Goal: Task Accomplishment & Management: Use online tool/utility

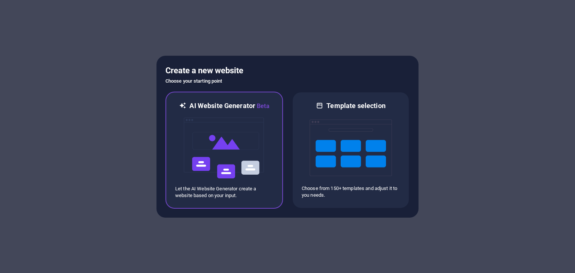
click at [242, 156] on img at bounding box center [224, 148] width 82 height 75
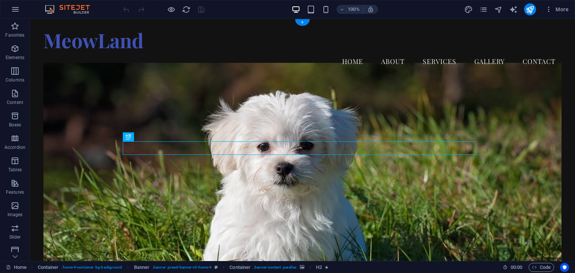
click at [347, 120] on figure at bounding box center [302, 173] width 518 height 221
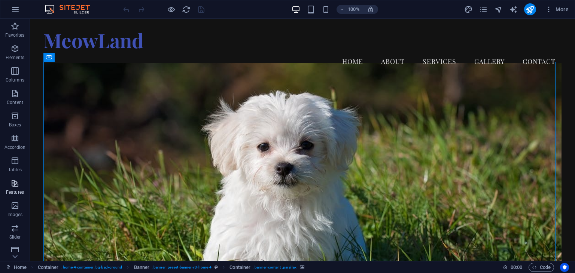
click at [10, 186] on icon "button" at bounding box center [14, 183] width 9 height 9
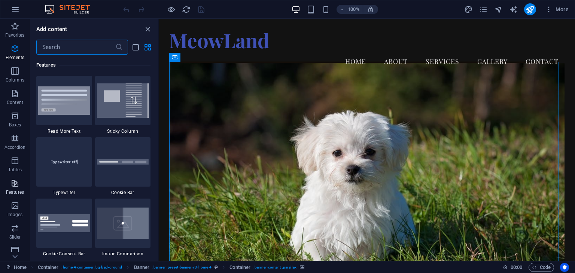
scroll to position [2917, 0]
click at [13, 46] on icon "button" at bounding box center [14, 48] width 9 height 9
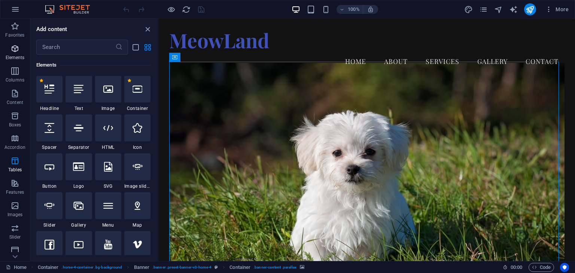
scroll to position [80, 0]
click at [79, 88] on icon at bounding box center [79, 90] width 10 height 10
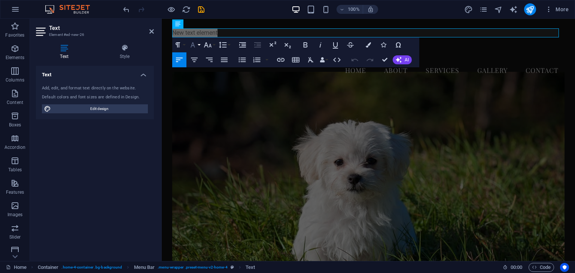
click at [198, 46] on button "Font Family" at bounding box center [194, 44] width 14 height 15
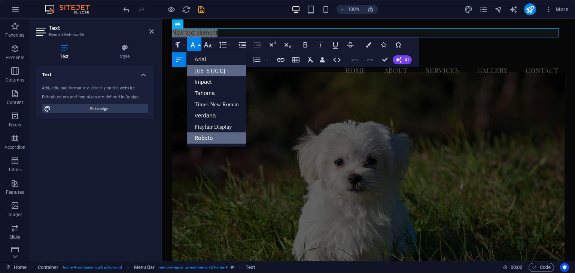
scroll to position [0, 0]
click at [204, 137] on link "Roboto" at bounding box center [216, 137] width 59 height 11
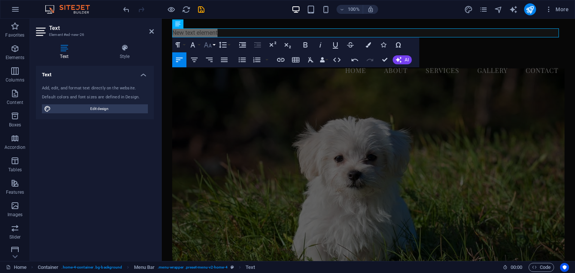
click at [210, 45] on icon "button" at bounding box center [208, 44] width 8 height 5
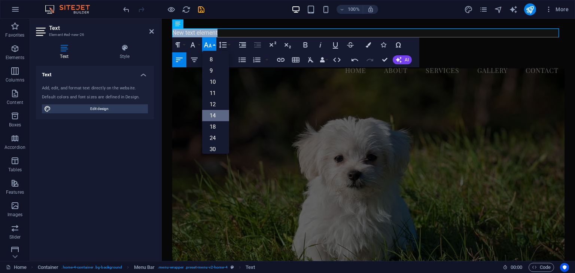
click at [217, 116] on link "14" at bounding box center [215, 115] width 27 height 11
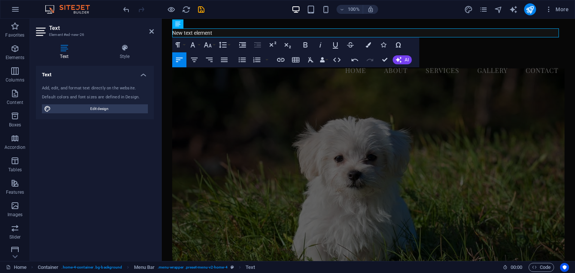
drag, startPoint x: 208, startPoint y: 43, endPoint x: 210, endPoint y: 57, distance: 14.7
click at [208, 43] on icon "button" at bounding box center [207, 44] width 9 height 9
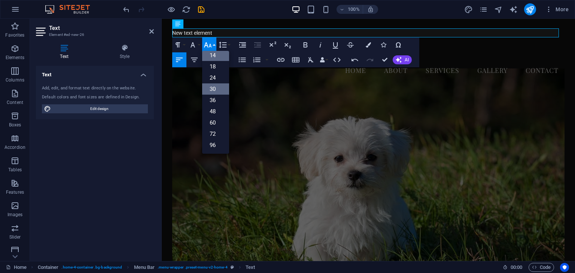
scroll to position [60, 0]
click at [216, 66] on link "18" at bounding box center [215, 66] width 27 height 11
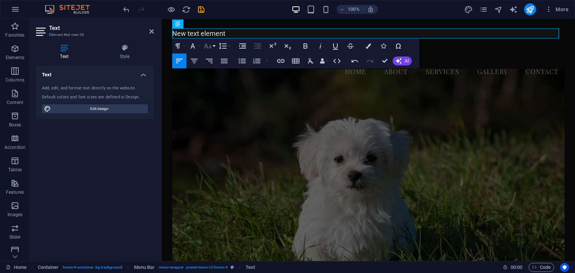
click at [214, 45] on button "Font Size" at bounding box center [209, 46] width 14 height 15
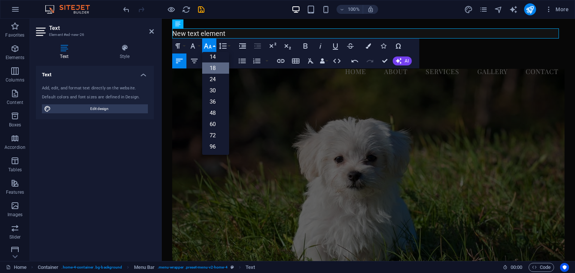
click at [210, 45] on icon "button" at bounding box center [208, 45] width 8 height 5
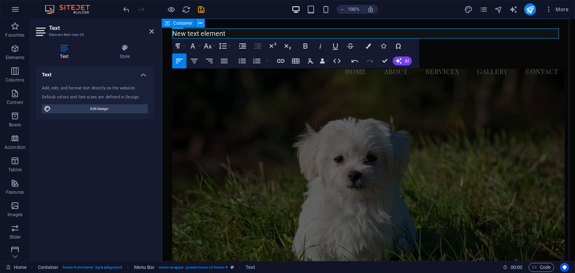
click at [204, 24] on button at bounding box center [200, 23] width 9 height 9
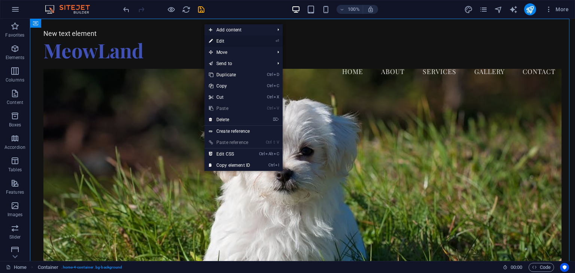
click at [225, 40] on link "⏎ Edit" at bounding box center [229, 41] width 50 height 11
select select "header"
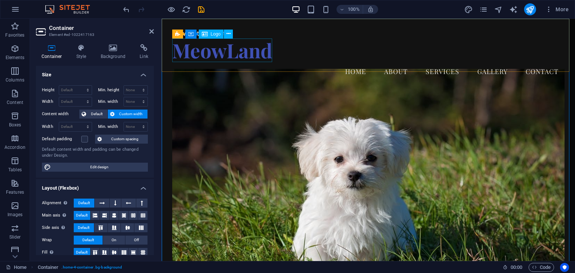
click at [197, 51] on div "MeowLand" at bounding box center [368, 51] width 393 height 24
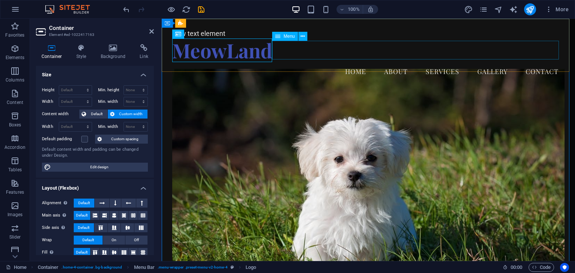
click at [289, 62] on nav "Home About Services Gallery Contact" at bounding box center [368, 71] width 393 height 19
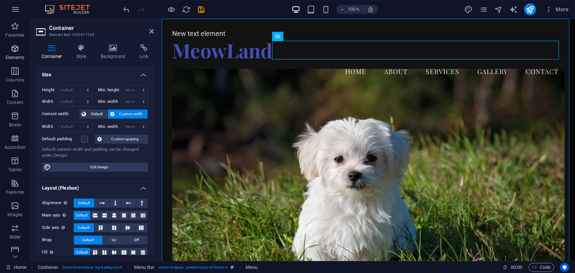
click at [13, 46] on icon "button" at bounding box center [14, 48] width 9 height 9
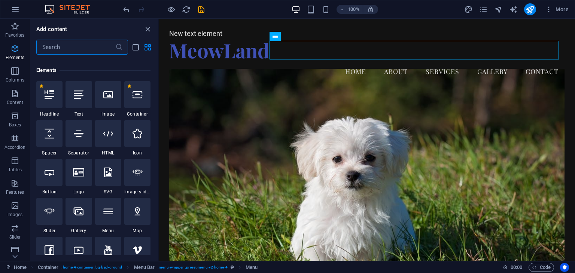
scroll to position [79, 0]
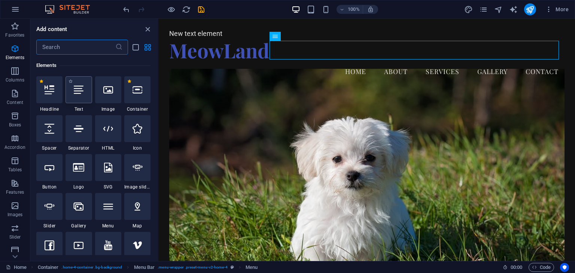
click at [78, 92] on icon at bounding box center [79, 90] width 10 height 10
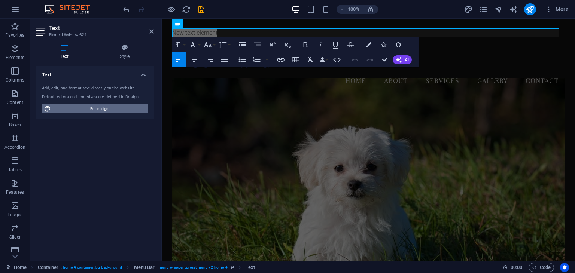
click at [107, 108] on span "Edit design" at bounding box center [99, 108] width 92 height 9
select select "px"
select select "200"
select select "px"
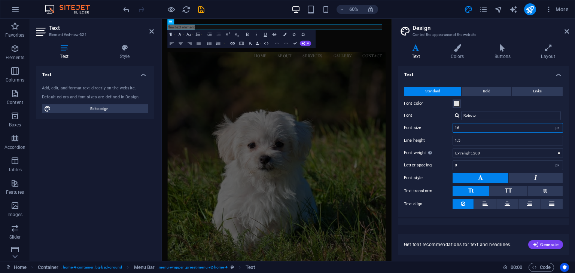
click at [543, 129] on input "16" at bounding box center [508, 128] width 110 height 9
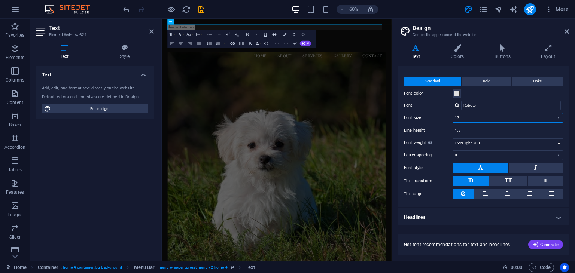
scroll to position [0, 0]
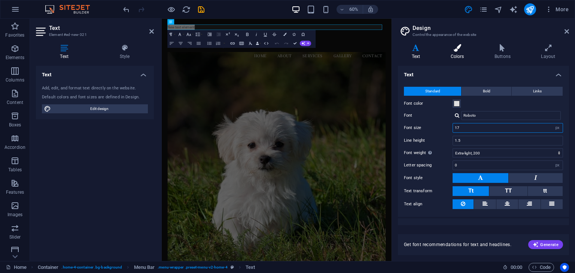
type input "17"
click at [458, 54] on h4 "Colors" at bounding box center [459, 52] width 44 height 16
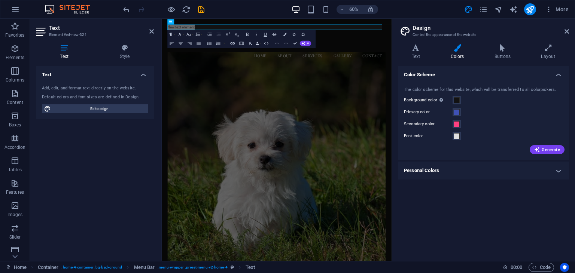
click at [490, 166] on h4 "Personal Colors" at bounding box center [483, 171] width 171 height 18
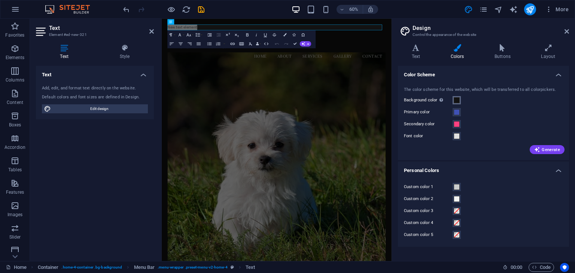
click at [454, 100] on span at bounding box center [457, 100] width 6 height 6
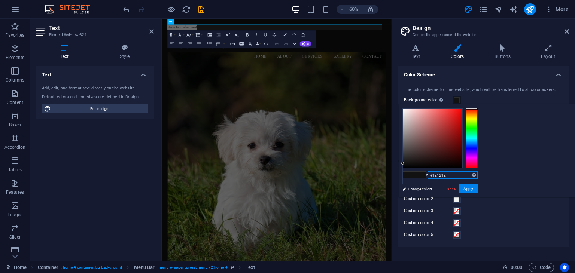
click at [478, 173] on input "#121212" at bounding box center [453, 174] width 50 height 7
paste input "f6f6f6"
type input "#f6f6f6"
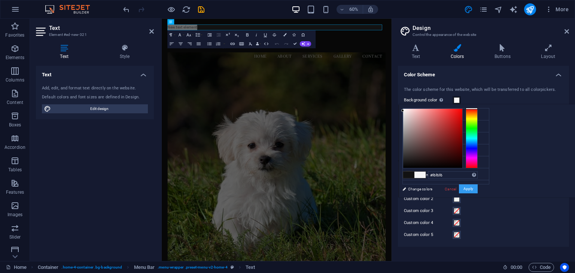
click at [478, 188] on button "Apply" at bounding box center [468, 189] width 19 height 9
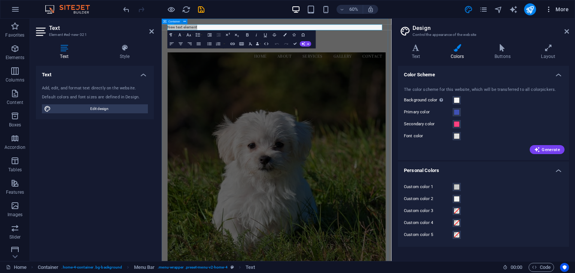
click at [549, 8] on icon "button" at bounding box center [548, 9] width 7 height 7
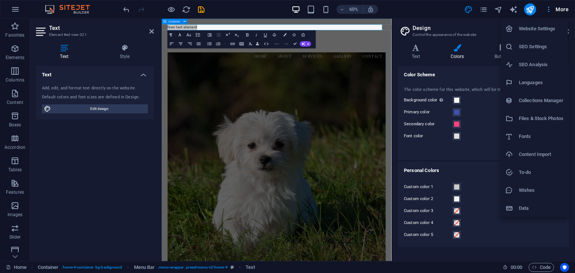
click at [549, 8] on div at bounding box center [287, 136] width 575 height 273
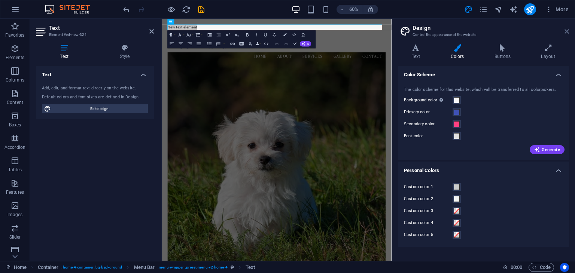
click at [567, 30] on icon at bounding box center [566, 31] width 4 height 6
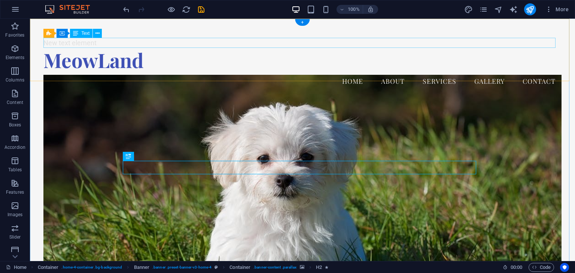
click at [85, 40] on div "New text element" at bounding box center [302, 43] width 518 height 10
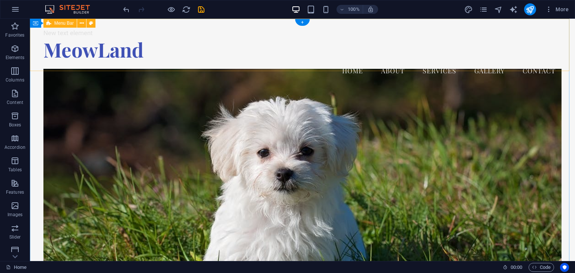
click at [135, 27] on div "New text element MeowLand Menu Home About Services Gallery Contact" at bounding box center [302, 54] width 545 height 71
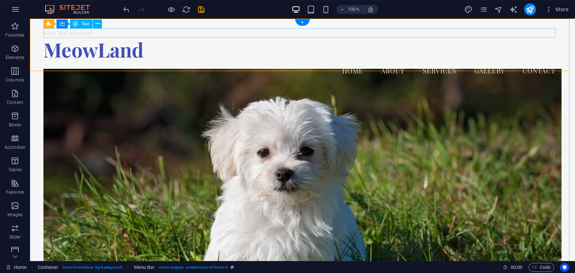
click at [135, 32] on div "New text element" at bounding box center [302, 33] width 518 height 10
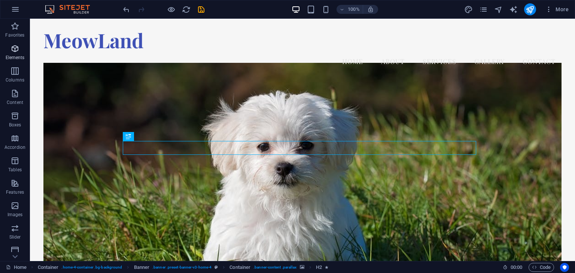
click at [12, 46] on icon "button" at bounding box center [14, 48] width 9 height 9
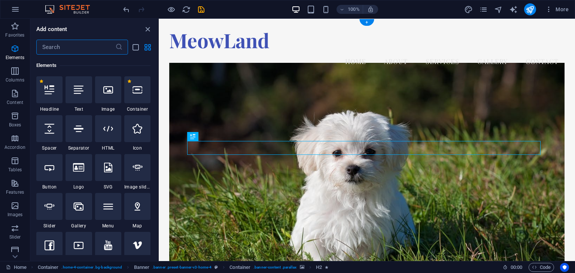
scroll to position [79, 0]
click at [78, 96] on div at bounding box center [78, 89] width 26 height 27
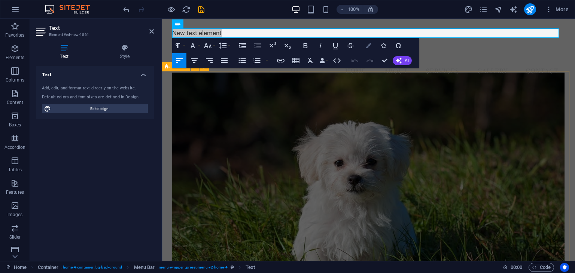
click at [371, 43] on button "Colors" at bounding box center [368, 45] width 14 height 15
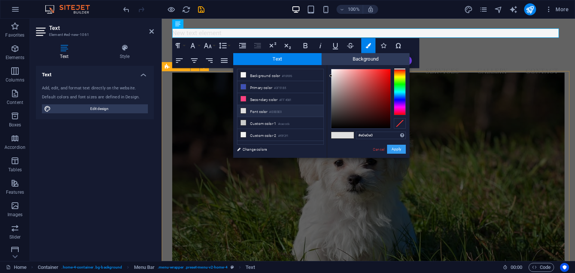
click at [394, 149] on button "Apply" at bounding box center [396, 149] width 19 height 9
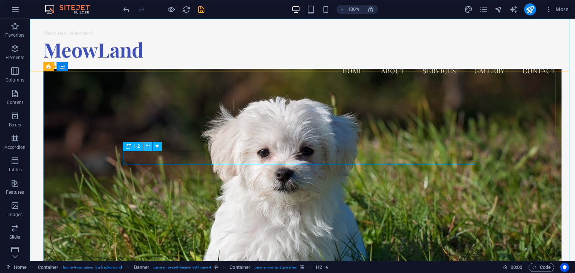
click at [146, 145] on icon at bounding box center [148, 146] width 4 height 8
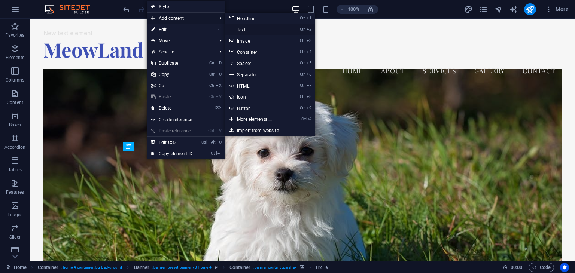
click at [248, 30] on link "Ctrl 2 Text" at bounding box center [256, 29] width 62 height 11
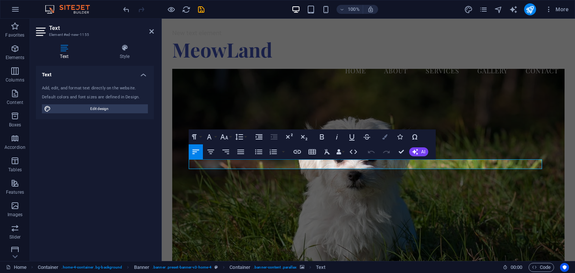
click at [382, 136] on button "Colors" at bounding box center [385, 136] width 14 height 15
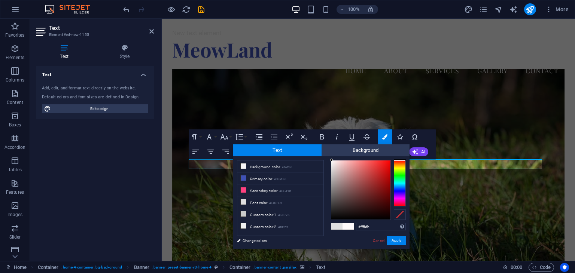
type input "#fffdfd"
drag, startPoint x: 330, startPoint y: 168, endPoint x: 331, endPoint y: 160, distance: 7.6
click at [331, 160] on div at bounding box center [331, 160] width 3 height 3
click at [400, 241] on button "Apply" at bounding box center [396, 240] width 19 height 9
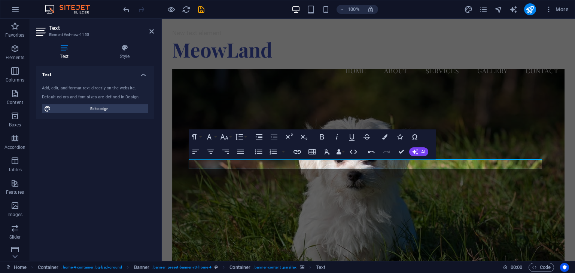
click at [279, 211] on figure at bounding box center [368, 179] width 393 height 221
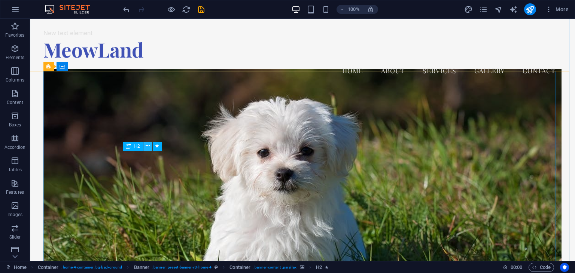
click at [149, 147] on icon at bounding box center [148, 146] width 4 height 8
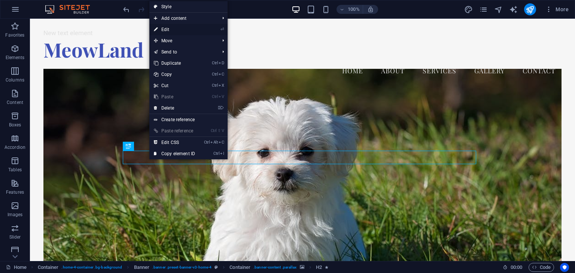
click at [166, 29] on link "⏎ Edit" at bounding box center [174, 29] width 50 height 11
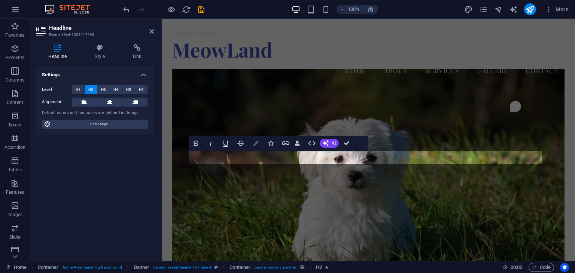
click at [257, 143] on icon "button" at bounding box center [255, 143] width 5 height 5
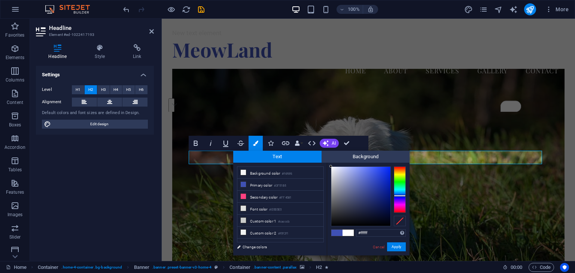
drag, startPoint x: 365, startPoint y: 182, endPoint x: 326, endPoint y: 167, distance: 41.8
click at [326, 167] on div "less Background color #f6f6f6 Primary color #3F51B5 Secondary color #FF4081 Fon…" at bounding box center [321, 209] width 176 height 93
type input "#000000"
click at [398, 249] on button "Apply" at bounding box center [396, 247] width 19 height 9
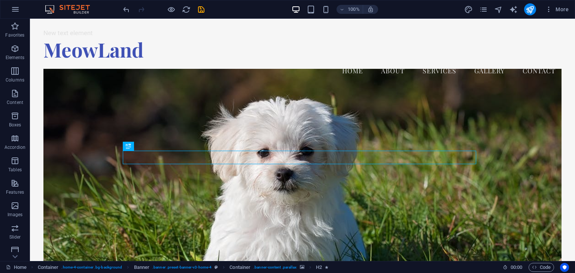
click at [276, 158] on div "H2 Container Banner Banner Container H3 Menu Container Menu Bar Menu Bar Contai…" at bounding box center [302, 140] width 545 height 243
click at [148, 144] on icon at bounding box center [148, 146] width 4 height 8
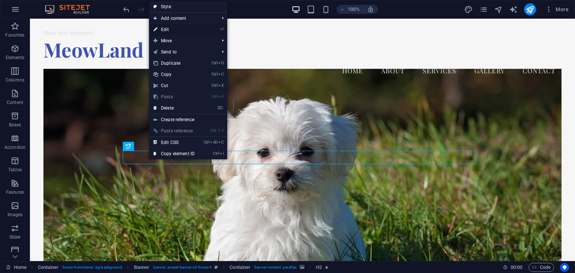
click at [221, 29] on icon "⏎" at bounding box center [221, 29] width 3 height 5
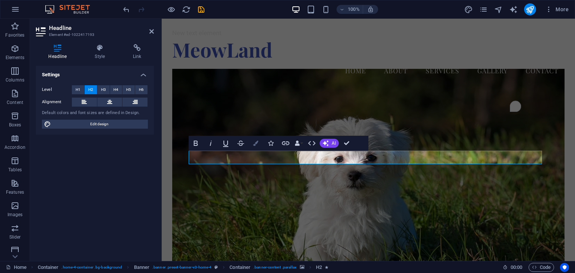
click at [258, 141] on icon "button" at bounding box center [255, 143] width 5 height 5
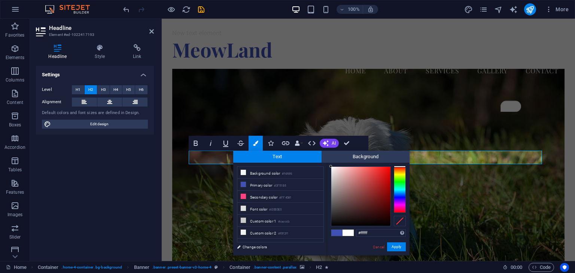
drag, startPoint x: 330, startPoint y: 224, endPoint x: 331, endPoint y: 165, distance: 59.1
click at [331, 165] on div at bounding box center [330, 166] width 3 height 3
type input "#f8efef"
click at [333, 168] on div at bounding box center [360, 196] width 59 height 59
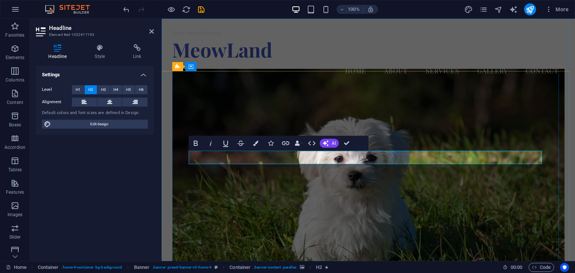
click at [302, 157] on div "Welcome to MeowLand Your One-Stop Pet Shop Visit Us Today!" at bounding box center [368, 254] width 393 height 328
click at [257, 144] on icon "button" at bounding box center [255, 143] width 5 height 5
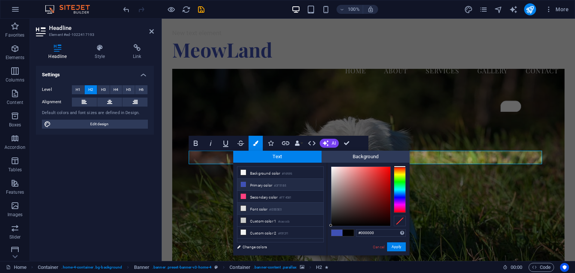
click at [262, 208] on li "Font color #E0E0E0" at bounding box center [280, 209] width 86 height 12
drag, startPoint x: 330, startPoint y: 173, endPoint x: 333, endPoint y: 170, distance: 4.0
click at [333, 170] on div at bounding box center [333, 169] width 3 height 3
click at [338, 230] on span at bounding box center [336, 233] width 11 height 6
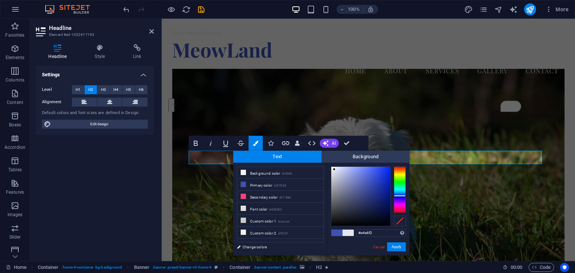
drag, startPoint x: 369, startPoint y: 183, endPoint x: 334, endPoint y: 170, distance: 37.7
click at [334, 170] on div at bounding box center [334, 169] width 3 height 3
click at [257, 246] on link "Change colors" at bounding box center [276, 247] width 87 height 9
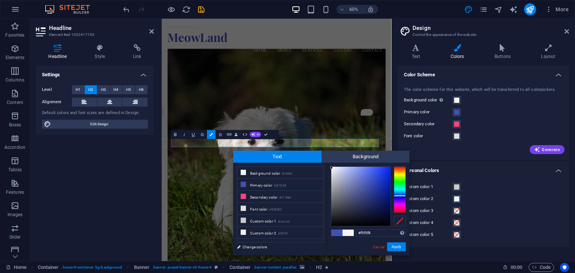
type input "#f2f3f8"
click at [332, 168] on div at bounding box center [331, 168] width 3 height 3
click at [394, 246] on button "Apply" at bounding box center [396, 247] width 19 height 9
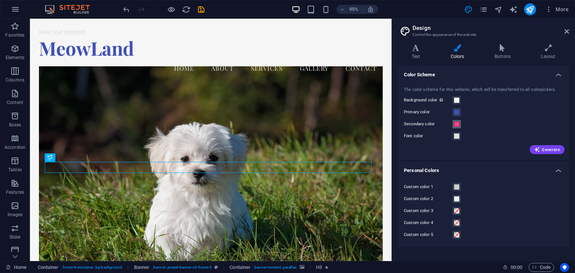
click at [454, 126] on span at bounding box center [457, 124] width 6 height 6
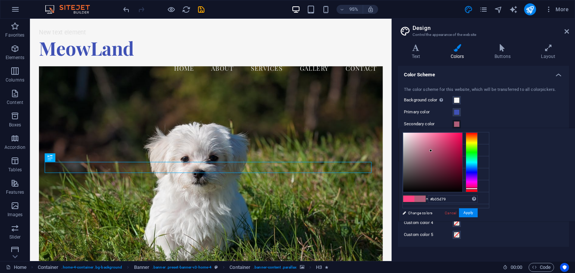
click at [462, 150] on div at bounding box center [432, 162] width 59 height 59
drag, startPoint x: 524, startPoint y: 150, endPoint x: 552, endPoint y: 165, distance: 31.5
click at [460, 165] on div at bounding box center [458, 165] width 3 height 3
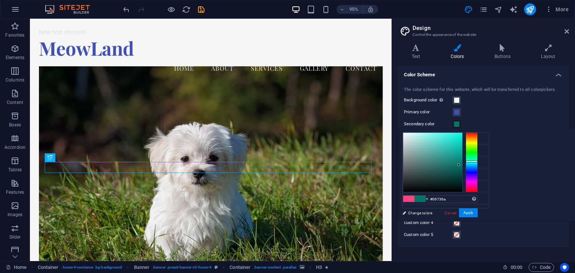
drag, startPoint x: 564, startPoint y: 187, endPoint x: 563, endPoint y: 161, distance: 25.9
click at [478, 161] on div at bounding box center [472, 162] width 12 height 60
type input "#02564f"
drag, startPoint x: 552, startPoint y: 164, endPoint x: 554, endPoint y: 171, distance: 8.0
click at [461, 171] on div at bounding box center [460, 171] width 3 height 3
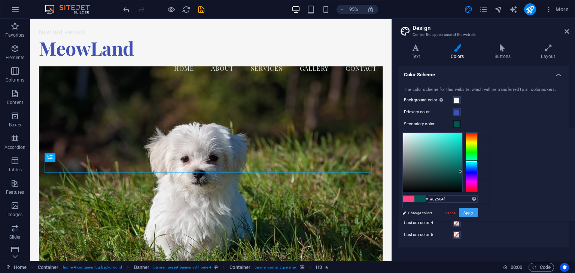
click at [478, 213] on button "Apply" at bounding box center [468, 212] width 19 height 9
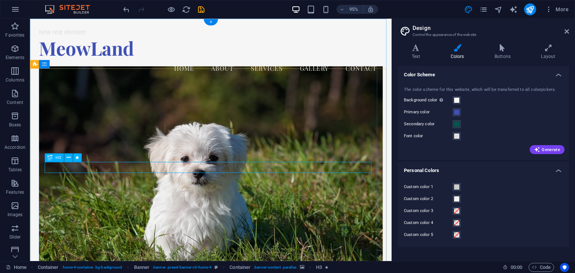
click at [68, 159] on icon at bounding box center [68, 157] width 4 height 7
click at [69, 161] on icon at bounding box center [68, 157] width 4 height 7
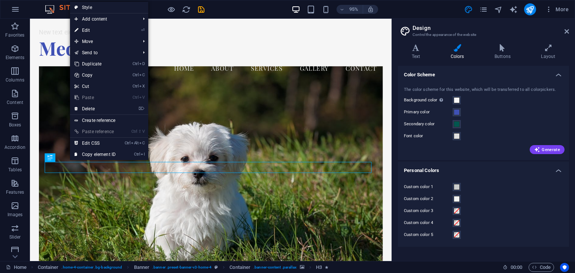
click at [144, 29] on icon "⏎" at bounding box center [142, 30] width 3 height 5
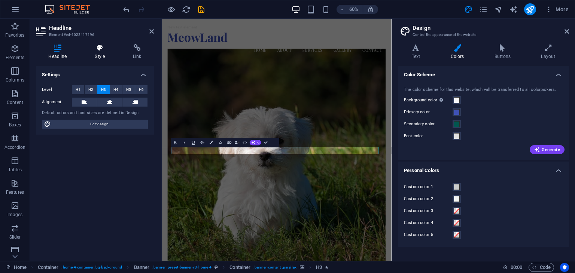
click at [103, 54] on h4 "Style" at bounding box center [101, 52] width 38 height 16
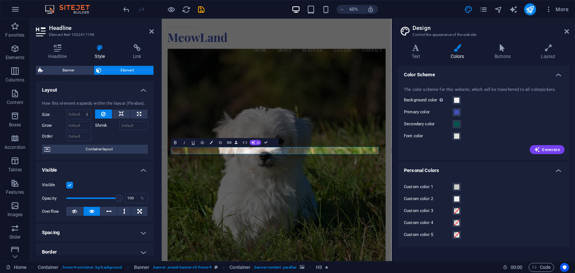
scroll to position [75, 0]
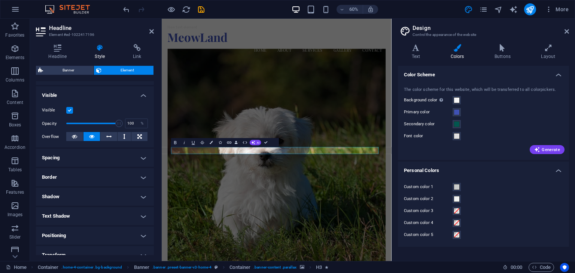
click at [139, 193] on h4 "Shadow" at bounding box center [95, 197] width 118 height 18
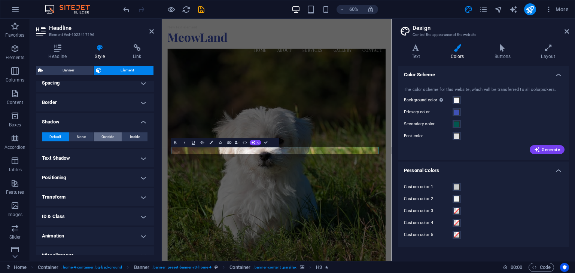
click at [110, 134] on span "Outside" at bounding box center [107, 136] width 13 height 9
type input "rgba(0, 0, 0, 0.2)"
type input "2"
type input "4"
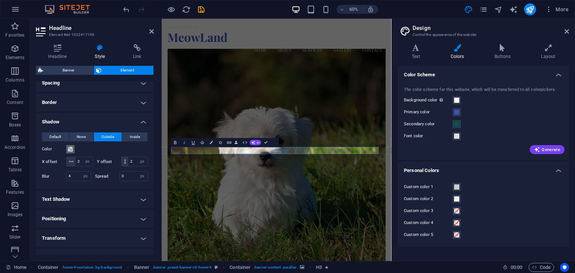
click at [71, 150] on span at bounding box center [70, 149] width 6 height 6
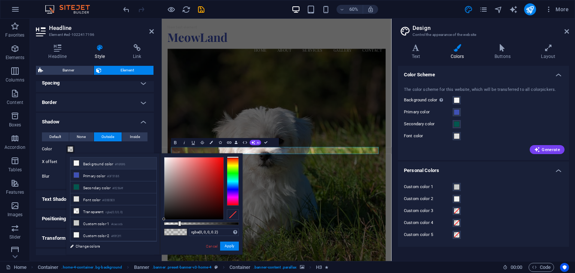
click at [91, 165] on li "Background color #f6f6f6" at bounding box center [113, 164] width 86 height 12
click at [167, 159] on div at bounding box center [193, 189] width 59 height 62
type input "#f2e9e9"
click at [166, 160] on div at bounding box center [166, 160] width 3 height 3
click at [224, 246] on button "Apply" at bounding box center [229, 246] width 19 height 9
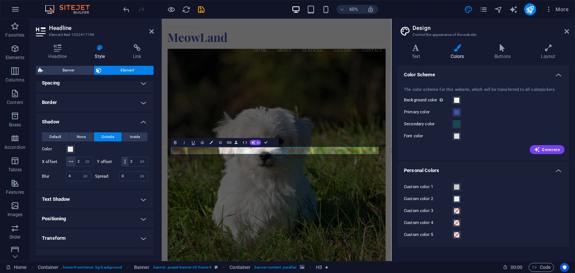
click at [89, 208] on h4 "Text Shadow" at bounding box center [95, 199] width 118 height 18
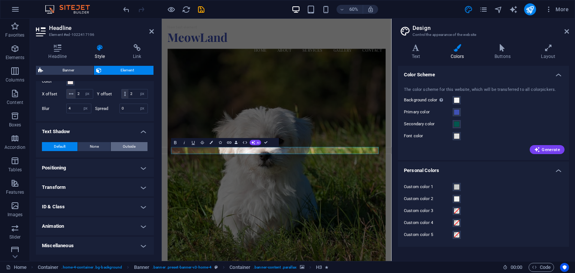
click at [123, 148] on span "Outside" at bounding box center [129, 146] width 13 height 9
type input "2"
type input "4"
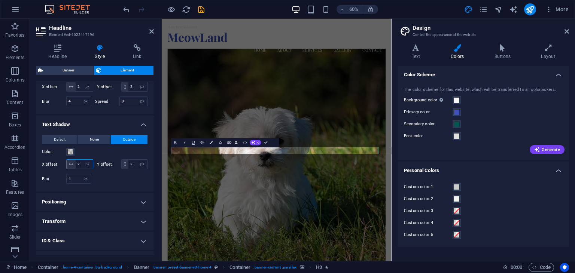
click at [84, 169] on input "2" at bounding box center [84, 164] width 17 height 9
click at [72, 155] on span at bounding box center [70, 152] width 6 height 6
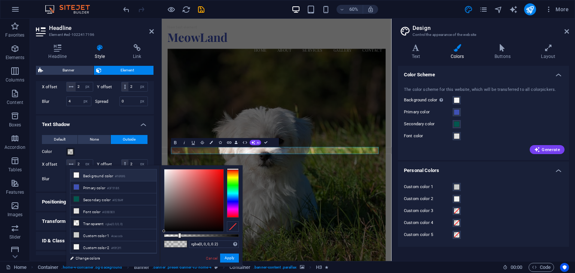
click at [97, 173] on li "Background color #f6f6f6" at bounding box center [113, 176] width 86 height 12
type input "#efe4e4"
click at [167, 173] on div at bounding box center [193, 201] width 59 height 62
click at [231, 257] on button "Apply" at bounding box center [229, 258] width 19 height 9
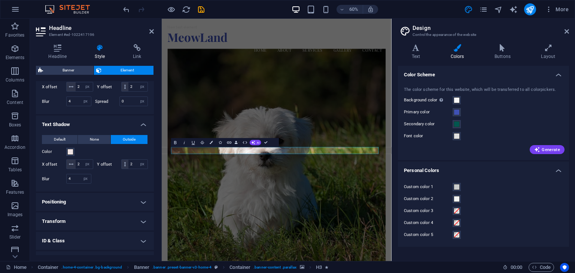
click at [307, 273] on figure at bounding box center [353, 253] width 364 height 368
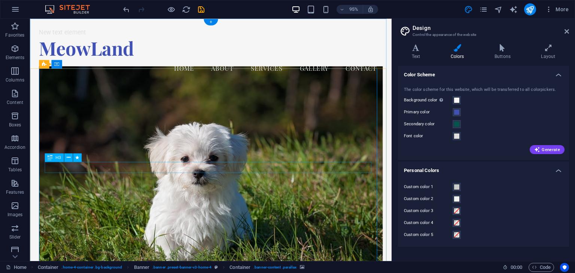
click at [70, 156] on button at bounding box center [68, 158] width 9 height 9
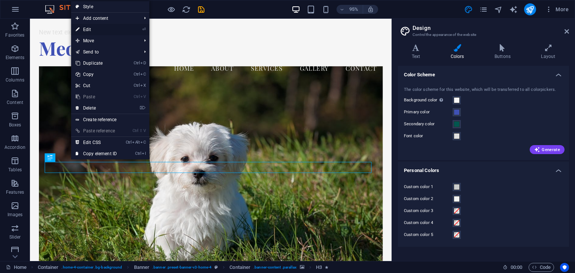
click at [144, 28] on icon "⏎" at bounding box center [143, 29] width 3 height 5
select select "px"
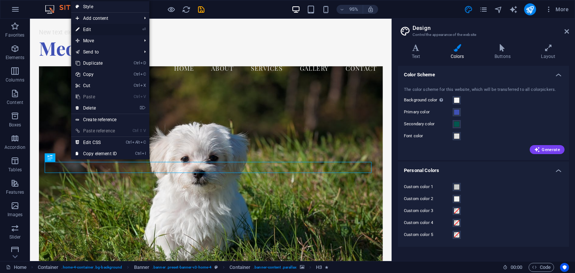
select select "px"
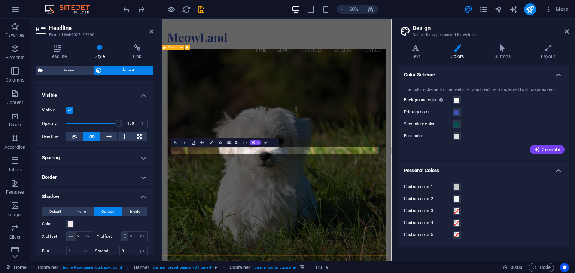
scroll to position [150, 0]
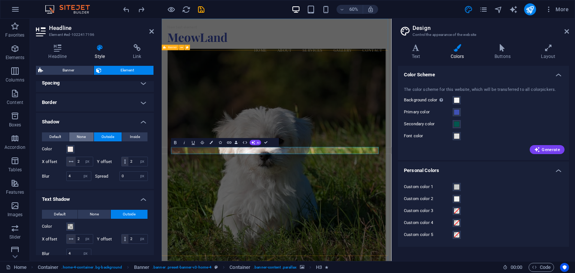
click at [81, 138] on span "None" at bounding box center [81, 136] width 9 height 9
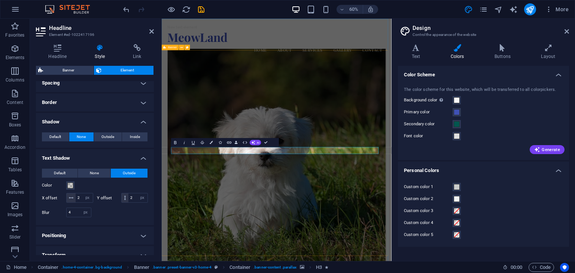
click at [141, 103] on h4 "Border" at bounding box center [95, 103] width 118 height 18
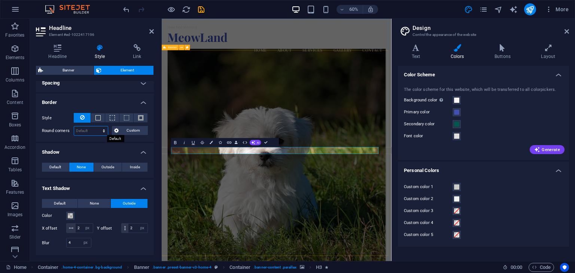
click at [103, 131] on select "Default px rem % vh vw Custom" at bounding box center [91, 130] width 34 height 9
click at [74, 126] on select "Default px rem % vh vw Custom" at bounding box center [91, 130] width 34 height 9
select select "DISABLED_OPTION_VALUE"
click at [110, 118] on span at bounding box center [112, 117] width 5 height 5
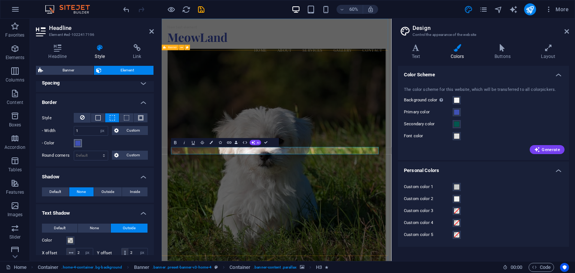
click at [78, 143] on span at bounding box center [78, 143] width 6 height 6
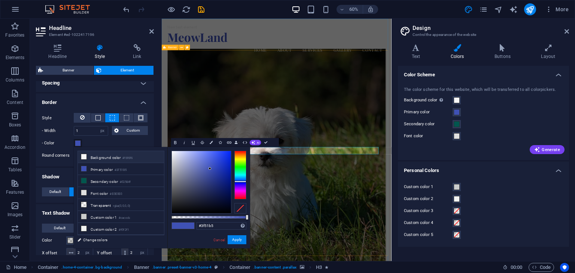
click at [85, 156] on icon at bounding box center [83, 156] width 5 height 5
type input "#f6f6f6"
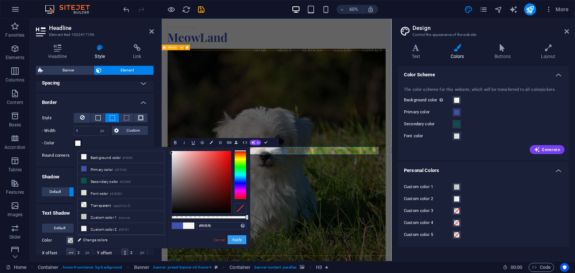
click at [235, 242] on button "Apply" at bounding box center [237, 239] width 19 height 9
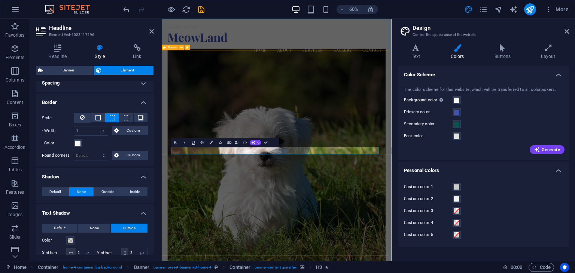
click at [284, 273] on figure at bounding box center [353, 253] width 364 height 368
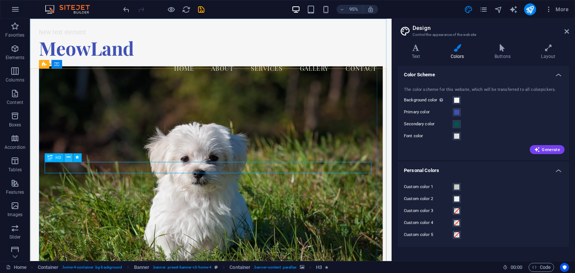
click at [67, 158] on icon at bounding box center [68, 157] width 4 height 7
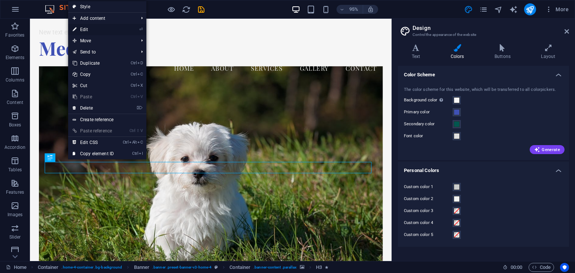
click at [138, 28] on li "⏎ Edit" at bounding box center [107, 29] width 78 height 11
click at [141, 28] on icon "⏎" at bounding box center [140, 29] width 3 height 5
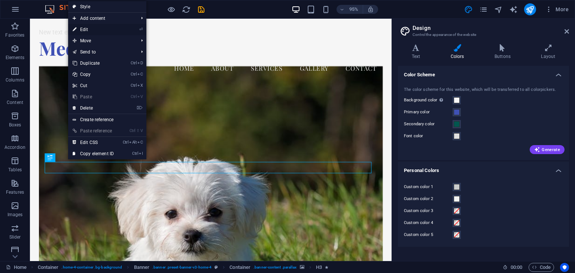
select select "px"
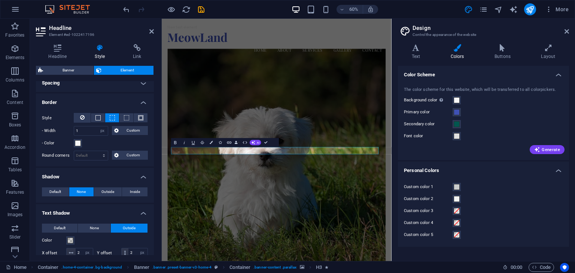
scroll to position [112, 0]
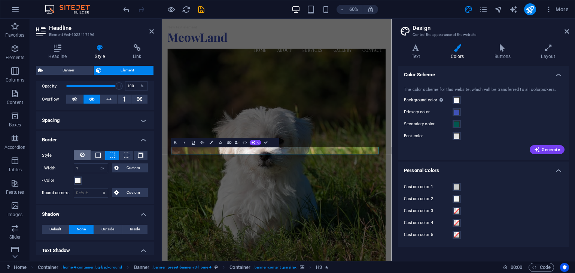
click at [80, 153] on icon at bounding box center [82, 154] width 4 height 9
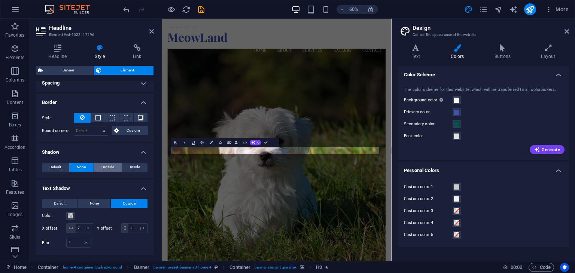
scroll to position [225, 0]
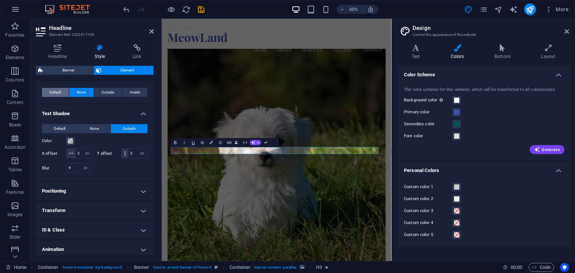
click at [60, 93] on span "Default" at bounding box center [55, 92] width 12 height 9
click at [58, 128] on span "Default" at bounding box center [60, 128] width 12 height 9
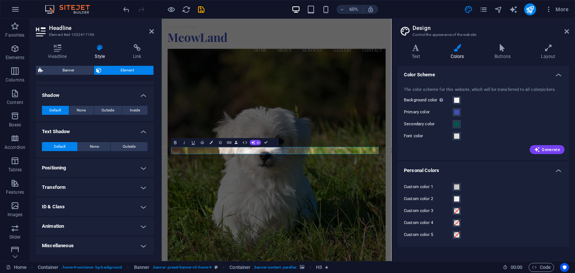
scroll to position [206, 0]
click at [77, 110] on span "None" at bounding box center [81, 111] width 9 height 9
click at [102, 108] on span "Outside" at bounding box center [107, 111] width 13 height 9
type input "rgba(0, 0, 0, 0.2)"
type input "2"
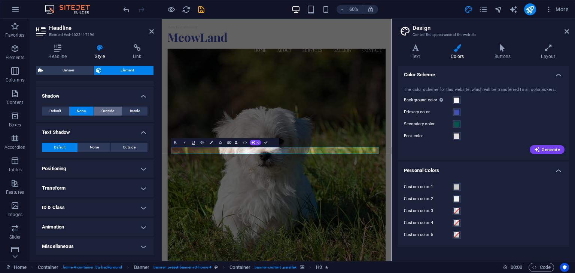
type input "2"
type input "4"
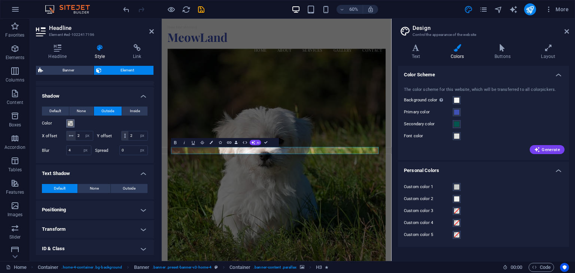
click at [68, 123] on span at bounding box center [70, 124] width 6 height 6
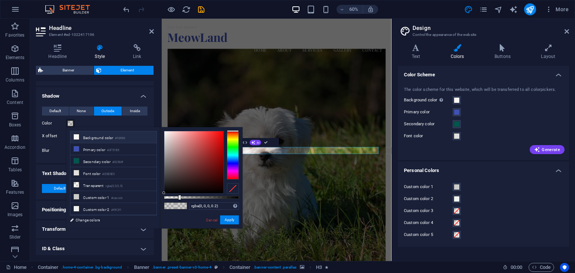
click at [84, 138] on li "Background color #f6f6f6" at bounding box center [113, 137] width 86 height 12
type input "#f0eded"
click at [165, 134] on div at bounding box center [193, 162] width 59 height 62
click at [229, 218] on button "Apply" at bounding box center [229, 220] width 19 height 9
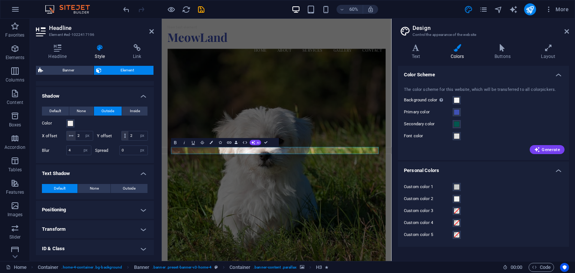
click at [357, 187] on figure at bounding box center [353, 253] width 364 height 368
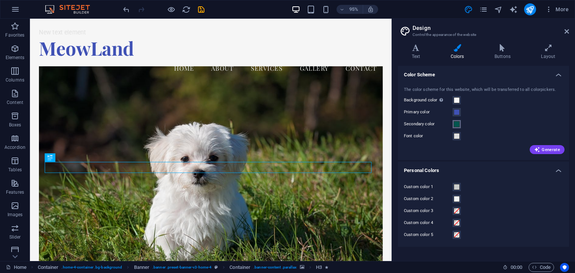
click at [455, 125] on span at bounding box center [457, 124] width 6 height 6
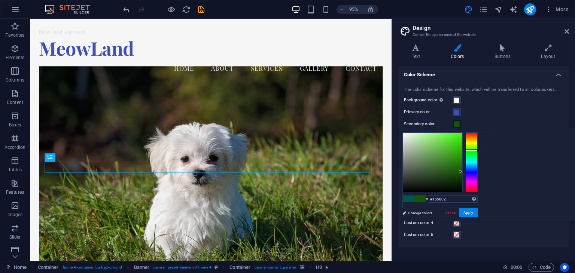
click at [478, 150] on div at bounding box center [472, 162] width 12 height 60
type input "#3b8d24"
drag, startPoint x: 552, startPoint y: 169, endPoint x: 540, endPoint y: 159, distance: 15.9
click at [462, 159] on div at bounding box center [432, 162] width 59 height 59
click at [478, 209] on button "Apply" at bounding box center [468, 212] width 19 height 9
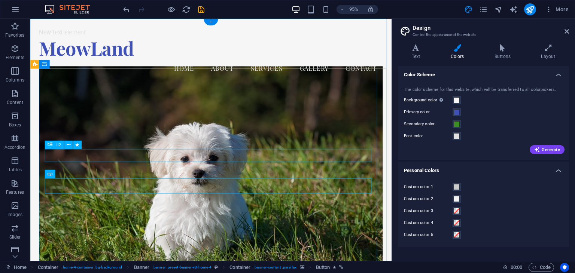
click at [73, 174] on icon at bounding box center [75, 173] width 4 height 7
click at [74, 176] on icon at bounding box center [75, 173] width 4 height 7
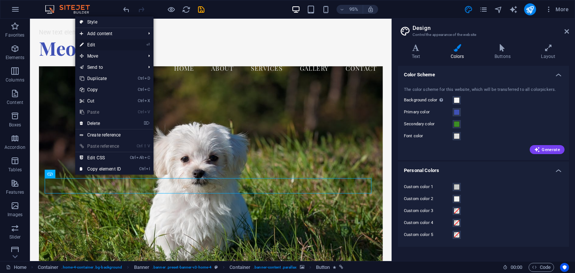
click at [150, 44] on icon "⏎" at bounding box center [147, 44] width 3 height 5
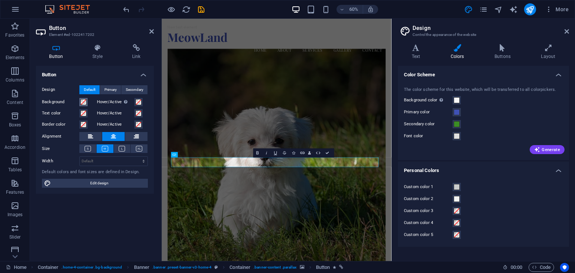
click at [84, 101] on span at bounding box center [83, 102] width 6 height 6
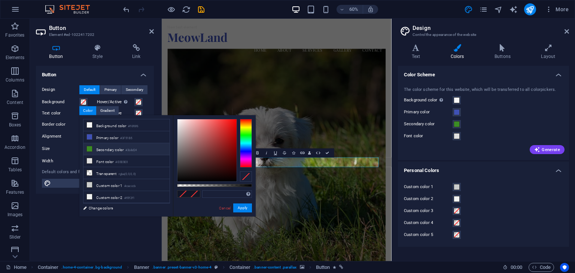
click at [144, 151] on li "Secondary color #3b8d24" at bounding box center [126, 149] width 86 height 12
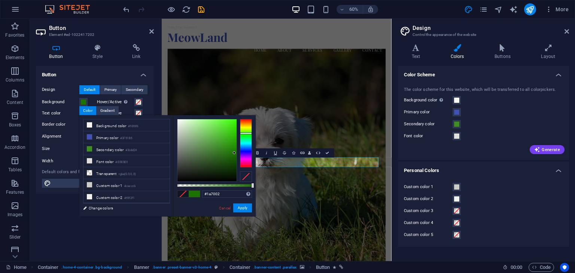
type input "#196e01"
drag, startPoint x: 221, startPoint y: 147, endPoint x: 236, endPoint y: 154, distance: 16.7
click at [236, 154] on div at bounding box center [235, 154] width 3 height 3
click at [242, 208] on button "Apply" at bounding box center [242, 208] width 19 height 9
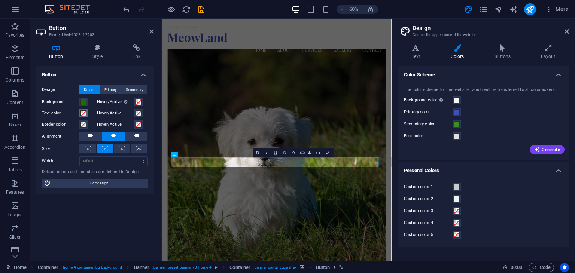
click at [84, 114] on span at bounding box center [83, 113] width 6 height 6
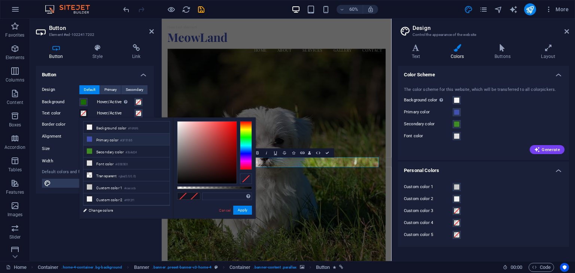
click at [113, 138] on li "Primary color #3F51B5" at bounding box center [126, 140] width 86 height 12
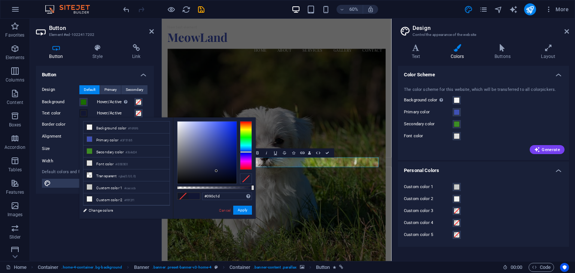
type input "#080b1a"
drag, startPoint x: 214, startPoint y: 161, endPoint x: 218, endPoint y: 177, distance: 16.9
click at [218, 177] on div at bounding box center [206, 153] width 59 height 62
click at [241, 207] on button "Apply" at bounding box center [242, 210] width 19 height 9
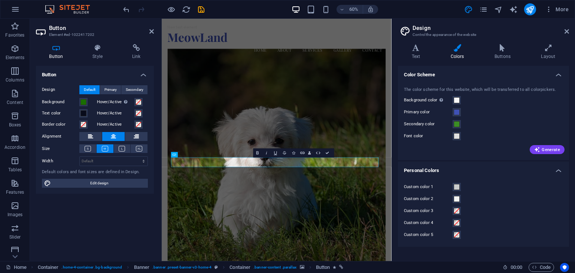
click at [327, 273] on figure at bounding box center [353, 253] width 364 height 368
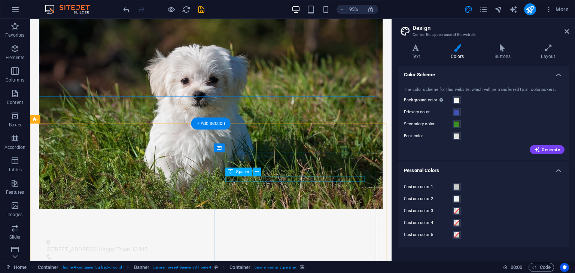
scroll to position [299, 0]
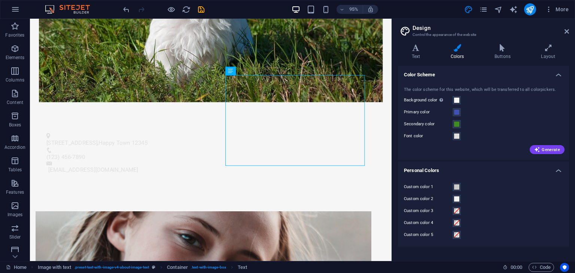
click at [454, 51] on icon at bounding box center [457, 47] width 41 height 7
click at [566, 31] on icon at bounding box center [566, 31] width 4 height 6
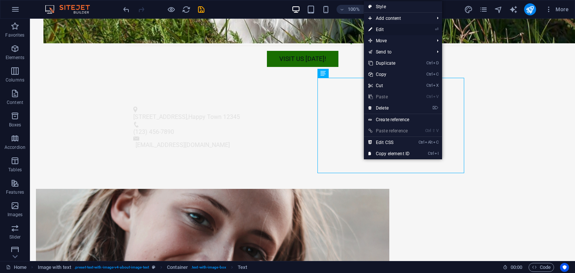
click at [436, 28] on icon "⏎" at bounding box center [436, 29] width 3 height 5
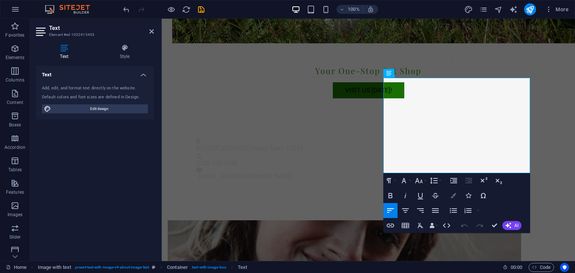
click at [450, 195] on button "Colors" at bounding box center [453, 195] width 14 height 15
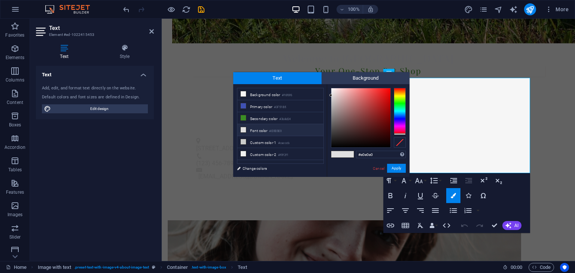
drag, startPoint x: 399, startPoint y: 88, endPoint x: 396, endPoint y: 134, distance: 46.1
click at [396, 134] on div at bounding box center [400, 134] width 12 height 2
click at [333, 89] on div at bounding box center [360, 117] width 59 height 59
type input "#111010"
drag, startPoint x: 333, startPoint y: 89, endPoint x: 335, endPoint y: 143, distance: 53.9
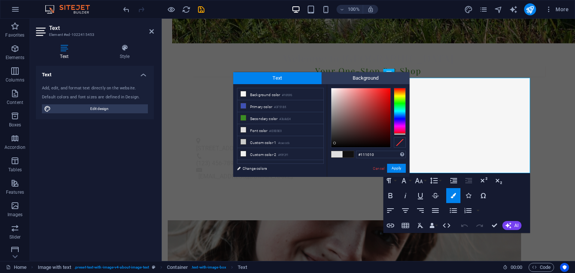
click at [335, 143] on div at bounding box center [334, 143] width 3 height 3
click at [393, 167] on button "Apply" at bounding box center [396, 168] width 19 height 9
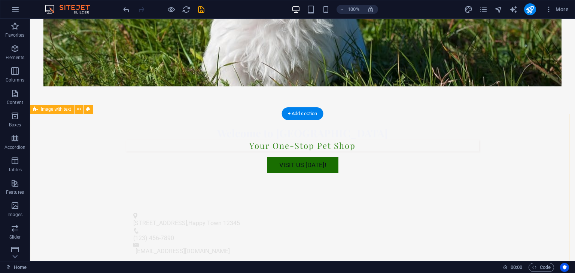
scroll to position [0, 0]
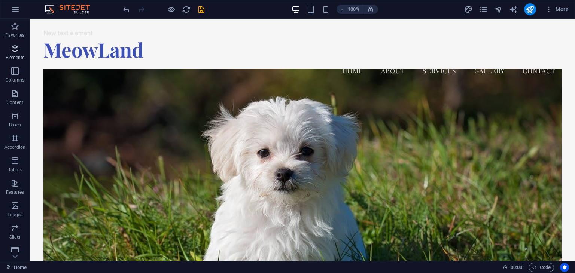
click at [13, 46] on icon "button" at bounding box center [14, 48] width 9 height 9
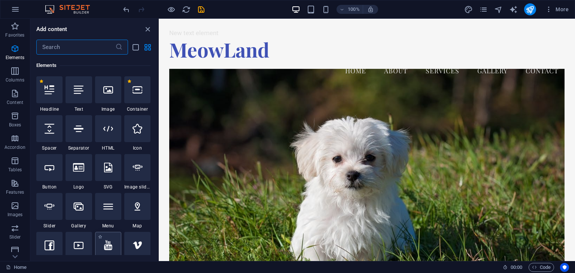
scroll to position [192, 0]
click at [15, 188] on span "Features" at bounding box center [15, 188] width 30 height 18
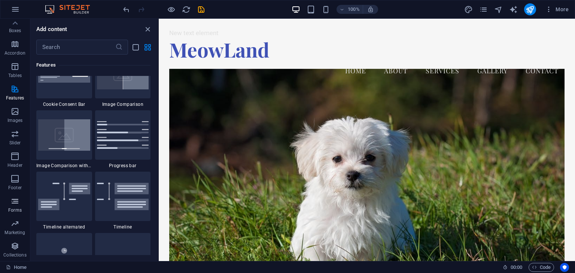
scroll to position [0, 0]
click at [12, 48] on icon "button" at bounding box center [14, 48] width 9 height 9
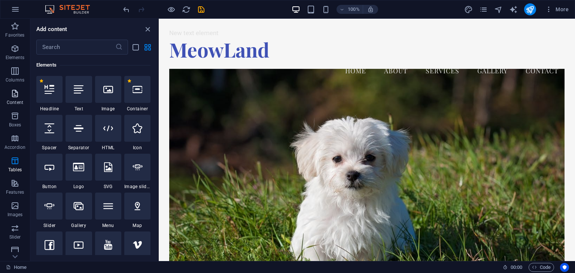
click at [14, 98] on span "Content" at bounding box center [15, 98] width 30 height 18
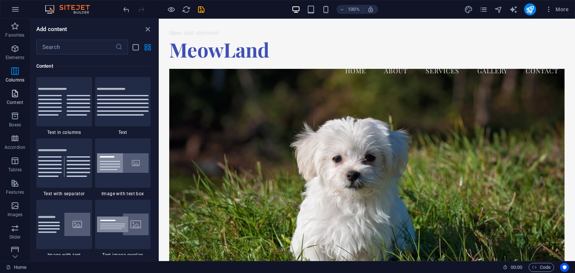
scroll to position [1309, 0]
click at [14, 68] on icon "button" at bounding box center [14, 71] width 9 height 9
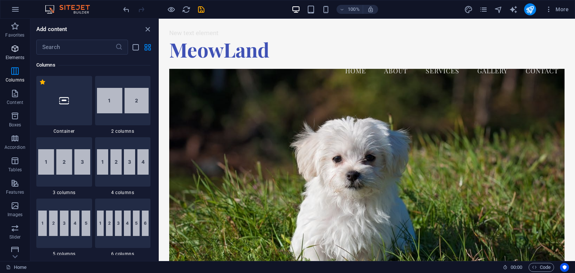
click at [14, 49] on icon "button" at bounding box center [14, 48] width 9 height 9
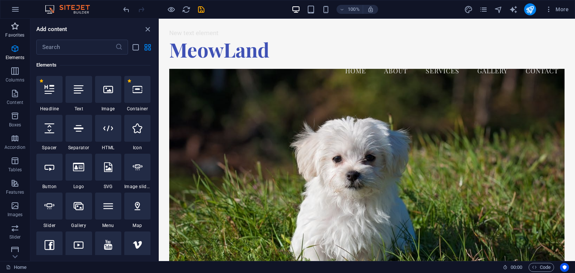
click at [15, 29] on icon "button" at bounding box center [14, 26] width 9 height 9
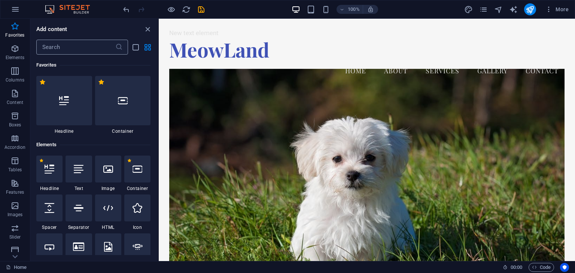
scroll to position [0, 0]
click at [12, 65] on button "Columns" at bounding box center [15, 75] width 30 height 22
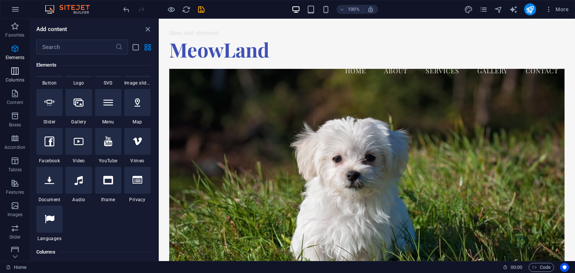
scroll to position [371, 0]
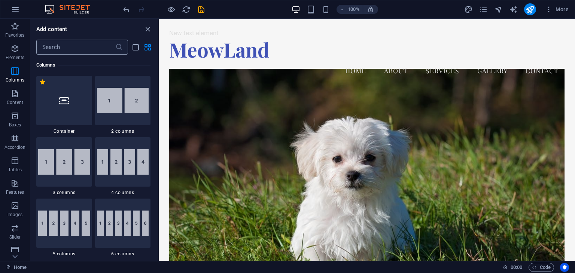
click at [71, 43] on input "text" at bounding box center [75, 47] width 79 height 15
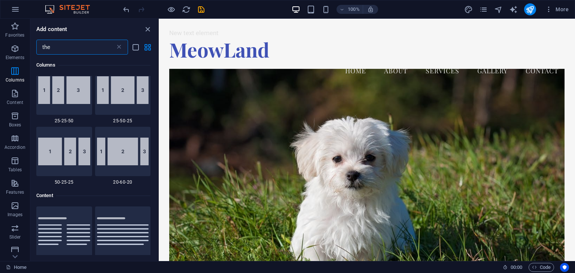
scroll to position [0, 0]
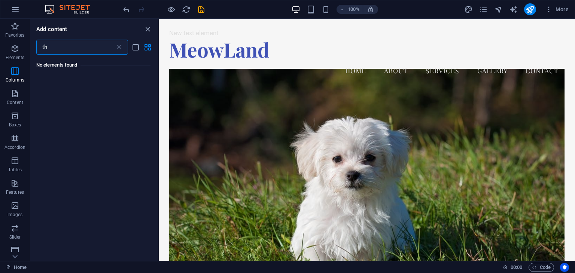
type input "t"
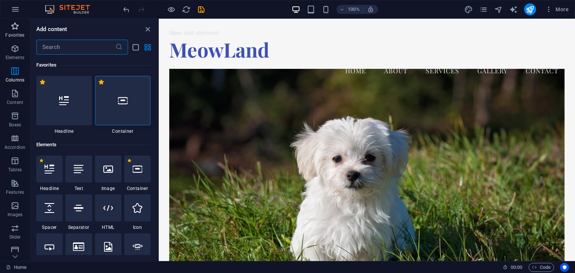
click at [13, 28] on icon "button" at bounding box center [14, 26] width 9 height 9
click at [78, 179] on div at bounding box center [78, 169] width 26 height 27
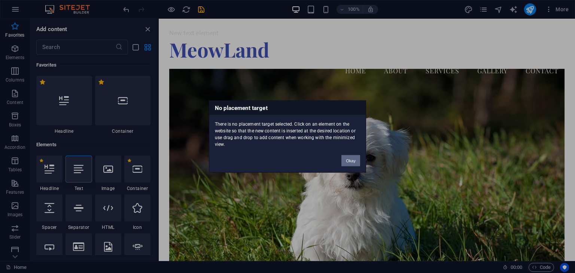
click at [359, 161] on button "Okay" at bounding box center [350, 160] width 19 height 11
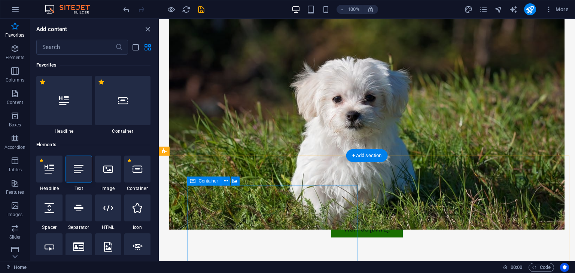
scroll to position [299, 0]
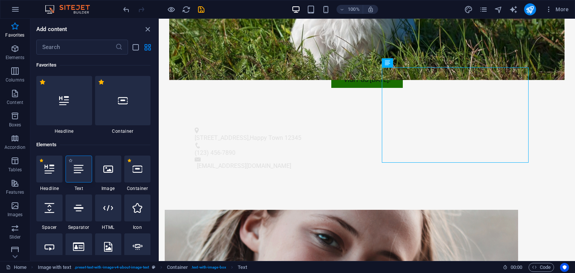
click at [76, 171] on icon at bounding box center [79, 169] width 10 height 10
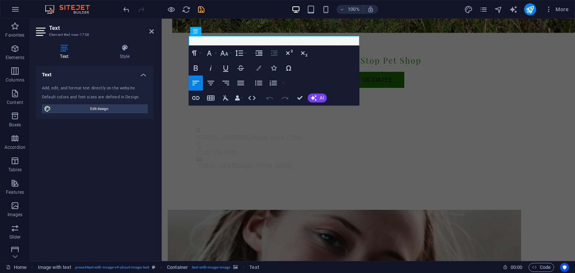
click at [259, 67] on icon "button" at bounding box center [258, 67] width 5 height 5
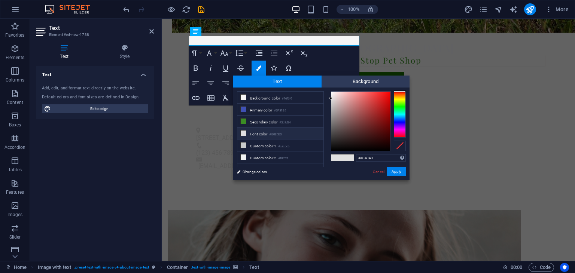
type input "#171414"
click at [339, 145] on div at bounding box center [360, 121] width 59 height 59
click at [393, 169] on button "Apply" at bounding box center [396, 171] width 19 height 9
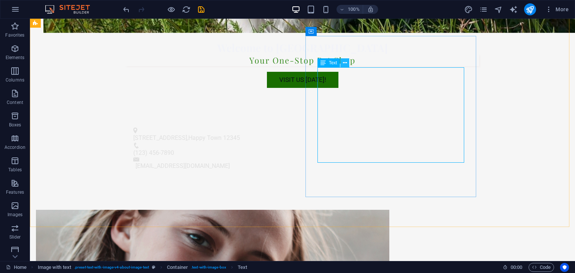
click at [344, 61] on icon at bounding box center [345, 63] width 4 height 8
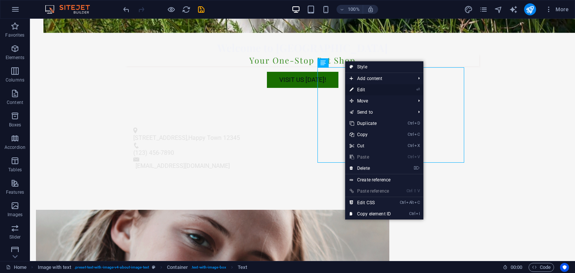
click at [370, 89] on link "⏎ Edit" at bounding box center [370, 89] width 50 height 11
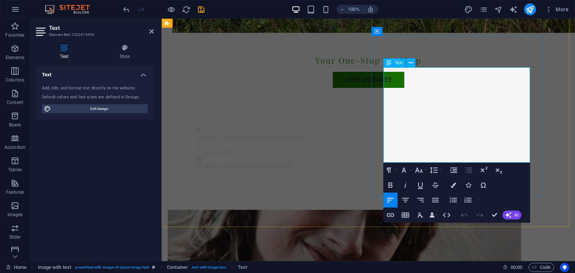
click at [452, 181] on button "Colors" at bounding box center [453, 185] width 14 height 15
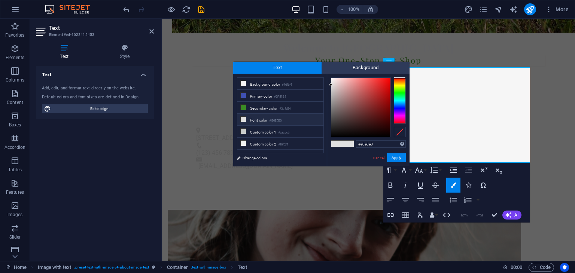
type input "#1b0707"
click at [376, 131] on div at bounding box center [360, 107] width 59 height 59
click at [400, 158] on button "Apply" at bounding box center [396, 157] width 19 height 9
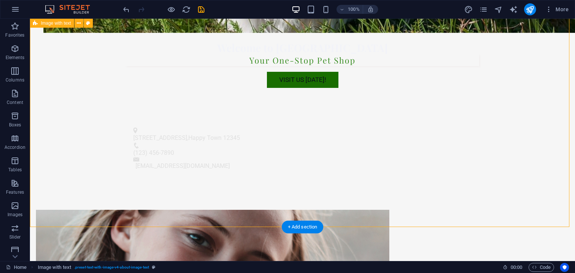
scroll to position [187, 0]
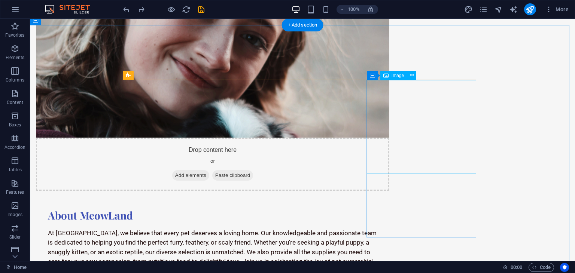
scroll to position [576, 0]
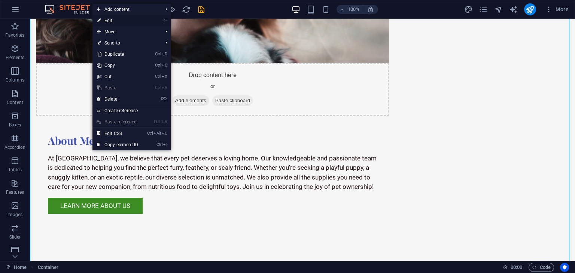
click at [165, 19] on icon "⏎" at bounding box center [165, 20] width 3 height 5
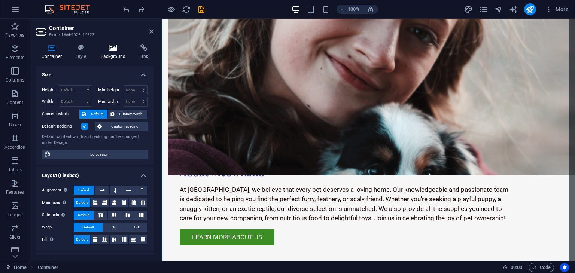
click at [109, 47] on icon at bounding box center [113, 47] width 36 height 7
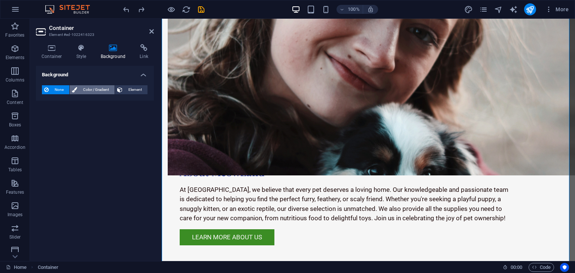
click at [96, 89] on span "Color / Gradient" at bounding box center [95, 89] width 33 height 9
click at [71, 104] on span "Gradient" at bounding box center [71, 104] width 19 height 10
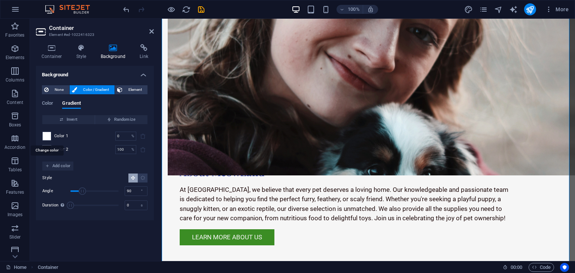
click at [48, 133] on span at bounding box center [47, 136] width 8 height 8
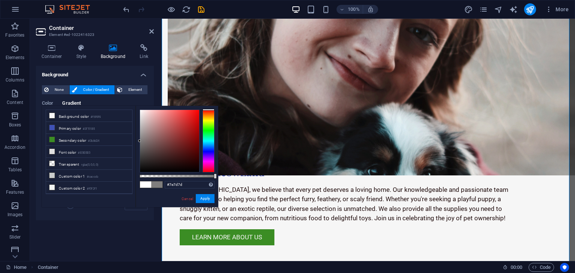
drag, startPoint x: 148, startPoint y: 122, endPoint x: 140, endPoint y: 141, distance: 20.4
click at [140, 141] on div at bounding box center [169, 141] width 59 height 62
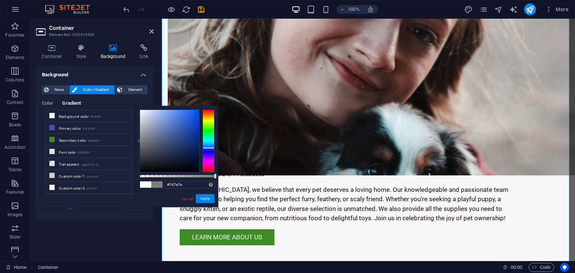
click at [206, 148] on div at bounding box center [208, 141] width 12 height 63
drag, startPoint x: 139, startPoint y: 140, endPoint x: 194, endPoint y: 144, distance: 55.5
click at [195, 144] on div at bounding box center [196, 143] width 3 height 3
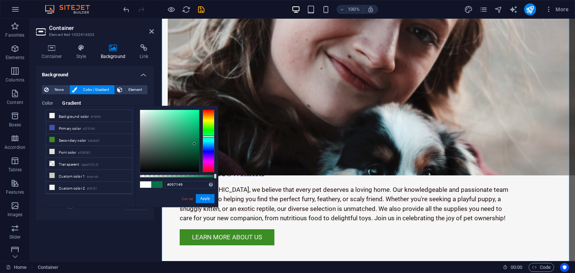
click at [208, 137] on div at bounding box center [208, 141] width 12 height 63
click at [194, 143] on div at bounding box center [194, 144] width 3 height 3
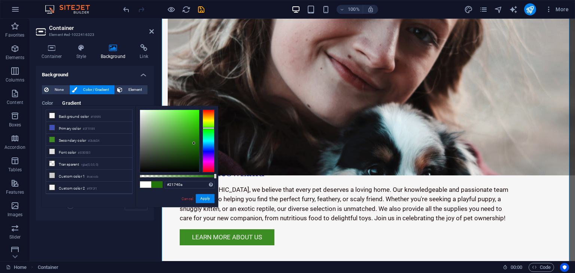
click at [204, 128] on div at bounding box center [208, 141] width 12 height 63
click at [205, 133] on div at bounding box center [208, 141] width 12 height 63
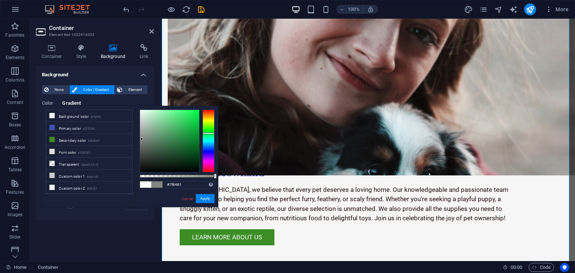
type input "#7e817f"
drag, startPoint x: 193, startPoint y: 143, endPoint x: 141, endPoint y: 140, distance: 52.4
click at [141, 140] on div at bounding box center [140, 140] width 3 height 3
click at [198, 197] on button "Apply" at bounding box center [205, 198] width 19 height 9
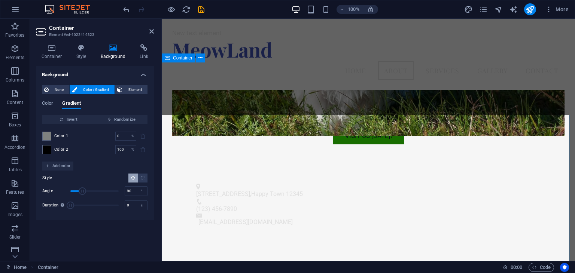
scroll to position [187, 0]
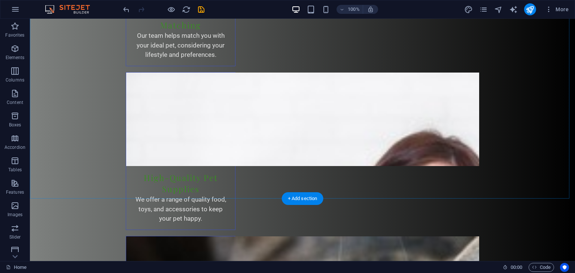
scroll to position [1160, 0]
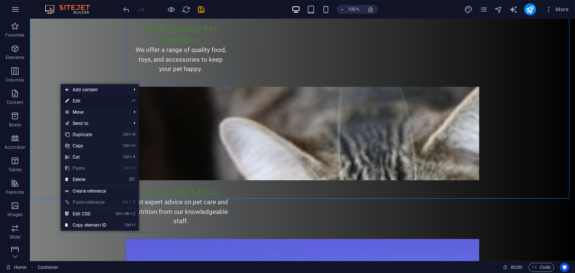
click at [134, 100] on icon "⏎" at bounding box center [133, 100] width 3 height 5
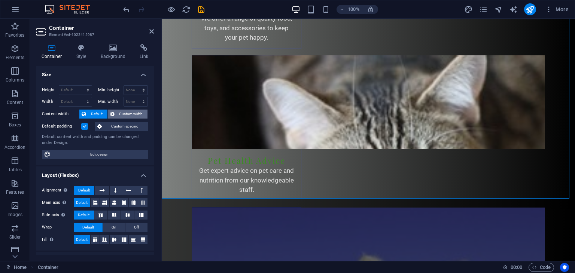
scroll to position [1134, 0]
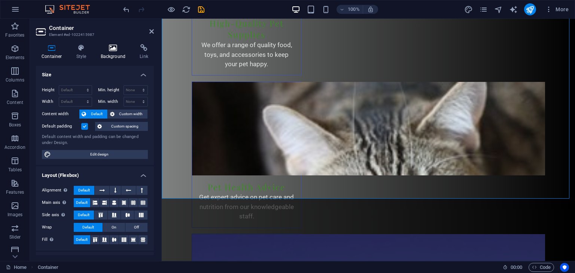
click at [109, 54] on h4 "Background" at bounding box center [114, 52] width 39 height 16
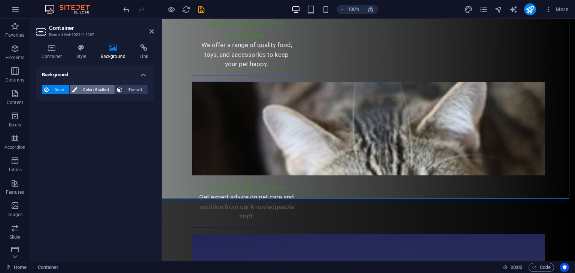
click at [91, 91] on span "Color / Gradient" at bounding box center [95, 89] width 33 height 9
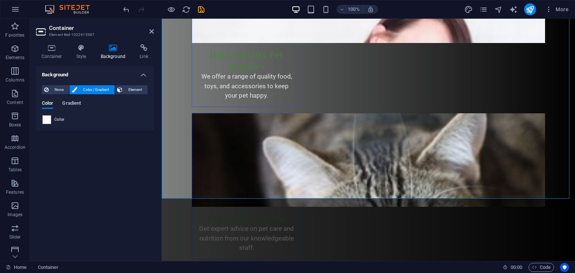
click at [69, 107] on span "Gradient" at bounding box center [71, 104] width 19 height 10
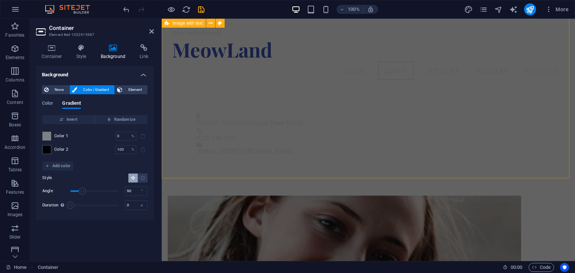
scroll to position [258, 0]
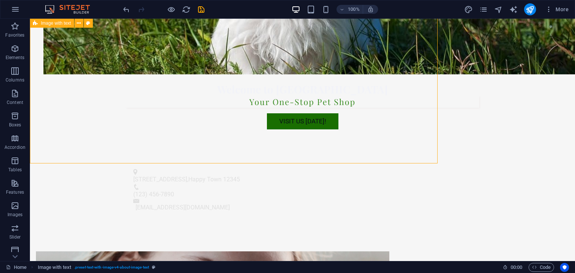
scroll to position [310, 0]
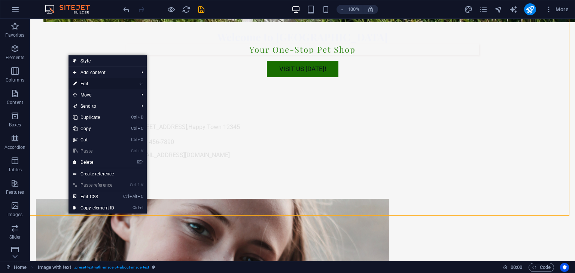
click at [97, 84] on link "⏎ Edit" at bounding box center [93, 83] width 50 height 11
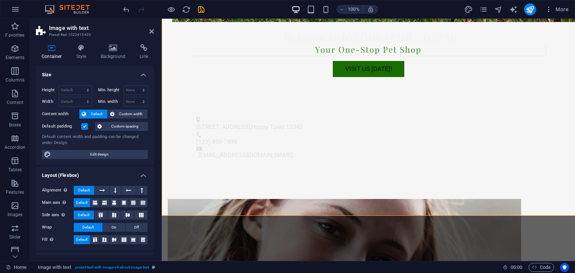
click at [114, 53] on h4 "Background" at bounding box center [114, 52] width 39 height 16
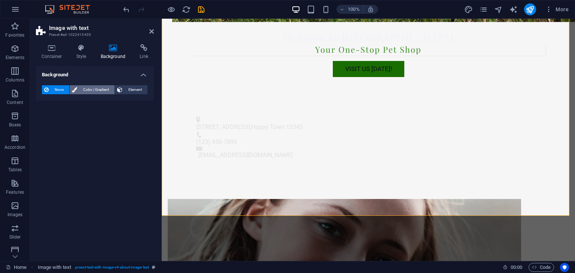
click at [98, 89] on span "Color / Gradient" at bounding box center [95, 89] width 33 height 9
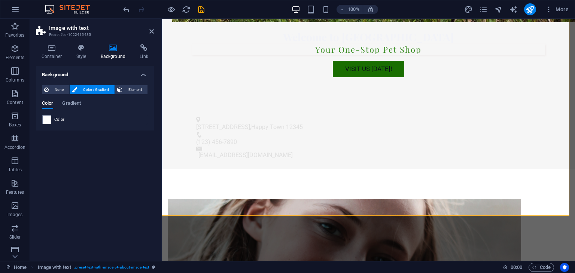
click at [82, 105] on div "Color Gradient" at bounding box center [95, 108] width 106 height 14
click at [76, 105] on span "Gradient" at bounding box center [71, 104] width 19 height 10
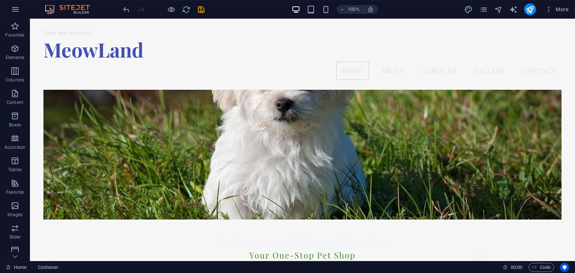
scroll to position [0, 0]
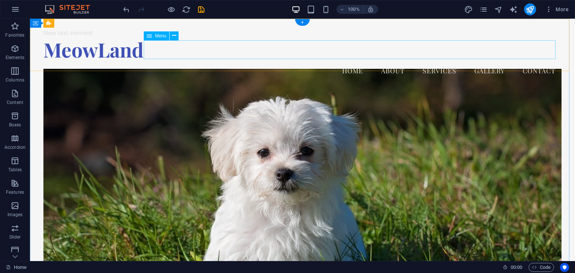
click at [196, 61] on nav "Home About Services Gallery Contact" at bounding box center [302, 70] width 518 height 19
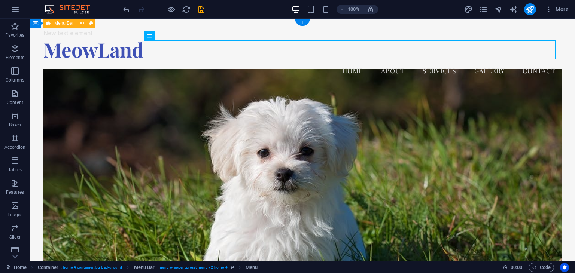
click at [48, 66] on div "New text element MeowLand Menu Home About Services Gallery Contact" at bounding box center [302, 54] width 545 height 71
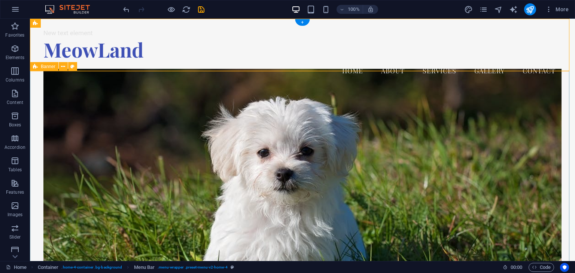
click at [33, 90] on div "Welcome to MeowLand Your One-Stop Pet Shop Visit Us Today!" at bounding box center [302, 254] width 545 height 328
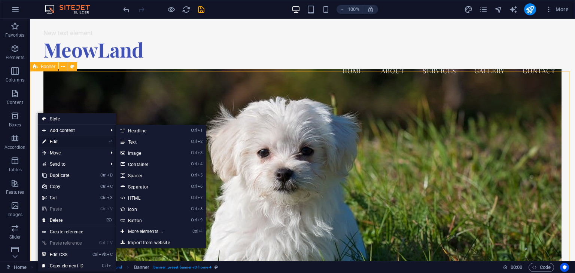
click at [69, 140] on link "⏎ Edit" at bounding box center [63, 141] width 50 height 11
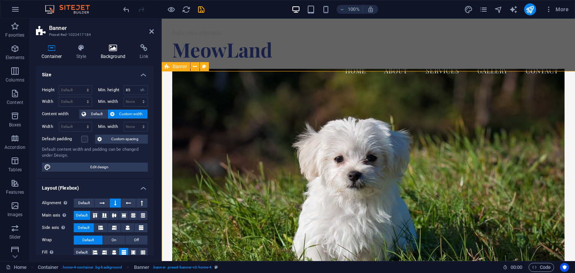
click at [118, 59] on h4 "Background" at bounding box center [114, 52] width 39 height 16
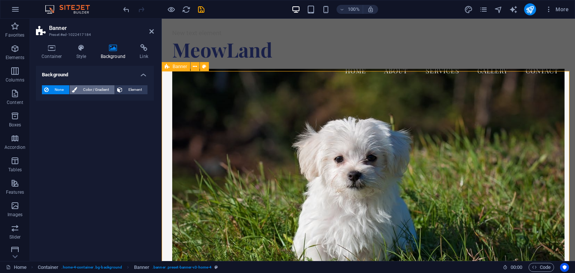
click at [79, 89] on span "Color / Gradient" at bounding box center [95, 89] width 33 height 9
click at [70, 101] on span "Gradient" at bounding box center [71, 104] width 19 height 10
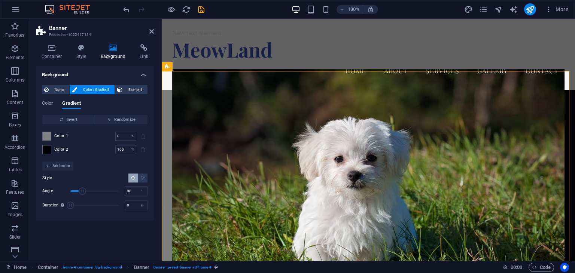
click at [272, 97] on figure at bounding box center [368, 179] width 393 height 221
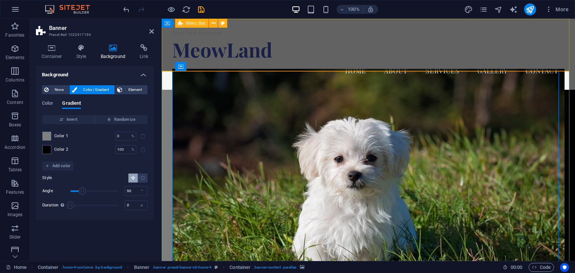
click at [252, 62] on div "New text element MeowLand Menu Home About Services Gallery Contact" at bounding box center [368, 54] width 413 height 71
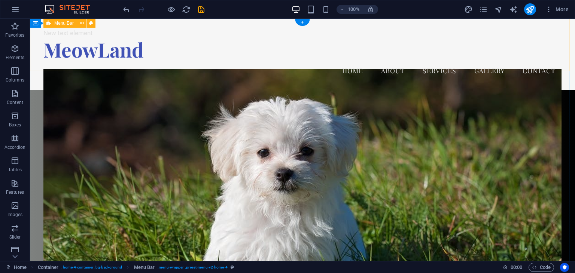
click at [33, 41] on div "New text element MeowLand Menu Home About Services Gallery Contact" at bounding box center [302, 54] width 545 height 71
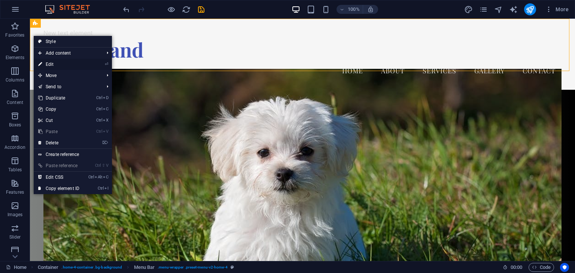
click at [76, 62] on link "⏎ Edit" at bounding box center [59, 64] width 50 height 11
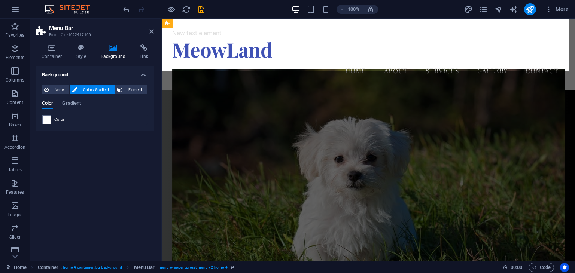
click at [95, 89] on span "Color / Gradient" at bounding box center [95, 89] width 33 height 9
click at [75, 104] on span "Gradient" at bounding box center [71, 104] width 19 height 10
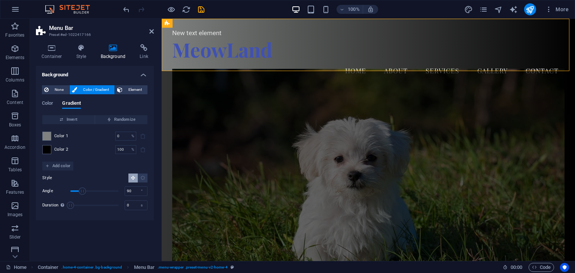
click at [190, 50] on div "MeowLand" at bounding box center [368, 50] width 393 height 24
click at [78, 50] on icon at bounding box center [81, 47] width 21 height 7
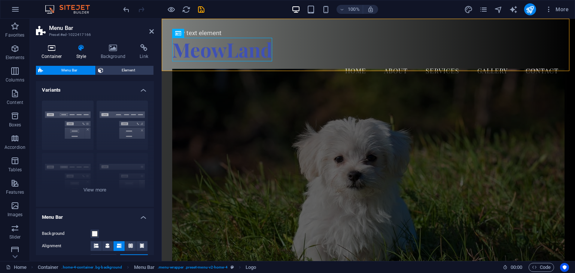
click at [50, 54] on h4 "Container" at bounding box center [53, 52] width 35 height 16
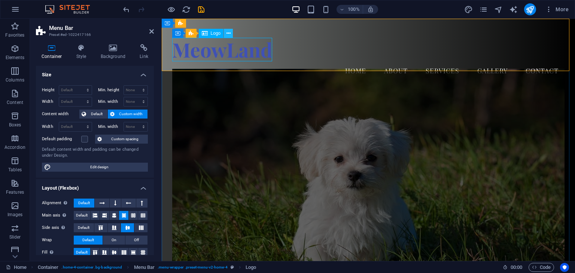
click at [231, 29] on button at bounding box center [228, 33] width 9 height 9
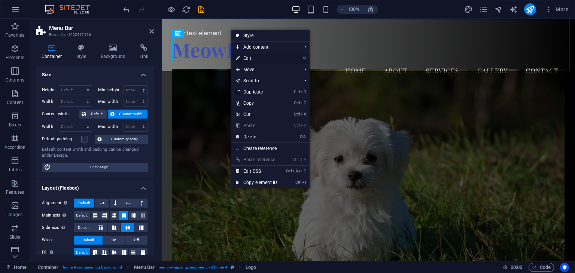
click at [304, 57] on icon "⏎" at bounding box center [303, 58] width 3 height 5
select select "px"
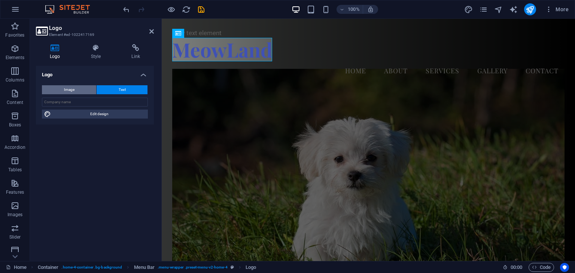
click at [73, 88] on span "Image" at bounding box center [69, 89] width 10 height 9
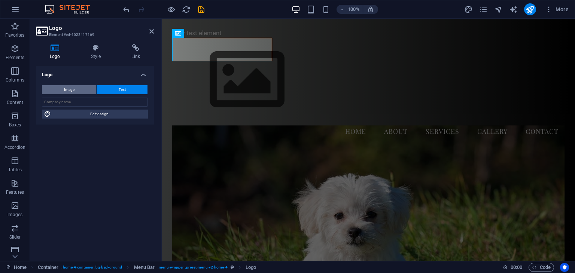
select select "DISABLED_OPTION_VALUE"
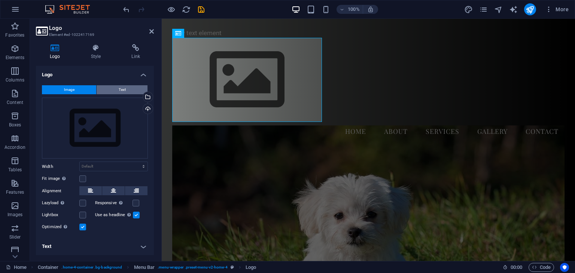
click at [125, 88] on button "Text" at bounding box center [122, 89] width 51 height 9
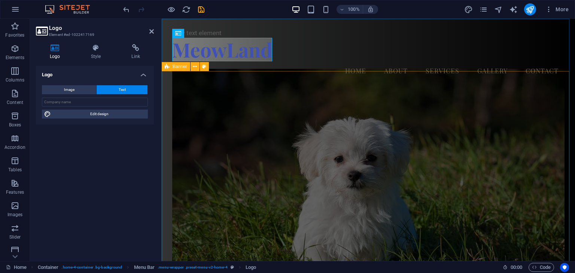
click at [257, 97] on figure at bounding box center [368, 179] width 393 height 221
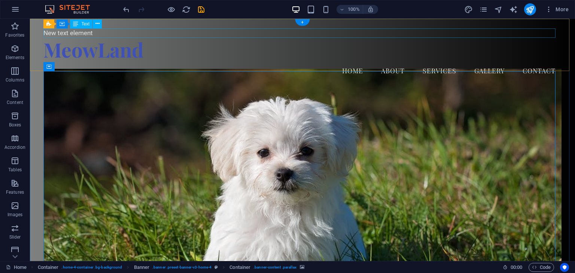
click at [150, 33] on div "New text element" at bounding box center [302, 33] width 518 height 10
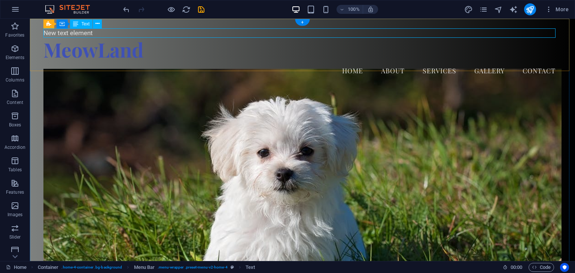
click at [160, 35] on div "New text element" at bounding box center [302, 33] width 518 height 10
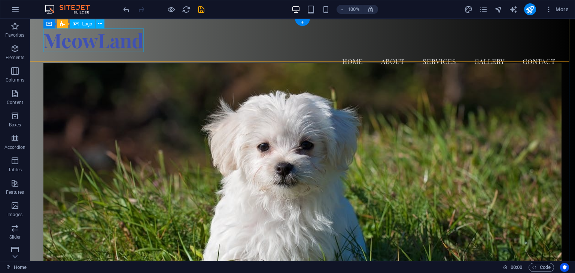
click at [110, 43] on div "MeowLand" at bounding box center [302, 40] width 518 height 24
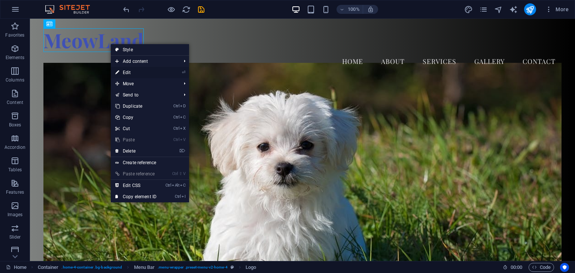
click at [184, 71] on icon "⏎" at bounding box center [183, 72] width 3 height 5
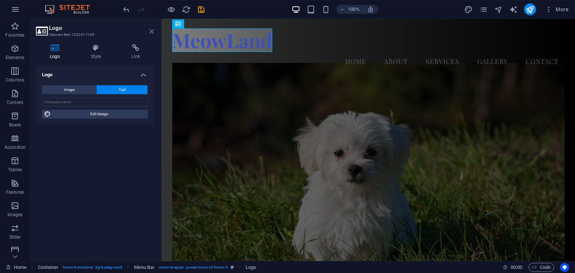
click at [151, 29] on icon at bounding box center [151, 31] width 4 height 6
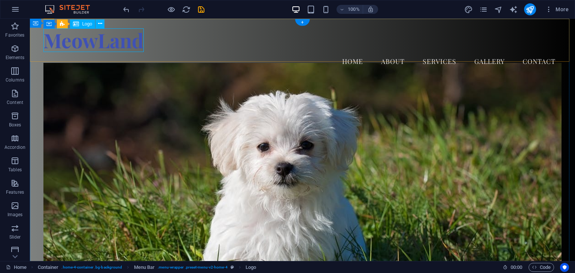
click at [112, 43] on div "MeowLand" at bounding box center [302, 40] width 518 height 24
click at [12, 51] on icon "button" at bounding box center [14, 48] width 9 height 9
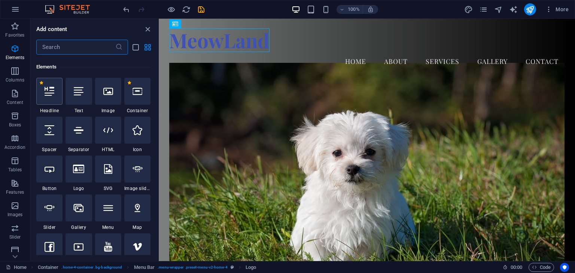
scroll to position [79, 0]
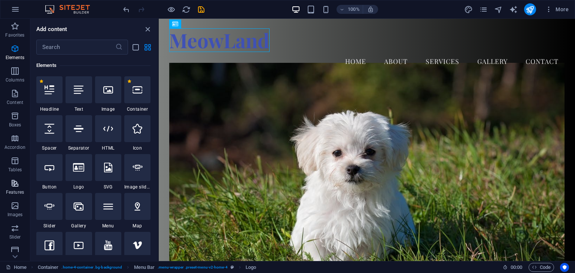
click at [16, 183] on icon "button" at bounding box center [14, 183] width 9 height 9
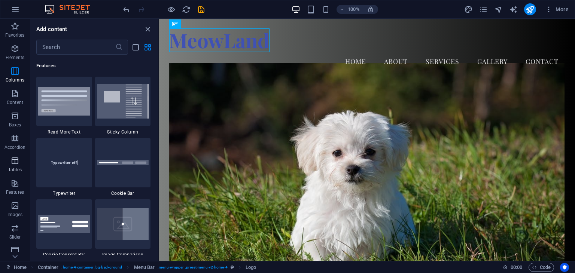
scroll to position [2917, 0]
click at [10, 51] on icon "button" at bounding box center [14, 48] width 9 height 9
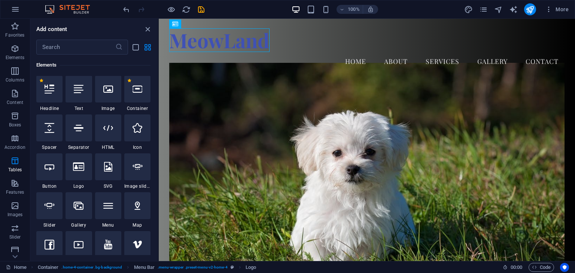
scroll to position [80, 0]
click at [196, 24] on icon at bounding box center [197, 23] width 4 height 8
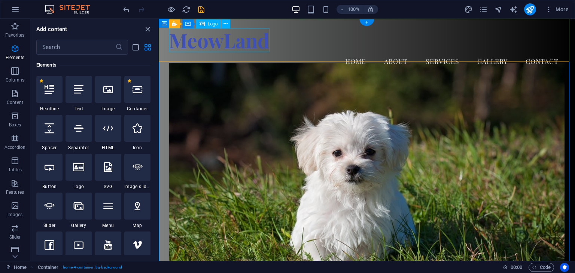
click at [234, 44] on div "MeowLand" at bounding box center [366, 40] width 395 height 24
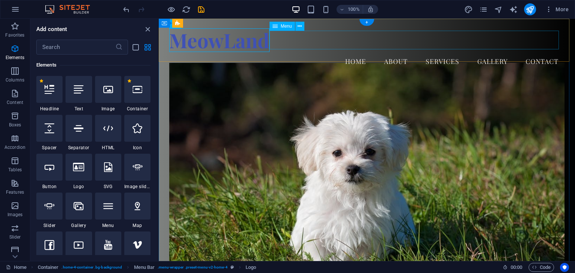
click at [301, 52] on nav "Home About Services Gallery Contact" at bounding box center [366, 61] width 395 height 19
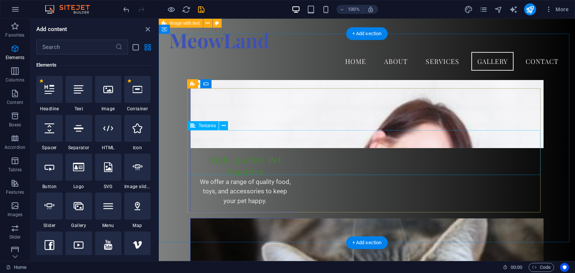
scroll to position [963, 0]
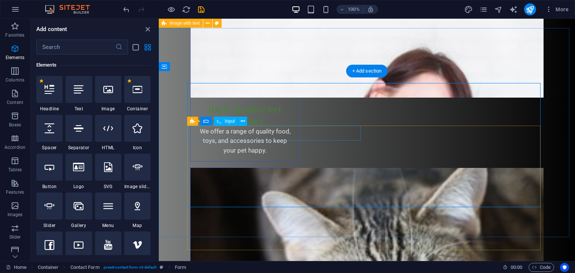
scroll to position [1081, 0]
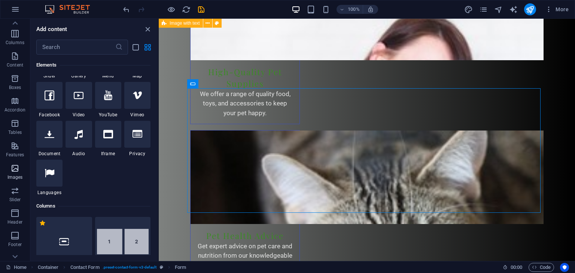
scroll to position [94, 0]
click at [16, 183] on icon "button" at bounding box center [14, 178] width 9 height 9
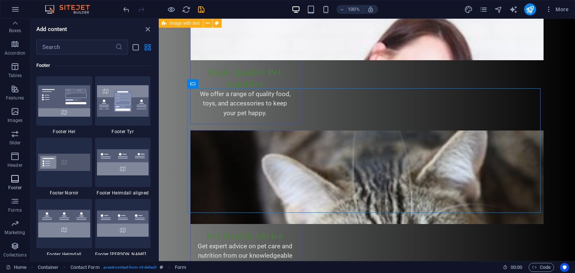
scroll to position [4954, 0]
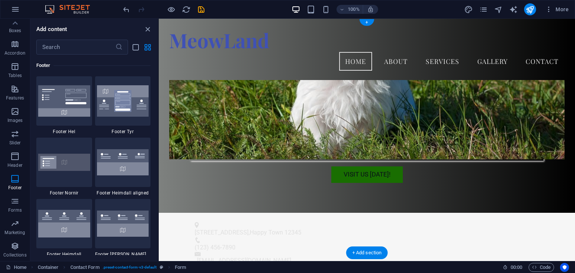
scroll to position [0, 0]
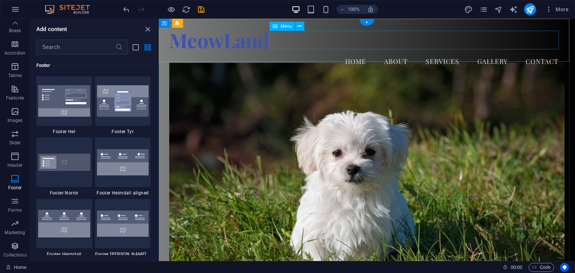
click at [300, 52] on nav "Home About Services Gallery Contact" at bounding box center [366, 61] width 395 height 19
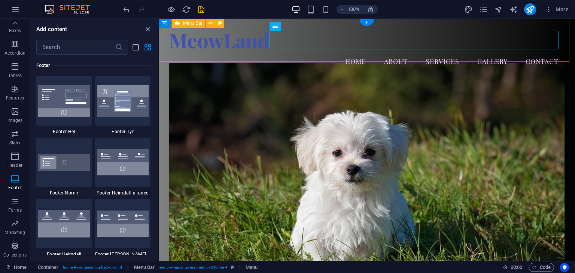
click at [230, 23] on div "MeowLand Menu Home About Services Gallery Contact" at bounding box center [367, 49] width 416 height 61
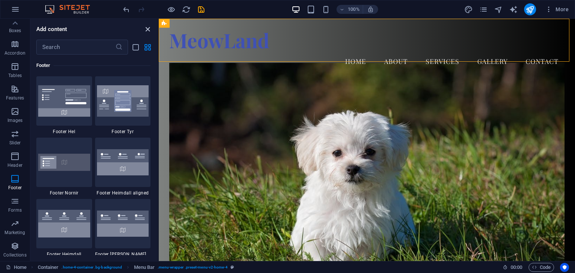
click at [145, 27] on icon "close panel" at bounding box center [147, 29] width 9 height 9
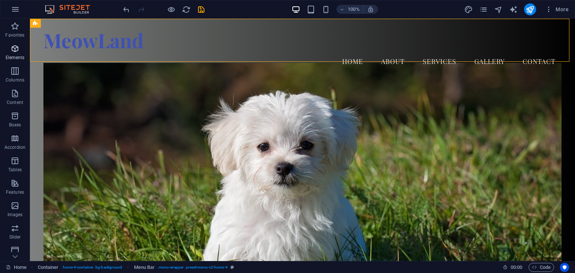
click at [15, 50] on icon "button" at bounding box center [14, 48] width 9 height 9
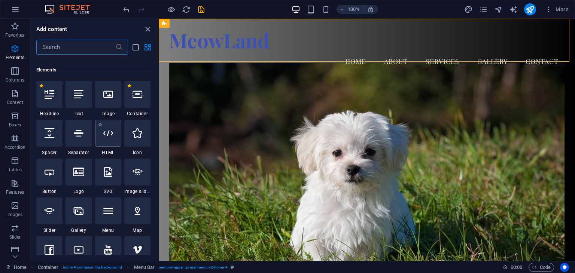
scroll to position [79, 0]
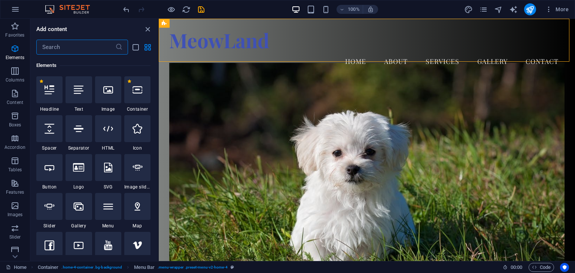
click at [88, 44] on input "text" at bounding box center [75, 47] width 79 height 15
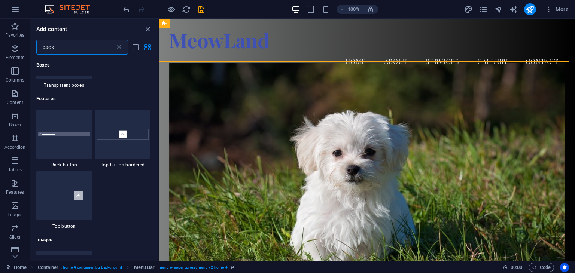
scroll to position [0, 0]
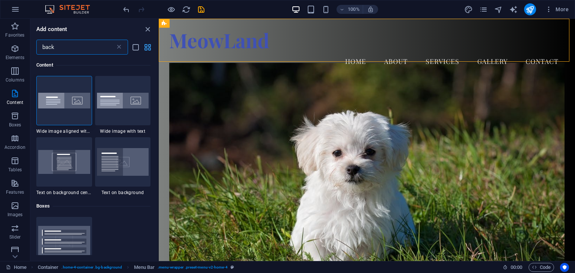
type input "back"
click at [147, 48] on icon "grid-view" at bounding box center [147, 47] width 9 height 9
click at [138, 49] on icon "list-view" at bounding box center [135, 47] width 9 height 9
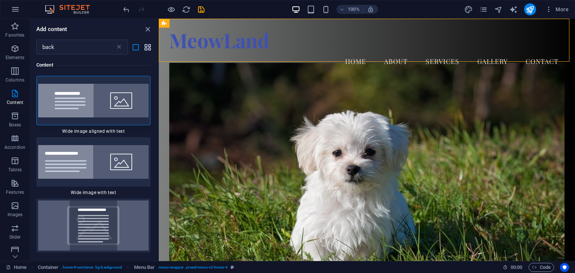
click at [146, 47] on icon "grid-view" at bounding box center [147, 47] width 9 height 9
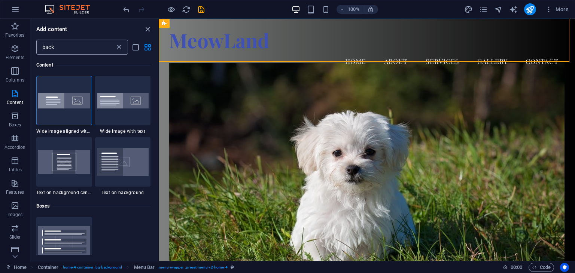
click at [119, 47] on icon at bounding box center [118, 46] width 7 height 7
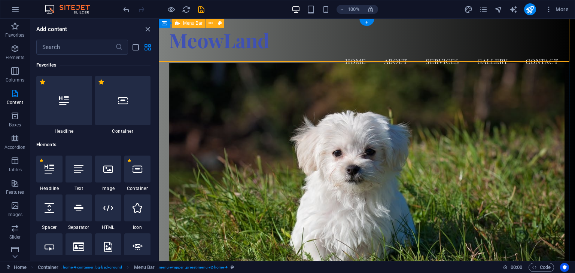
click at [299, 51] on div "MeowLand Menu Home About Services Gallery Contact" at bounding box center [367, 49] width 416 height 61
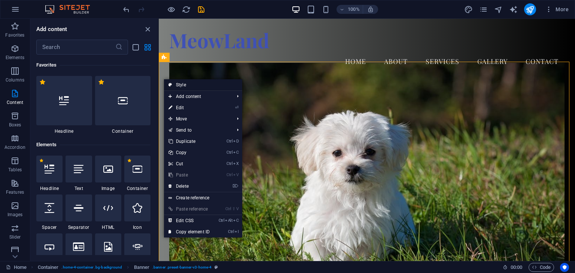
click at [182, 82] on link "Style" at bounding box center [203, 84] width 78 height 11
select select "preset-banner-v3-home-4"
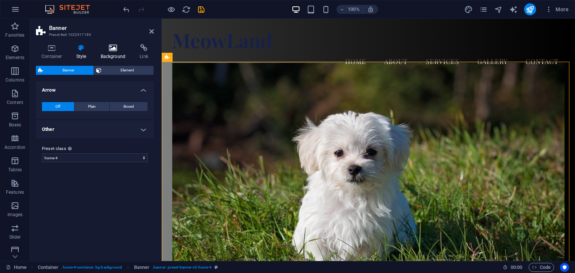
click at [114, 52] on h4 "Background" at bounding box center [114, 52] width 39 height 16
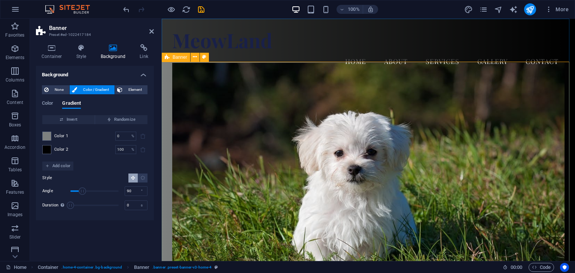
click at [163, 80] on div "Welcome to MeowLand Your One-Stop Pet Shop Visit Us Today!" at bounding box center [368, 244] width 413 height 328
click at [151, 31] on icon at bounding box center [151, 31] width 4 height 6
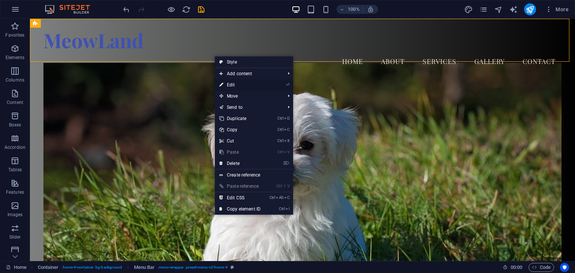
click at [287, 86] on icon "⏎" at bounding box center [287, 84] width 3 height 5
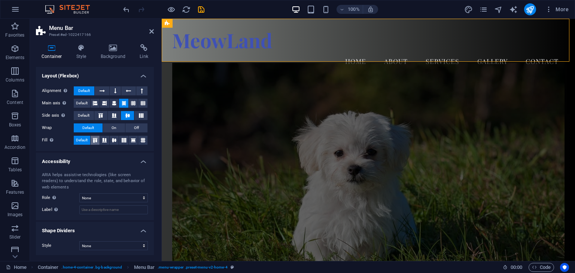
scroll to position [113, 0]
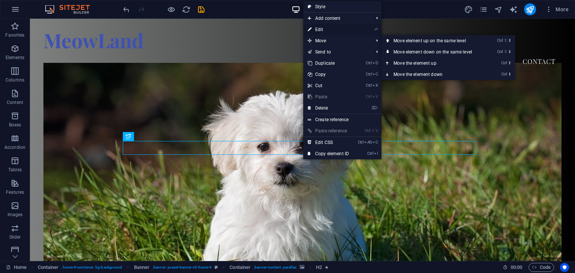
click at [346, 30] on link "⏎ Edit" at bounding box center [328, 29] width 50 height 11
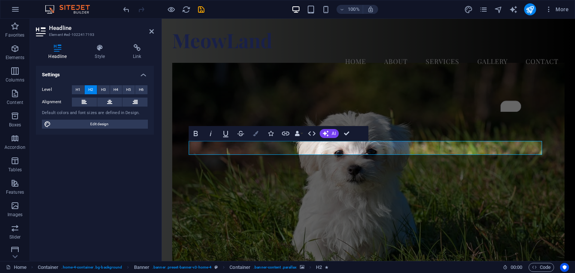
click at [257, 135] on icon "button" at bounding box center [255, 133] width 5 height 5
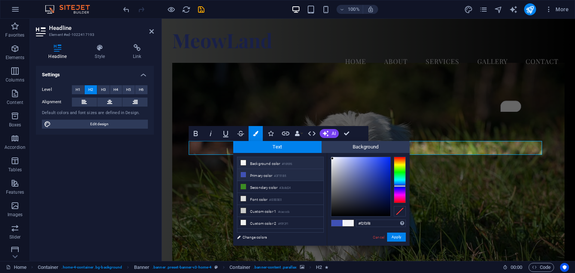
click at [271, 165] on li "Background color #f6f6f6" at bounding box center [280, 163] width 86 height 12
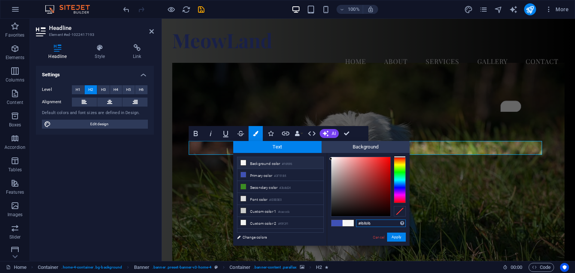
click at [362, 223] on input "#f6f6f6" at bounding box center [381, 223] width 50 height 7
paste input "0abac0"
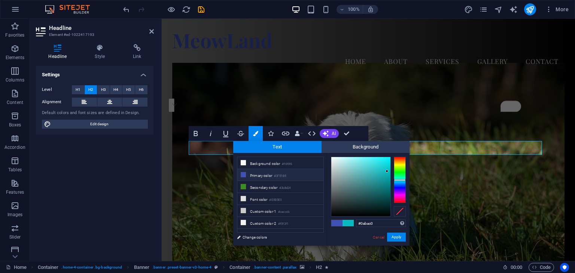
click at [281, 175] on small "#3F51B5" at bounding box center [280, 176] width 12 height 5
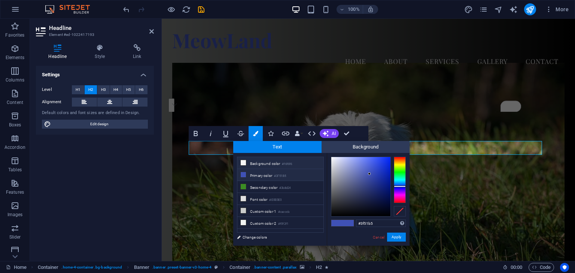
click at [283, 164] on li "Background color #f6f6f6" at bounding box center [280, 163] width 86 height 12
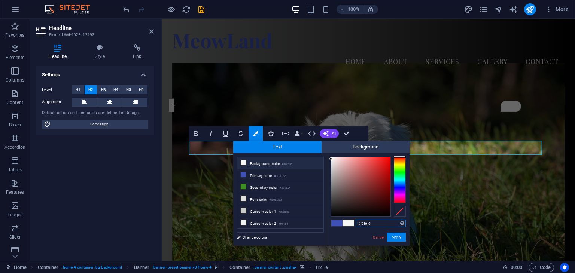
click at [365, 225] on input "#f6f6f6" at bounding box center [381, 223] width 50 height 7
paste input "0abac0"
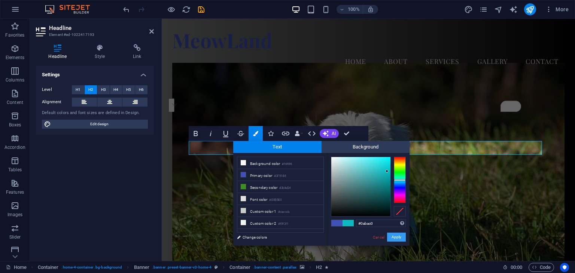
click at [392, 237] on button "Apply" at bounding box center [396, 237] width 19 height 9
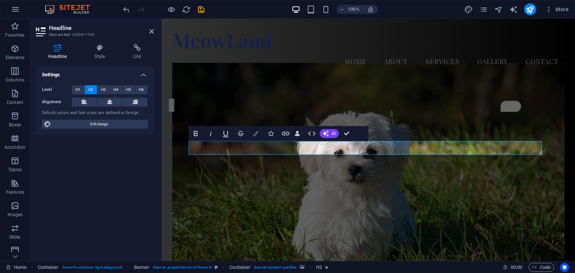
click at [257, 133] on icon "button" at bounding box center [255, 133] width 5 height 5
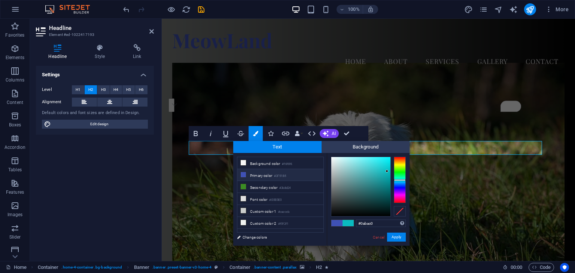
click at [271, 175] on li "Primary color #3F51B5" at bounding box center [280, 175] width 86 height 12
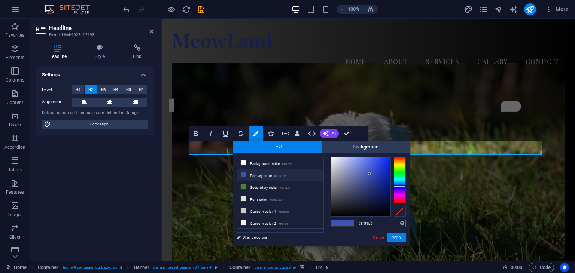
click at [361, 224] on input "#3f51b5" at bounding box center [381, 223] width 50 height 7
paste input "120df0"
click at [363, 224] on input "#120df0" at bounding box center [381, 223] width 50 height 7
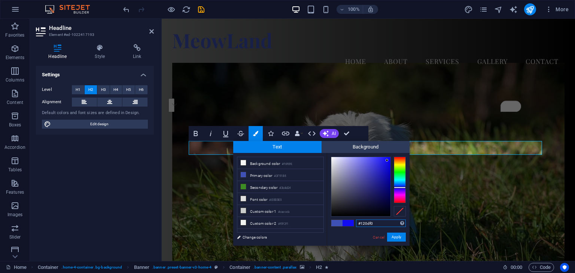
click at [363, 224] on input "#120df0" at bounding box center [381, 223] width 50 height 7
paste input "text"
click at [402, 237] on button "Apply" at bounding box center [396, 237] width 19 height 9
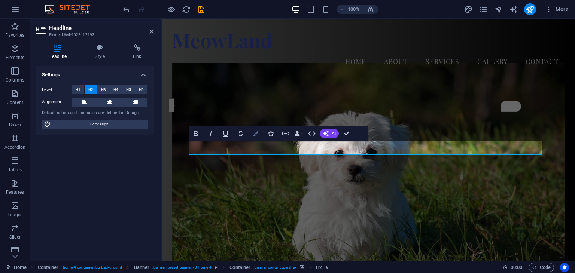
click at [254, 133] on icon "button" at bounding box center [255, 133] width 5 height 5
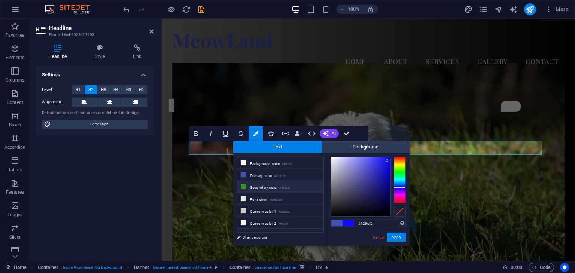
click at [284, 188] on small "#3b8d24" at bounding box center [284, 188] width 11 height 5
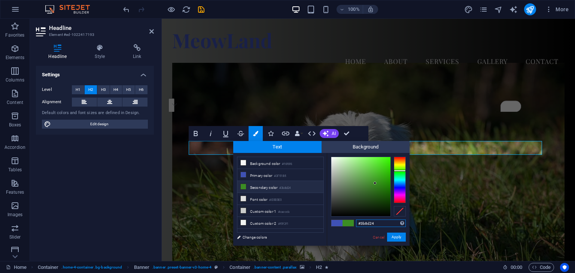
click at [370, 223] on input "#3b8d24" at bounding box center [381, 223] width 50 height 7
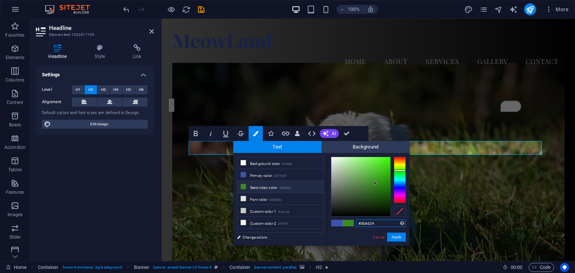
paste input "494949"
type input "#494949"
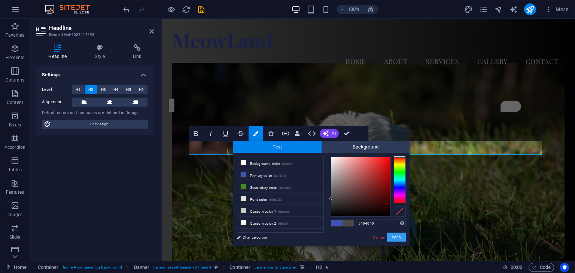
click at [393, 238] on button "Apply" at bounding box center [396, 237] width 19 height 9
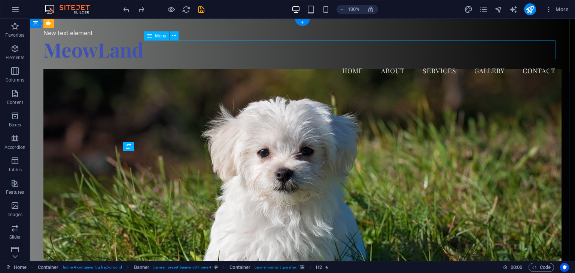
click at [225, 61] on nav "Home About Services Gallery Contact" at bounding box center [302, 70] width 518 height 19
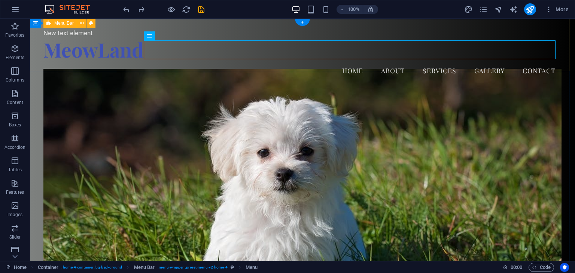
click at [38, 67] on div "New text element MeowLand Menu Home About Services Gallery Contact" at bounding box center [302, 54] width 545 height 71
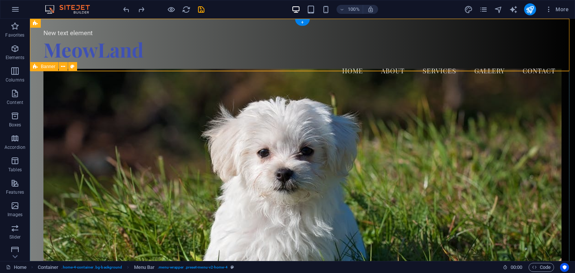
click at [34, 90] on div "Welcome to MeowLand Your One-Stop Pet Shop Visit Us Today!" at bounding box center [302, 254] width 545 height 328
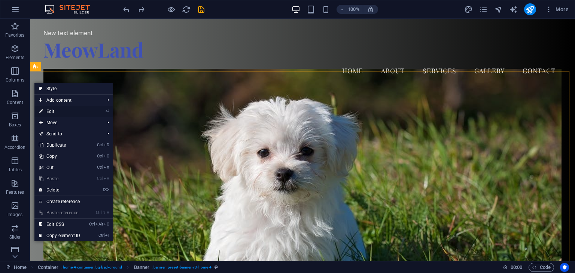
click at [49, 111] on link "⏎ Edit" at bounding box center [59, 111] width 50 height 11
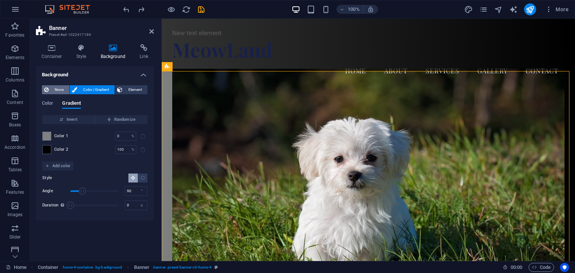
click at [56, 91] on span "None" at bounding box center [59, 89] width 16 height 9
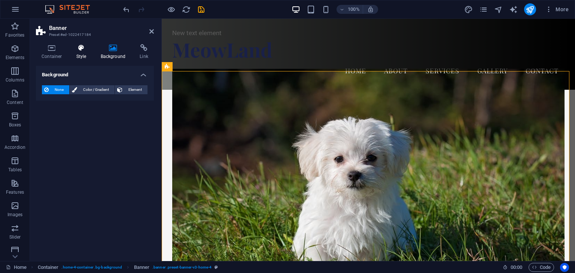
click at [80, 56] on h4 "Style" at bounding box center [83, 52] width 24 height 16
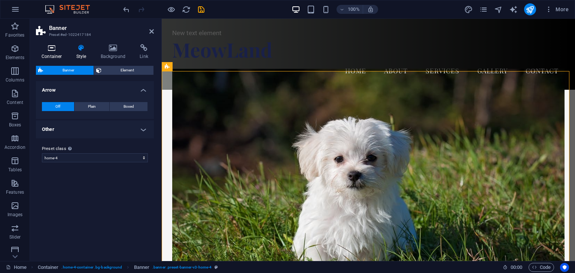
click at [56, 50] on icon at bounding box center [52, 47] width 32 height 7
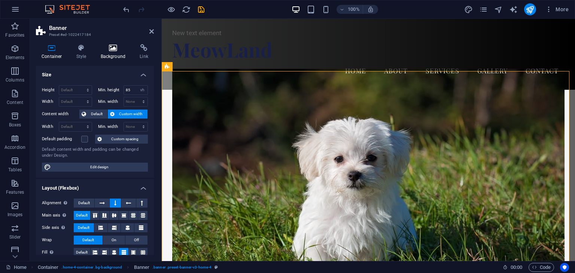
click at [109, 45] on icon at bounding box center [113, 47] width 36 height 7
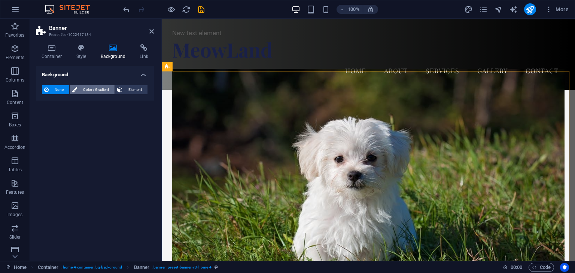
click at [88, 89] on span "Color / Gradient" at bounding box center [95, 89] width 33 height 9
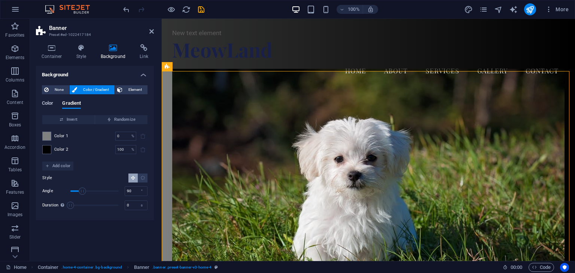
click at [52, 103] on span "Color" at bounding box center [47, 104] width 11 height 10
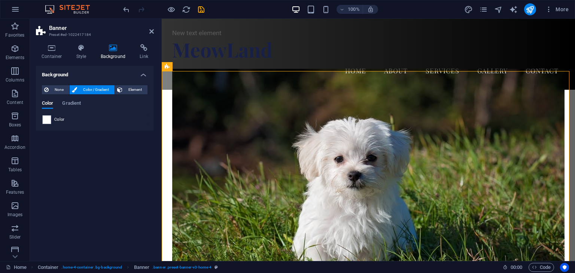
click at [59, 120] on span "Color" at bounding box center [59, 120] width 10 height 6
click at [47, 122] on span at bounding box center [47, 120] width 8 height 8
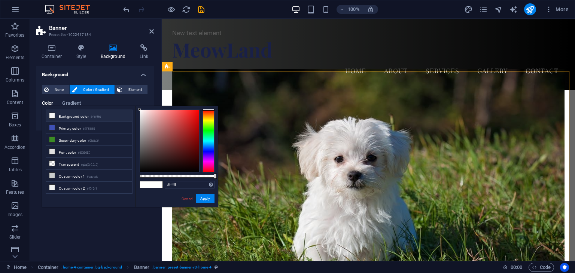
click at [102, 116] on li "Background color #f6f6f6" at bounding box center [89, 116] width 86 height 12
click at [186, 188] on input "#f6f6f6" at bounding box center [190, 184] width 50 height 7
paste input "0abac0"
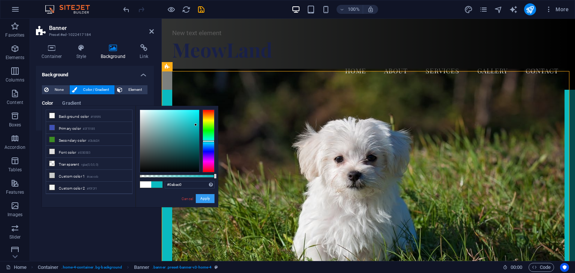
click at [208, 199] on button "Apply" at bounding box center [205, 198] width 19 height 9
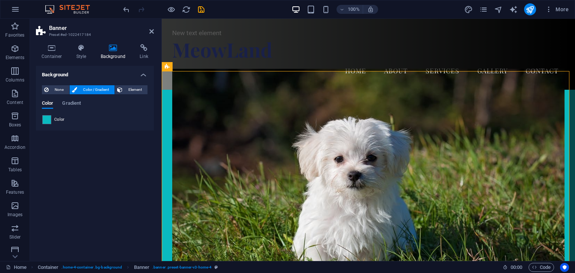
click at [57, 119] on span "Color" at bounding box center [59, 120] width 10 height 6
click at [49, 119] on span at bounding box center [47, 120] width 8 height 8
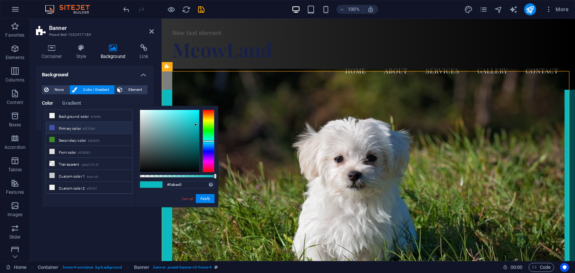
click at [69, 127] on li "Primary color #3F51B5" at bounding box center [89, 128] width 86 height 12
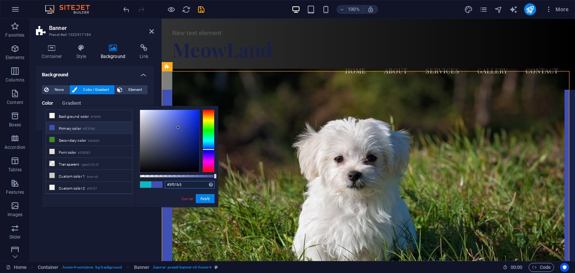
click at [179, 183] on input "#3f51b5" at bounding box center [190, 184] width 50 height 7
paste input "120df0"
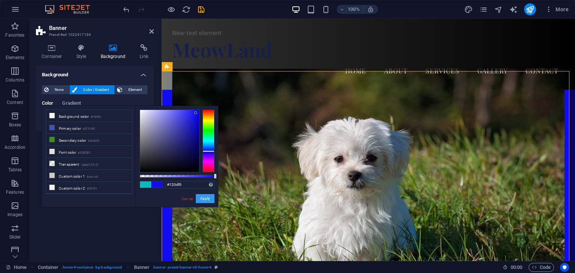
click at [206, 199] on button "Apply" at bounding box center [205, 198] width 19 height 9
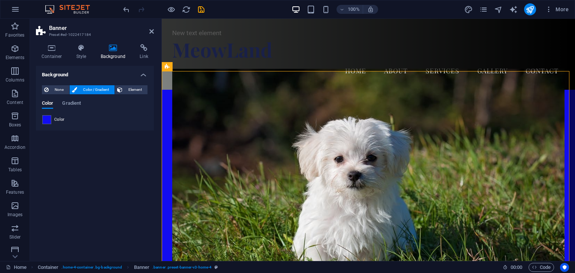
click at [60, 118] on span "Color" at bounding box center [59, 120] width 10 height 6
click at [48, 119] on span at bounding box center [47, 120] width 8 height 8
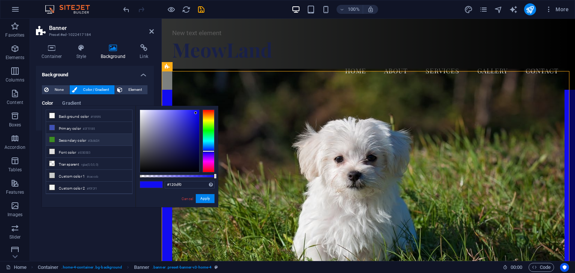
click at [70, 138] on li "Secondary color #3b8d24" at bounding box center [89, 140] width 86 height 12
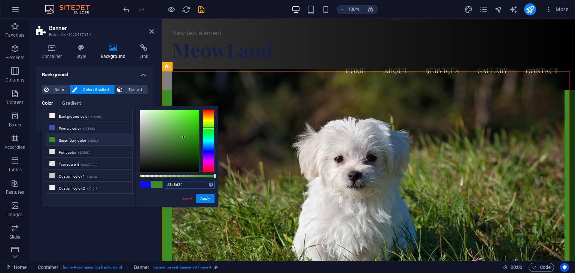
click at [187, 186] on input "#3b8d24" at bounding box center [190, 184] width 50 height 7
paste input "494949"
type input "#494949"
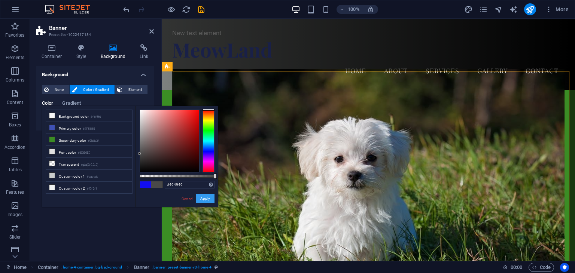
click at [209, 198] on button "Apply" at bounding box center [205, 198] width 19 height 9
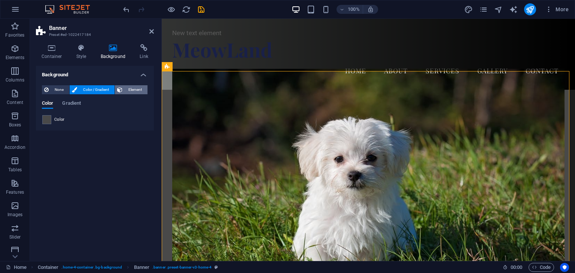
click at [133, 89] on span "Element" at bounding box center [135, 89] width 21 height 9
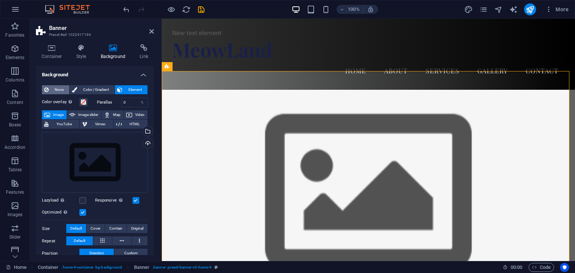
click at [52, 91] on span "None" at bounding box center [59, 89] width 16 height 9
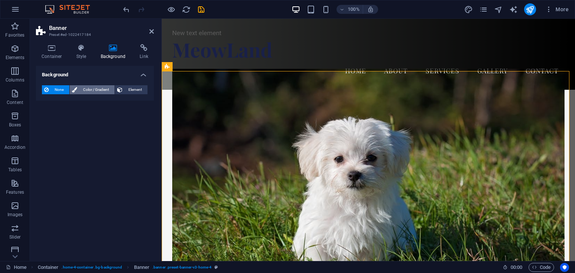
click at [78, 89] on button "Color / Gradient" at bounding box center [92, 89] width 45 height 9
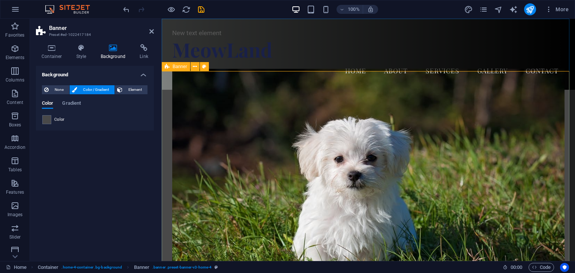
click at [168, 161] on div "Welcome to MeowLand Your One-Stop Pet Shop Visit Us Today!" at bounding box center [368, 254] width 413 height 328
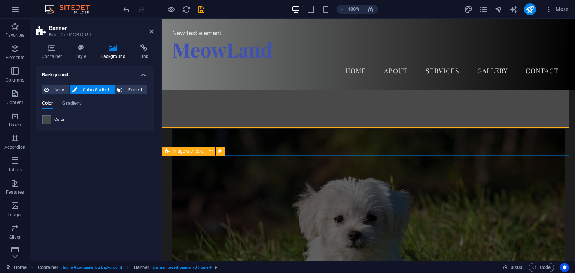
scroll to position [150, 0]
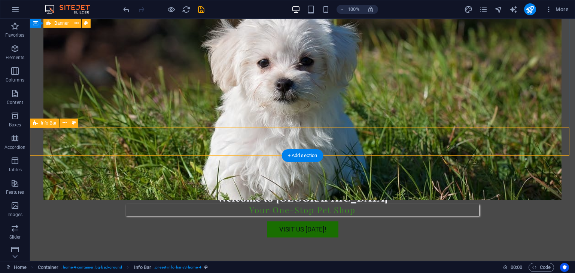
click at [65, 124] on icon at bounding box center [64, 123] width 4 height 8
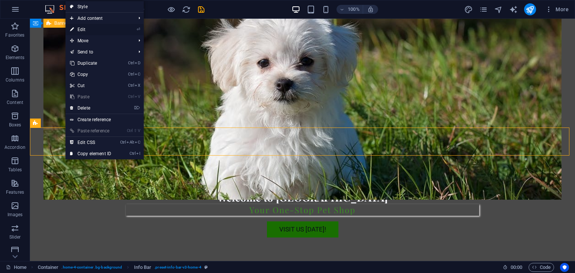
click at [94, 30] on link "⏎ Edit" at bounding box center [90, 29] width 50 height 11
select select "vw"
select select "rem"
select select "vw"
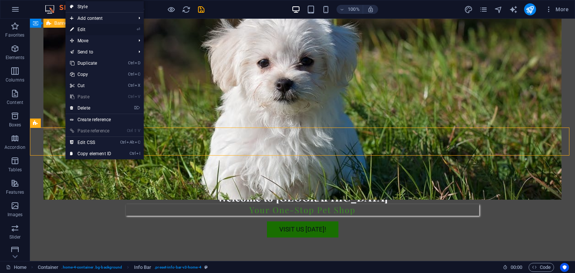
select select "preset-info-bar-v3-home-4"
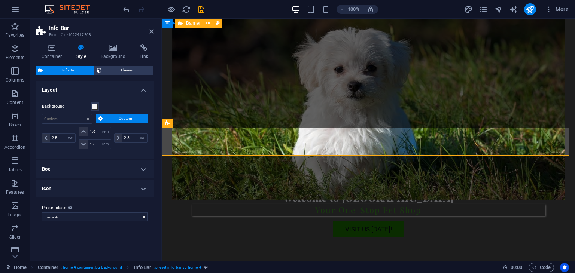
click at [106, 52] on h4 "Background" at bounding box center [114, 52] width 39 height 16
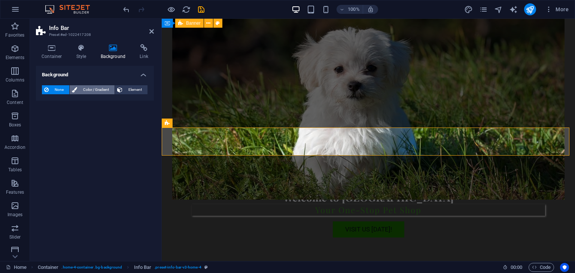
click at [74, 90] on icon at bounding box center [74, 89] width 5 height 9
click at [46, 120] on span at bounding box center [47, 120] width 8 height 8
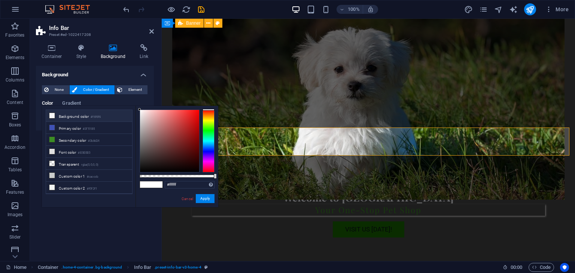
click at [81, 118] on li "Background color #f6f6f6" at bounding box center [89, 116] width 86 height 12
click at [78, 125] on li "Primary color #3F51B5" at bounding box center [89, 128] width 86 height 12
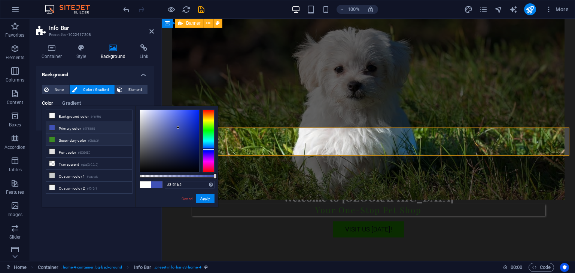
click at [76, 139] on li "Secondary color #3b8d24" at bounding box center [89, 140] width 86 height 12
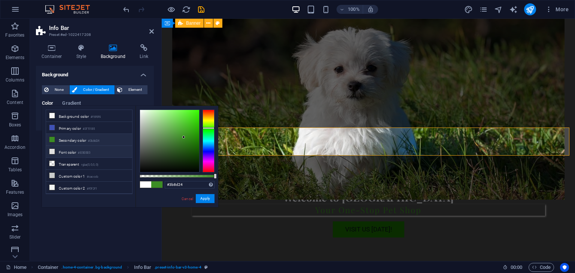
click at [75, 150] on li "Font color #E0E0E0" at bounding box center [89, 152] width 86 height 12
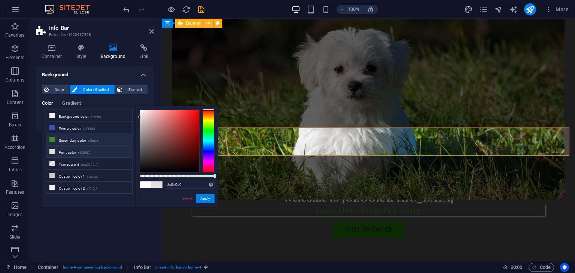
click at [77, 139] on li "Secondary color #3b8d24" at bounding box center [89, 140] width 86 height 12
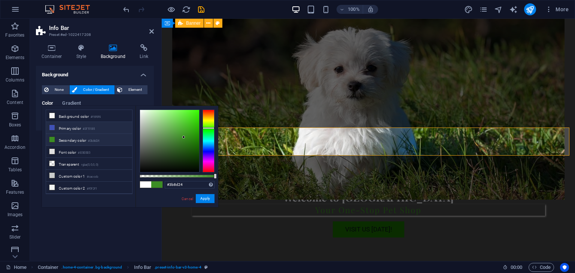
click at [78, 128] on li "Primary color #3F51B5" at bounding box center [89, 128] width 86 height 12
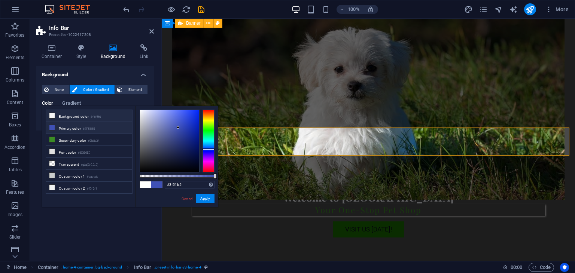
click at [78, 115] on li "Background color #f6f6f6" at bounding box center [89, 116] width 86 height 12
type input "#f6f6f6"
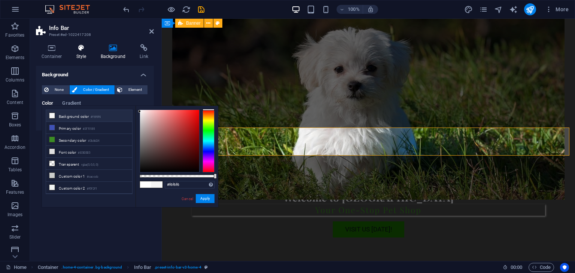
click at [77, 53] on h4 "Style" at bounding box center [83, 52] width 24 height 16
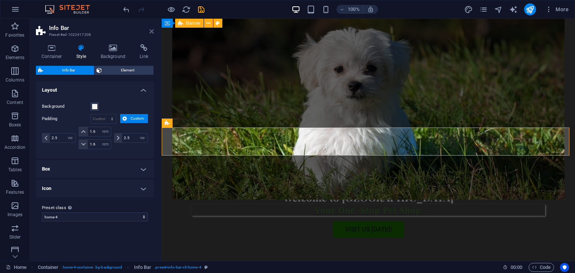
click at [151, 34] on icon at bounding box center [151, 31] width 4 height 6
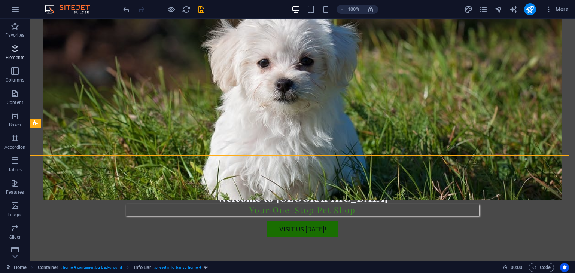
click at [17, 54] on span "Elements" at bounding box center [15, 53] width 30 height 18
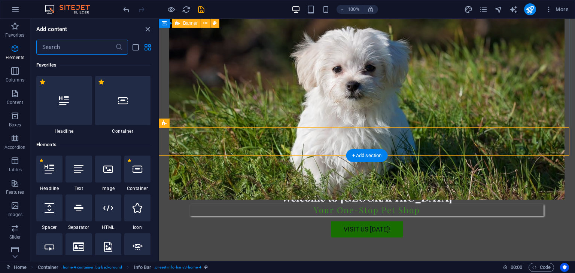
scroll to position [79, 0]
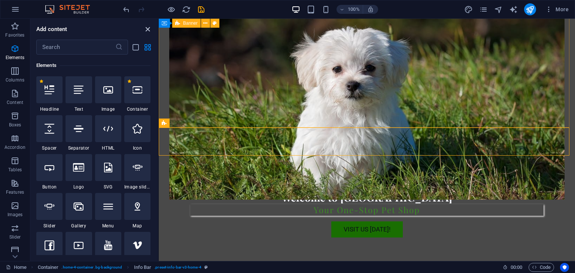
drag, startPoint x: 145, startPoint y: 29, endPoint x: 124, endPoint y: 25, distance: 21.7
click at [145, 29] on icon "close panel" at bounding box center [147, 29] width 9 height 9
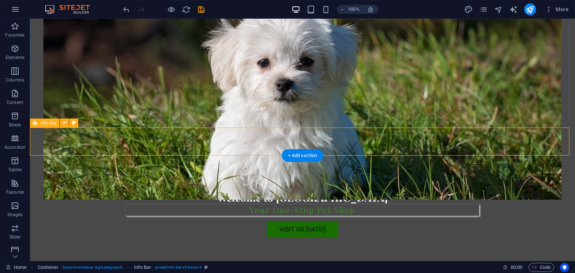
click at [72, 124] on icon at bounding box center [74, 123] width 4 height 8
select select "vw"
select select "rem"
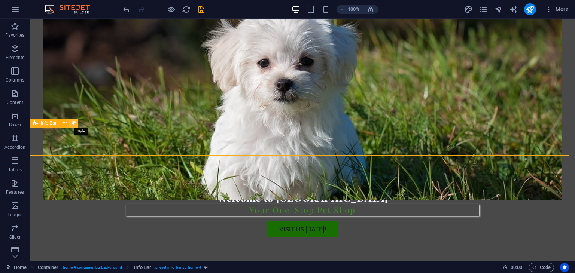
select select "vw"
select select "preset-info-bar-v3-home-4"
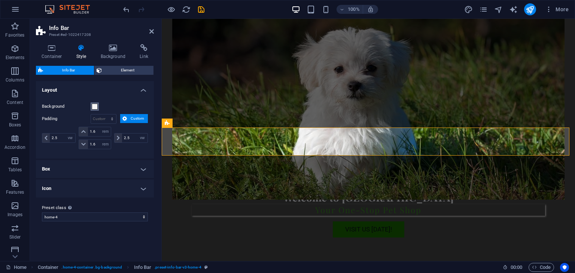
click at [94, 106] on span at bounding box center [95, 107] width 6 height 6
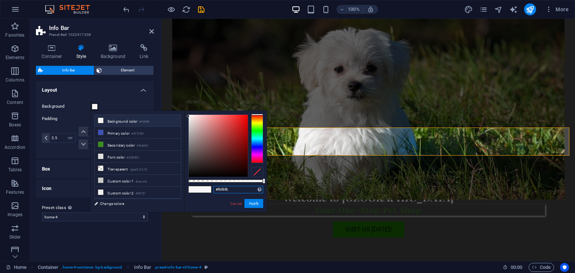
click at [219, 190] on input "#f6f6f6" at bounding box center [238, 189] width 50 height 7
paste input "0abac0"
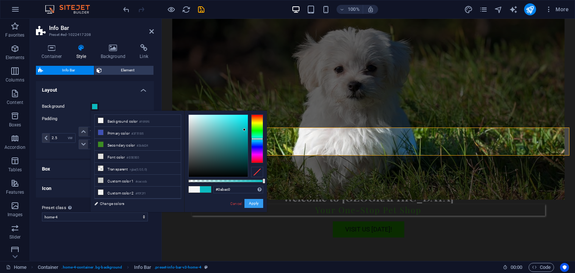
click at [250, 205] on button "Apply" at bounding box center [253, 203] width 19 height 9
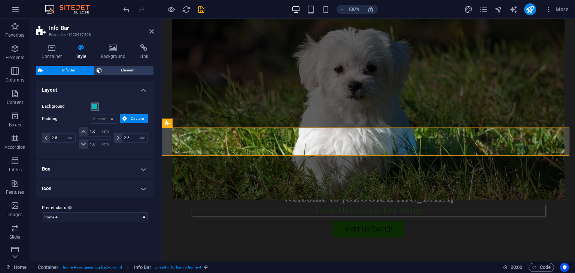
click at [94, 106] on span at bounding box center [95, 107] width 6 height 6
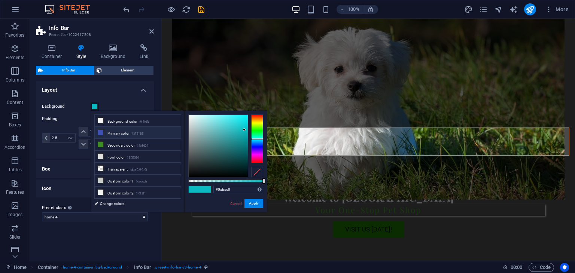
click at [113, 133] on li "Primary color #3F51B5" at bounding box center [138, 133] width 86 height 12
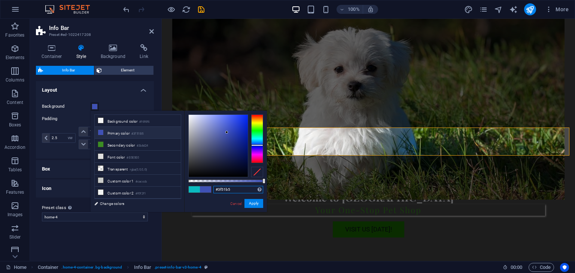
click at [223, 189] on input "#3f51b5" at bounding box center [238, 189] width 50 height 7
paste input "120df0"
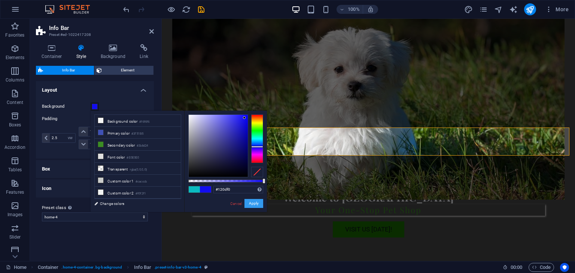
click at [250, 201] on button "Apply" at bounding box center [253, 203] width 19 height 9
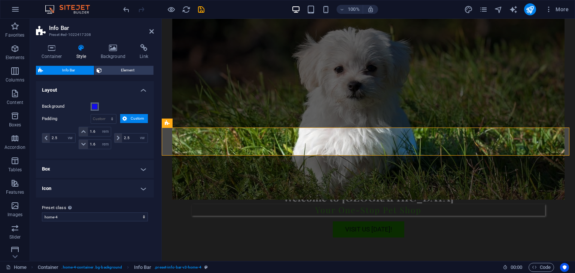
click at [93, 106] on span at bounding box center [95, 107] width 6 height 6
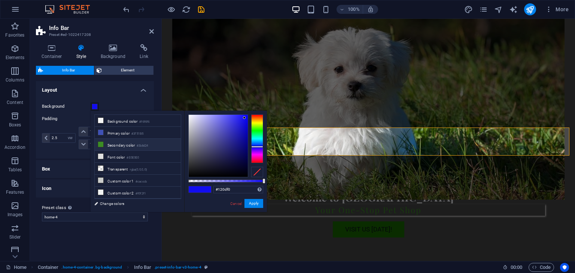
click at [118, 146] on li "Secondary color #3b8d24" at bounding box center [138, 145] width 86 height 12
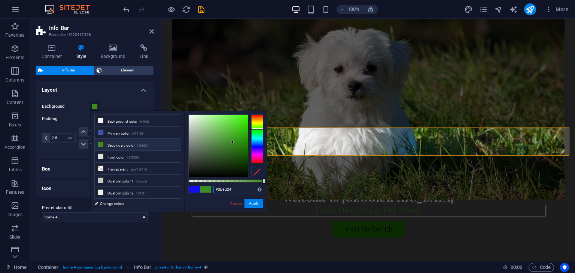
click at [219, 190] on input "#3b8d24" at bounding box center [238, 189] width 50 height 7
paste input "494949"
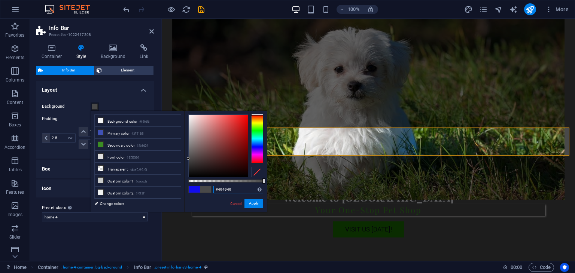
type input "#494949"
click at [247, 201] on button "Apply" at bounding box center [253, 203] width 19 height 9
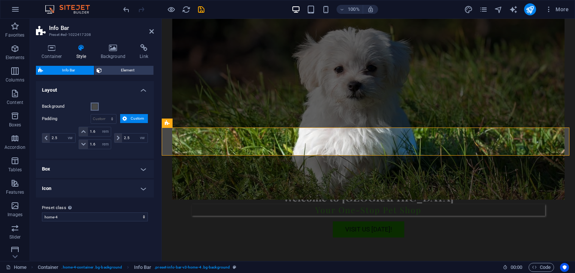
click at [96, 103] on button "Background" at bounding box center [95, 107] width 8 height 8
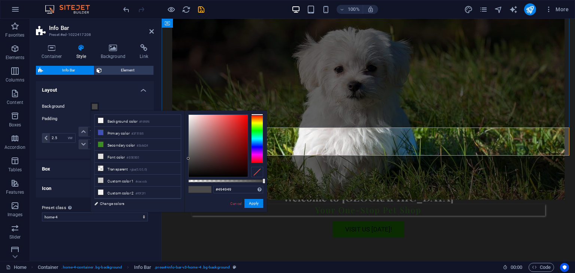
click at [154, 31] on aside "Info Bar Preset #ed-1022417208 Container Style Background Link Size Height Defa…" at bounding box center [96, 140] width 132 height 243
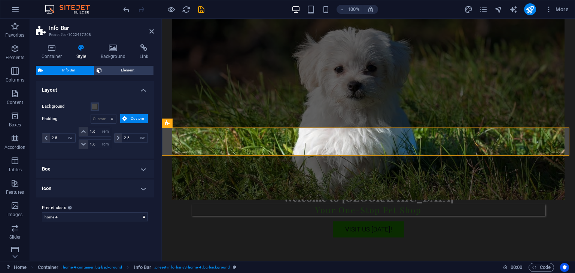
click at [148, 34] on header "Info Bar Preset #ed-1022417208" at bounding box center [95, 28] width 118 height 19
click at [147, 30] on h2 "Info Bar" at bounding box center [101, 28] width 105 height 7
click at [151, 30] on icon at bounding box center [151, 31] width 4 height 6
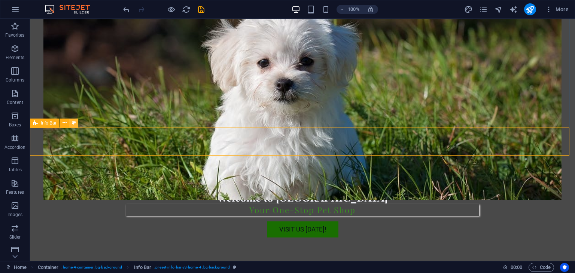
click at [74, 123] on icon at bounding box center [74, 123] width 4 height 8
select select "vw"
select select "rem"
select select "vw"
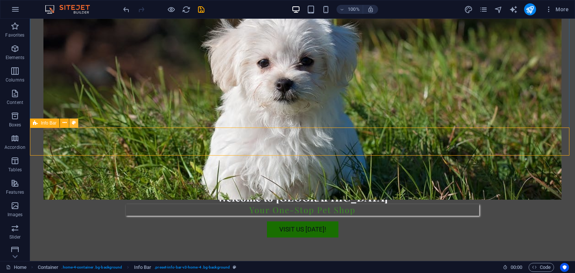
select select "preset-info-bar-v3-home-4"
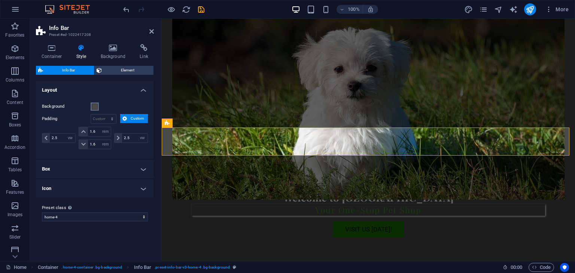
click at [95, 107] on span at bounding box center [95, 107] width 6 height 6
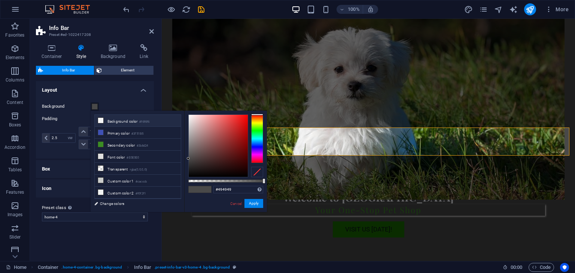
click at [127, 121] on li "Background color #f6f6f6" at bounding box center [138, 121] width 86 height 12
click at [219, 188] on input "#f6f6f6" at bounding box center [238, 189] width 50 height 7
paste input "0abac0"
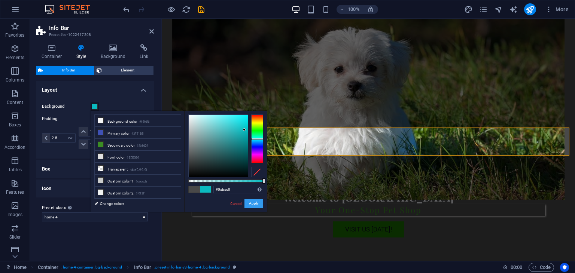
click at [253, 204] on button "Apply" at bounding box center [253, 203] width 19 height 9
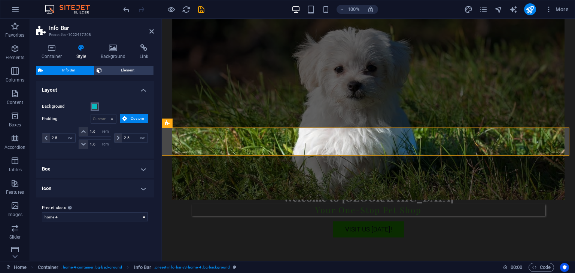
click at [96, 106] on span at bounding box center [95, 107] width 6 height 6
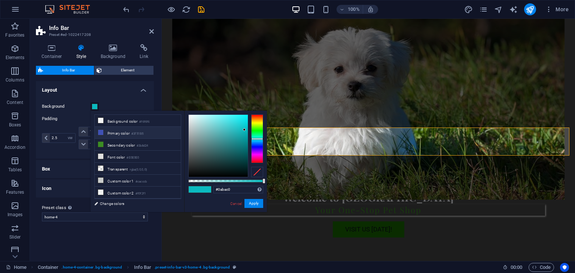
click at [116, 134] on li "Primary color #3F51B5" at bounding box center [138, 133] width 86 height 12
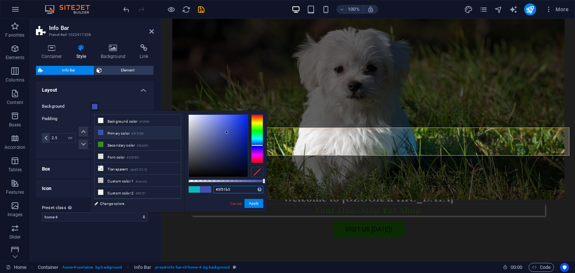
click at [223, 189] on input "#3f51b5" at bounding box center [238, 189] width 50 height 7
paste input "120df0"
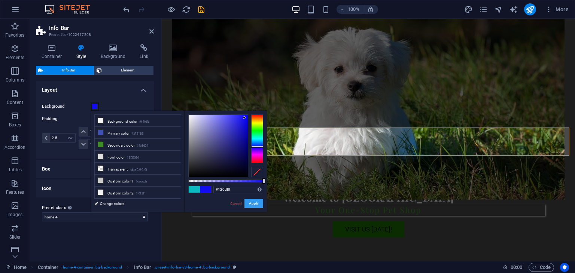
click at [246, 200] on button "Apply" at bounding box center [253, 203] width 19 height 9
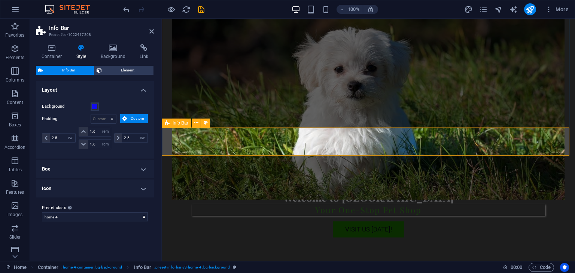
click at [94, 105] on span at bounding box center [95, 107] width 6 height 6
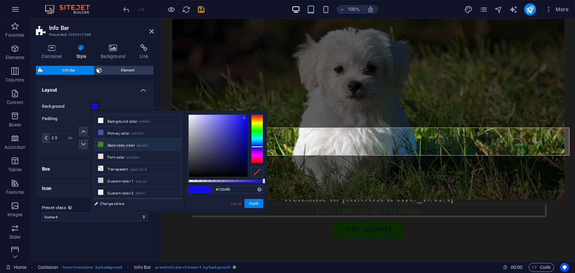
click at [113, 144] on li "Secondary color #3b8d24" at bounding box center [138, 145] width 86 height 12
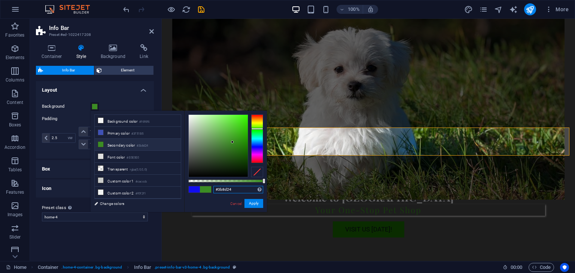
click at [221, 191] on input "#3b8d24" at bounding box center [238, 189] width 50 height 7
paste input "494949"
type input "#494949"
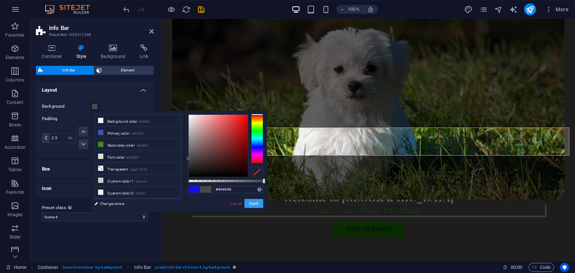
click at [255, 204] on button "Apply" at bounding box center [253, 203] width 19 height 9
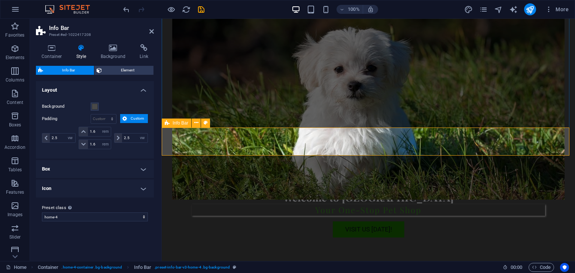
drag, startPoint x: 151, startPoint y: 32, endPoint x: 133, endPoint y: 40, distance: 19.4
click at [151, 32] on icon at bounding box center [151, 31] width 4 height 6
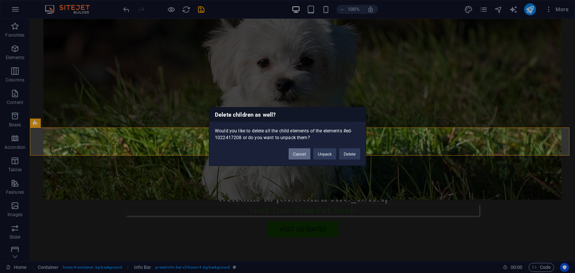
click at [305, 155] on button "Cancel" at bounding box center [300, 154] width 22 height 11
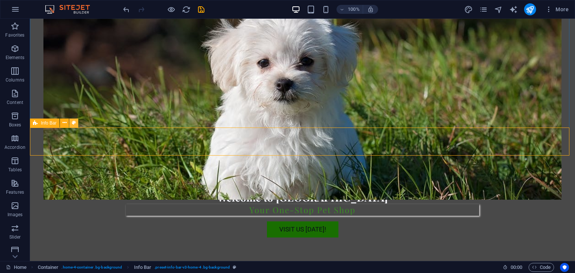
click at [73, 122] on icon at bounding box center [74, 123] width 4 height 8
select select "vw"
select select "rem"
select select "vw"
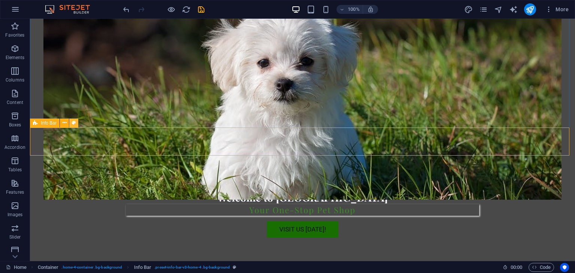
select select "preset-info-bar-v3-home-4"
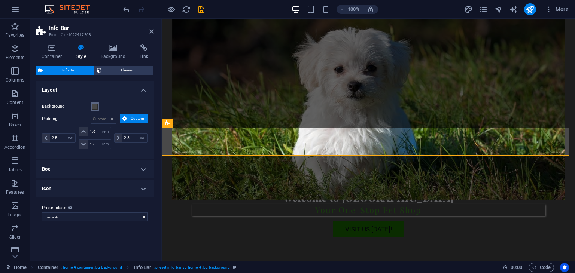
click at [92, 107] on span at bounding box center [95, 107] width 6 height 6
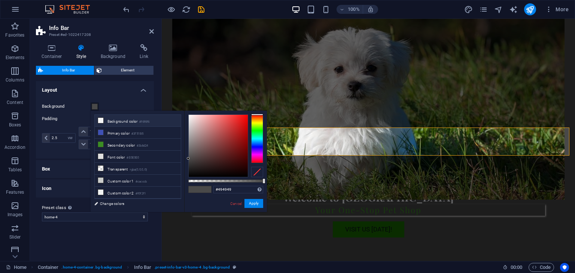
click at [102, 118] on span at bounding box center [101, 121] width 6 height 6
type input "#170202"
drag, startPoint x: 199, startPoint y: 143, endPoint x: 243, endPoint y: 171, distance: 51.4
click at [243, 171] on div at bounding box center [218, 146] width 59 height 62
click at [255, 204] on button "Apply" at bounding box center [253, 203] width 19 height 9
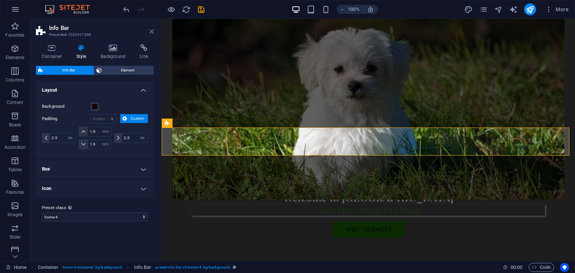
click at [152, 31] on icon at bounding box center [151, 31] width 4 height 6
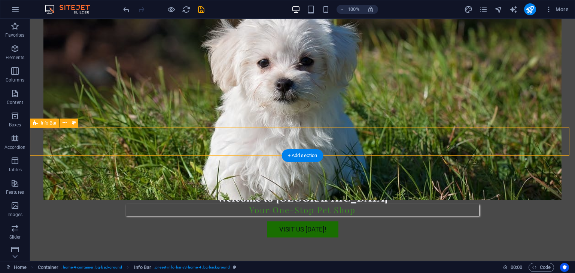
drag, startPoint x: 191, startPoint y: 149, endPoint x: 481, endPoint y: 144, distance: 289.3
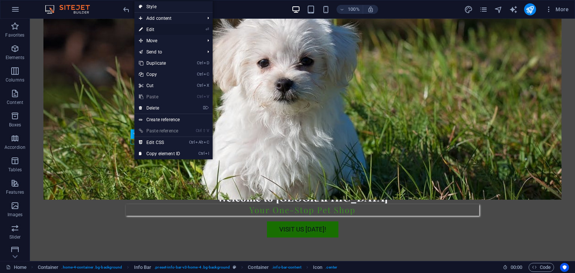
click at [162, 32] on link "⏎ Edit" at bounding box center [159, 29] width 50 height 11
select select "xMinYMid"
select select "px"
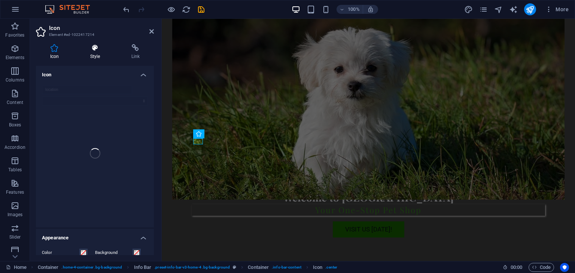
click at [96, 59] on h4 "Style" at bounding box center [96, 52] width 41 height 16
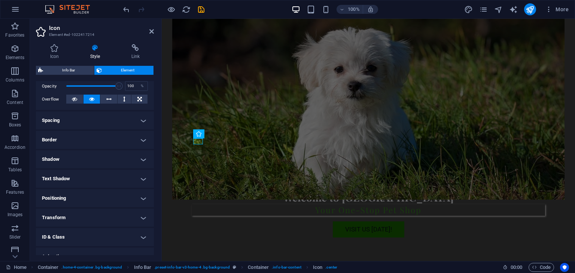
scroll to position [142, 0]
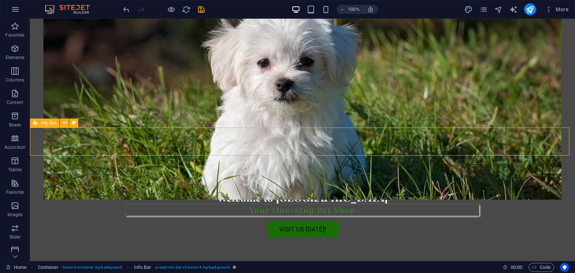
click at [38, 122] on div "Info Bar" at bounding box center [45, 123] width 30 height 9
click at [64, 124] on icon at bounding box center [64, 123] width 4 height 8
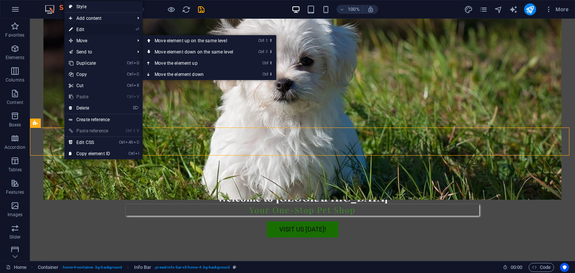
click at [95, 28] on link "⏎ Edit" at bounding box center [89, 29] width 50 height 11
select select "vw"
select select "rem"
select select "vw"
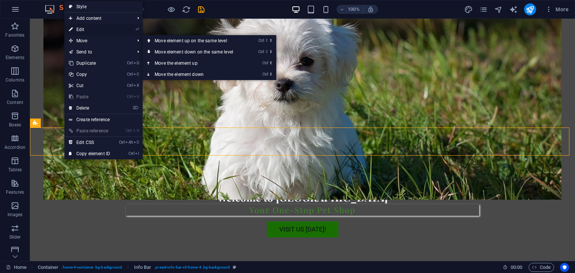
select select "preset-info-bar-v3-home-4"
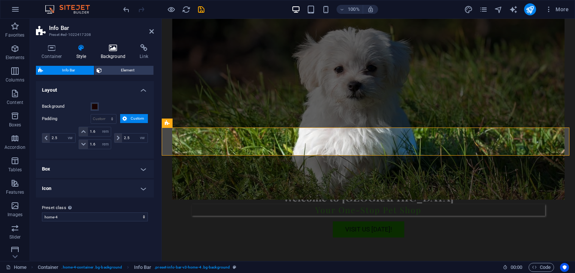
click at [117, 52] on h4 "Background" at bounding box center [114, 52] width 39 height 16
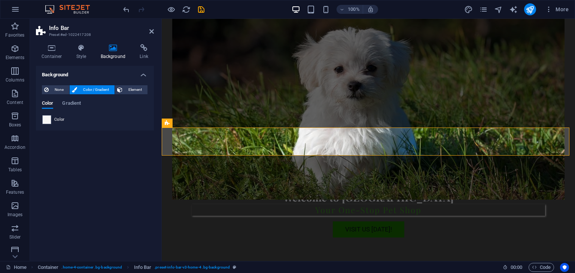
click at [58, 122] on span "Color" at bounding box center [59, 120] width 10 height 6
click at [45, 120] on span at bounding box center [47, 120] width 8 height 8
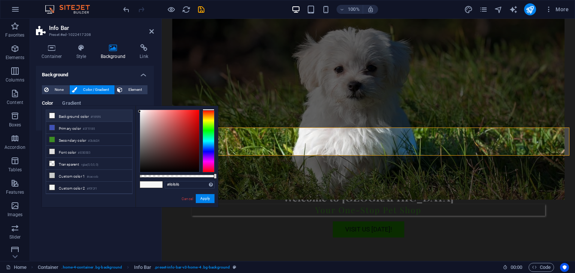
click at [74, 115] on li "Background color #f6f6f6" at bounding box center [89, 116] width 86 height 12
click at [160, 162] on div at bounding box center [169, 141] width 59 height 62
type input "#503232"
drag, startPoint x: 165, startPoint y: 163, endPoint x: 173, endPoint y: 159, distance: 9.1
click at [161, 152] on div at bounding box center [169, 141] width 59 height 62
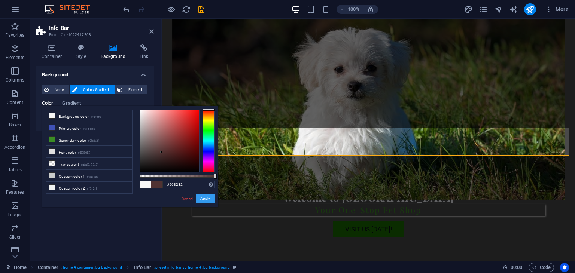
click at [205, 199] on button "Apply" at bounding box center [205, 198] width 19 height 9
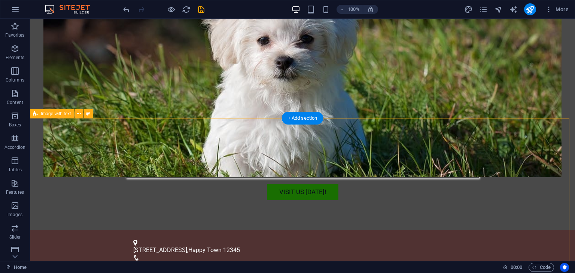
scroll to position [299, 0]
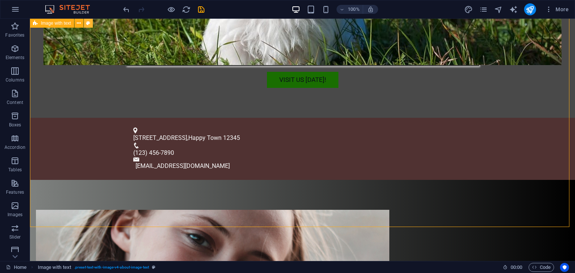
click at [85, 22] on button at bounding box center [88, 23] width 9 height 9
select select "rem"
select select "px"
select select "preset-text-with-image-v4-about-image-text"
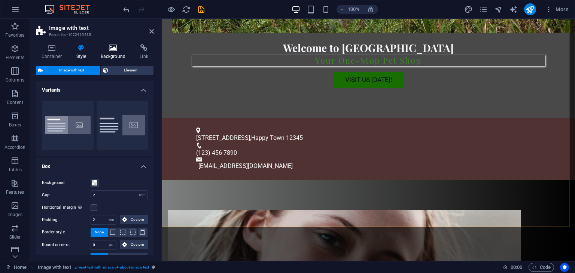
click at [108, 53] on h4 "Background" at bounding box center [114, 52] width 39 height 16
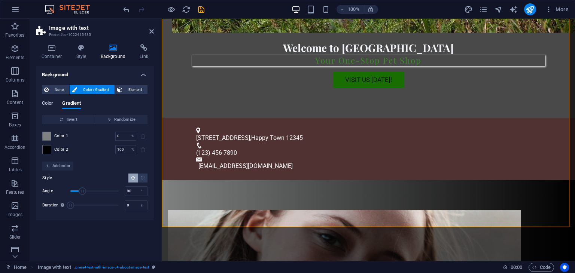
click at [49, 106] on span "Color" at bounding box center [47, 104] width 11 height 10
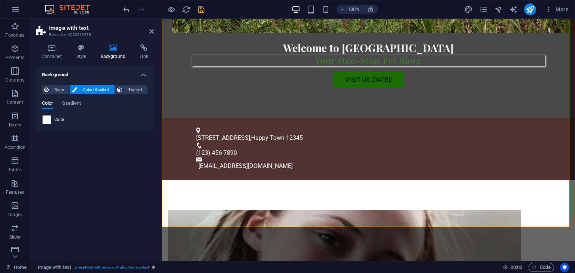
click at [62, 121] on span "Color" at bounding box center [59, 120] width 10 height 6
click at [51, 123] on div "Color" at bounding box center [94, 119] width 105 height 9
click at [49, 119] on span at bounding box center [47, 120] width 8 height 8
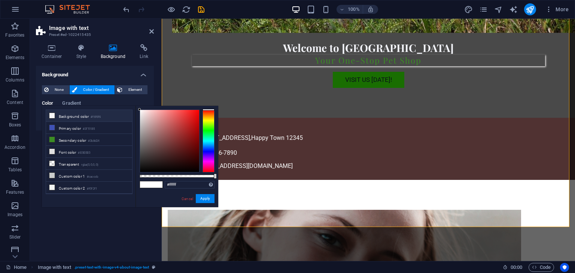
click at [99, 119] on li "Background color #f6f6f6" at bounding box center [89, 116] width 86 height 12
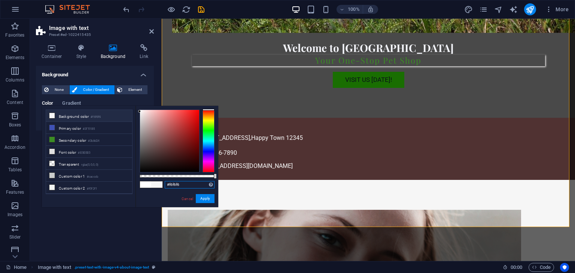
click at [174, 181] on input "#f6f6f6" at bounding box center [190, 184] width 50 height 7
paste input "0abac0"
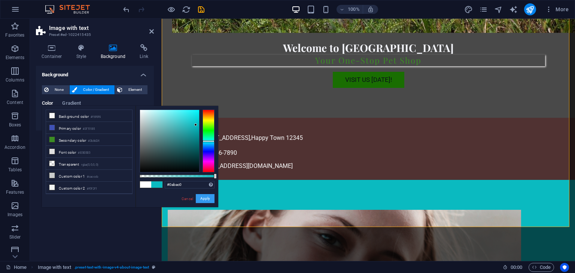
click at [202, 195] on button "Apply" at bounding box center [205, 198] width 19 height 9
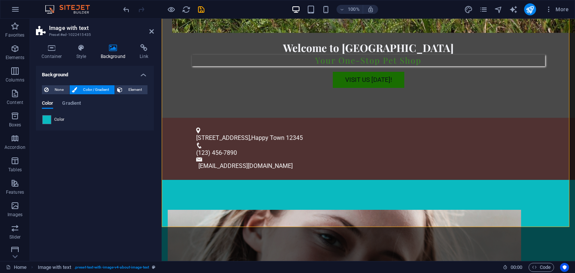
click at [58, 119] on span "Color" at bounding box center [59, 120] width 10 height 6
click at [46, 120] on span at bounding box center [47, 120] width 8 height 8
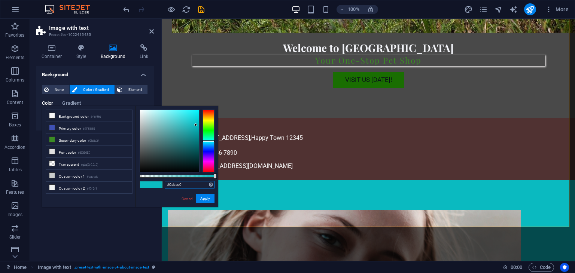
click at [179, 186] on input "#0abac0" at bounding box center [190, 184] width 50 height 7
paste input "120df"
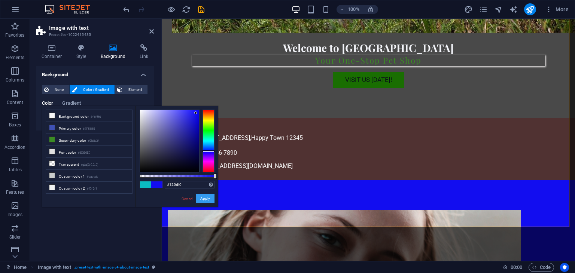
click at [202, 197] on button "Apply" at bounding box center [205, 198] width 19 height 9
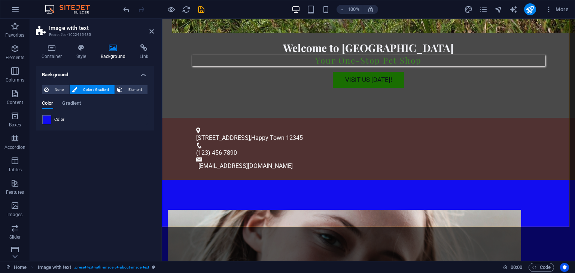
click at [53, 120] on div "Color" at bounding box center [94, 119] width 105 height 9
click at [51, 121] on div "Color" at bounding box center [94, 119] width 105 height 9
click at [49, 122] on span at bounding box center [47, 120] width 8 height 8
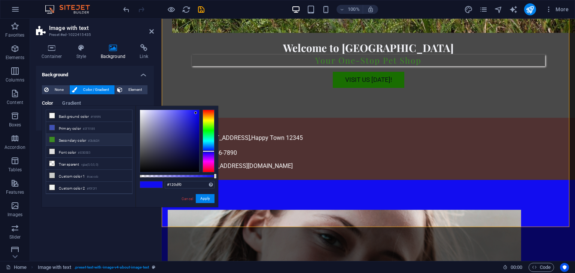
click at [73, 140] on li "Secondary color #3b8d24" at bounding box center [89, 140] width 86 height 12
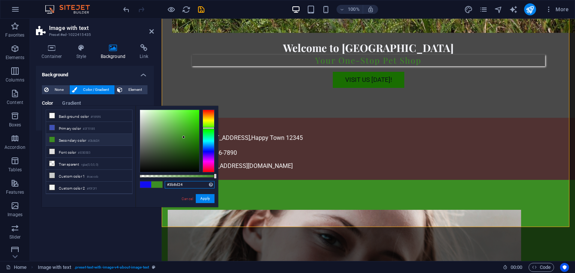
click at [175, 185] on input "#3b8d24" at bounding box center [190, 184] width 50 height 7
paste input "494949"
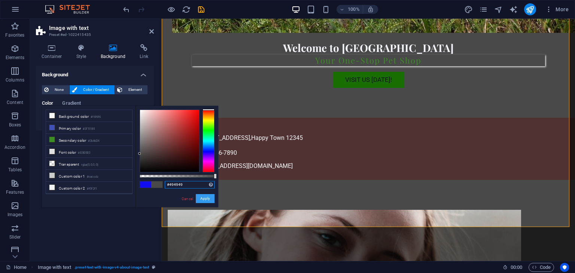
type input "#494949"
click at [206, 202] on button "Apply" at bounding box center [205, 198] width 19 height 9
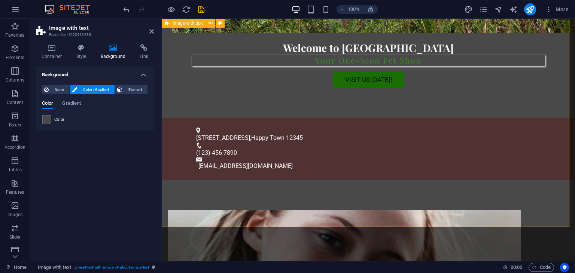
scroll to position [412, 0]
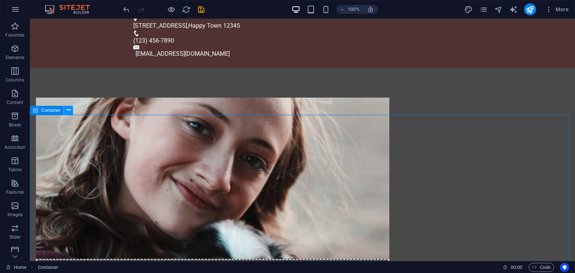
click at [68, 111] on icon at bounding box center [69, 110] width 4 height 8
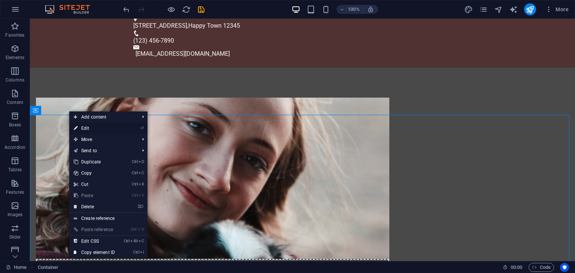
click at [85, 128] on link "⏎ Edit" at bounding box center [94, 128] width 50 height 11
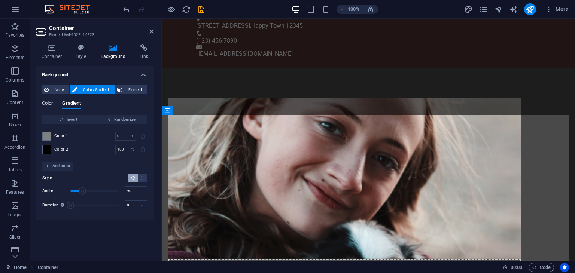
click at [48, 106] on span "Color" at bounding box center [47, 104] width 11 height 10
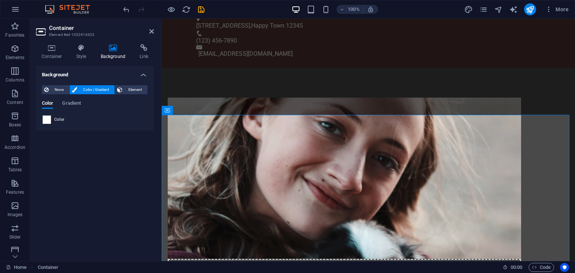
click at [46, 120] on span at bounding box center [47, 120] width 8 height 8
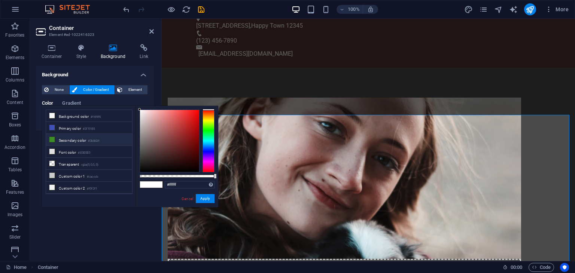
click at [66, 139] on li "Secondary color #3b8d24" at bounding box center [89, 140] width 86 height 12
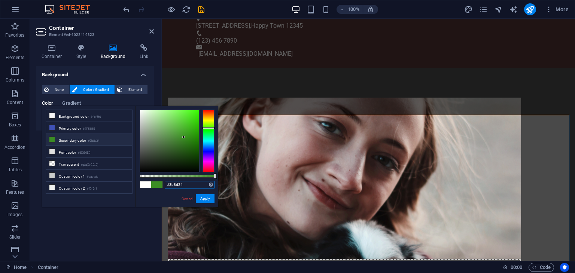
click at [174, 183] on input "#3b8d24" at bounding box center [190, 184] width 50 height 7
paste input "494949"
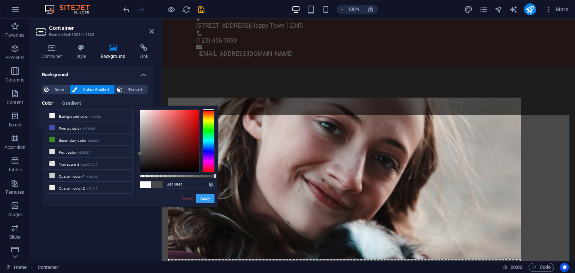
click at [208, 199] on button "Apply" at bounding box center [205, 198] width 19 height 9
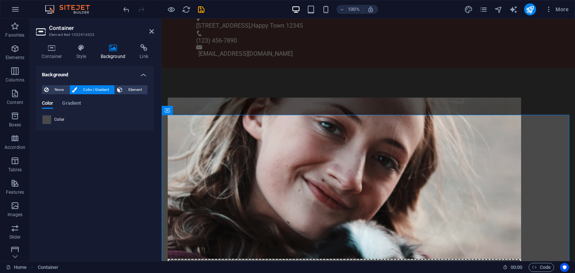
click at [49, 121] on span at bounding box center [47, 120] width 8 height 8
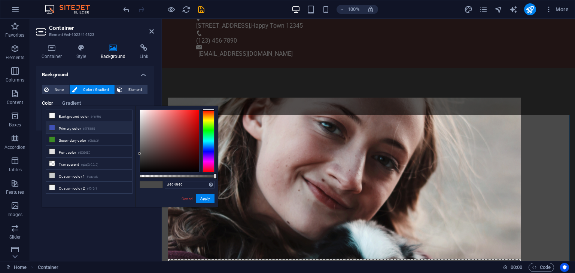
click at [84, 131] on li "Primary color #3F51B5" at bounding box center [89, 128] width 86 height 12
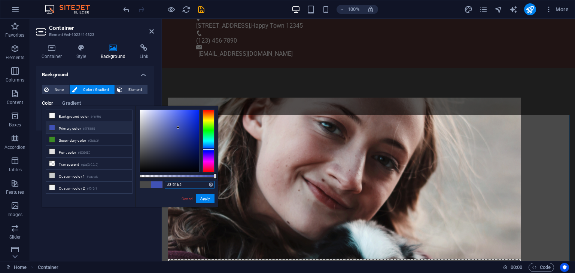
click at [169, 185] on input "#3f51b5" at bounding box center [190, 184] width 50 height 7
click at [177, 182] on input "#3f51b5" at bounding box center [190, 184] width 50 height 7
paste input "120df0"
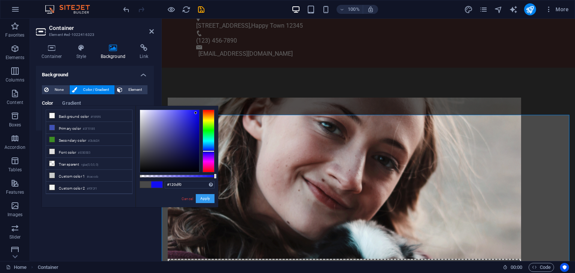
click at [209, 196] on button "Apply" at bounding box center [205, 198] width 19 height 9
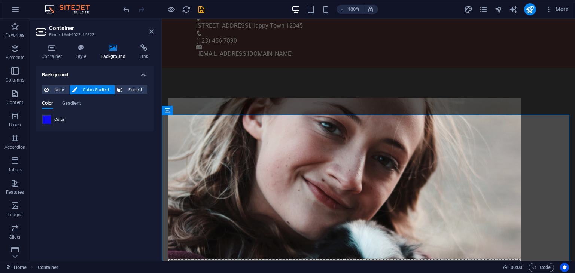
click at [45, 123] on span at bounding box center [47, 120] width 8 height 8
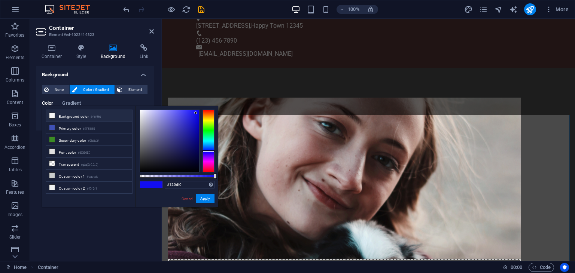
click at [72, 118] on li "Background color #f6f6f6" at bounding box center [89, 116] width 86 height 12
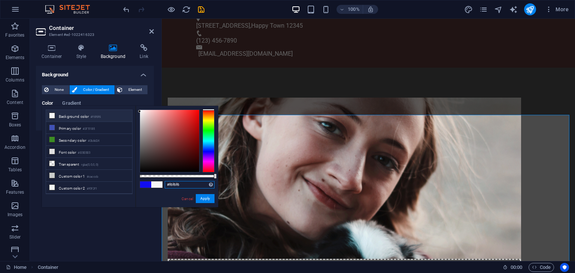
click at [179, 185] on input "#f6f6f6" at bounding box center [190, 184] width 50 height 7
paste input "0abac0"
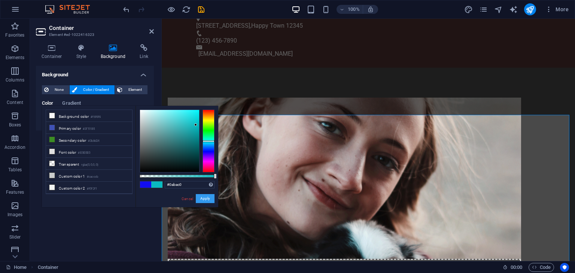
click at [204, 199] on button "Apply" at bounding box center [205, 198] width 19 height 9
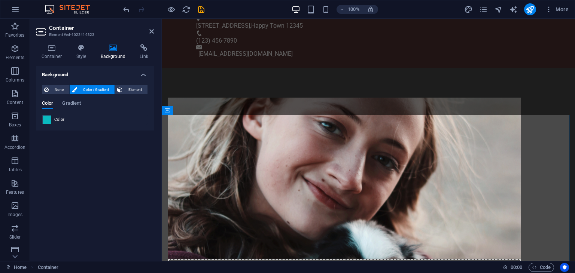
click at [49, 121] on span at bounding box center [47, 120] width 8 height 8
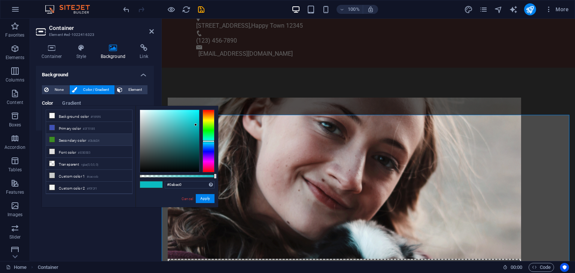
click at [73, 138] on li "Secondary color #3b8d24" at bounding box center [89, 140] width 86 height 12
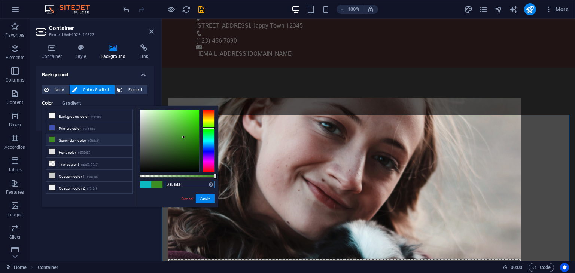
click at [167, 182] on input "#3b8d24" at bounding box center [190, 184] width 50 height 7
click at [175, 185] on input "#3b8d24" at bounding box center [190, 184] width 50 height 7
paste input "494949"
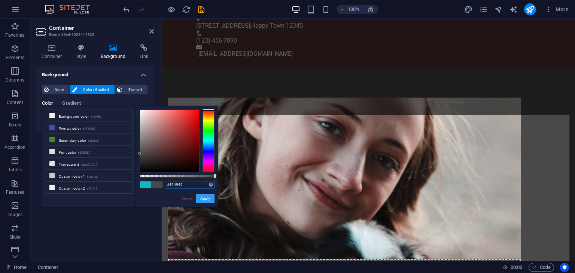
type input "#494949"
click at [210, 200] on button "Apply" at bounding box center [205, 198] width 19 height 9
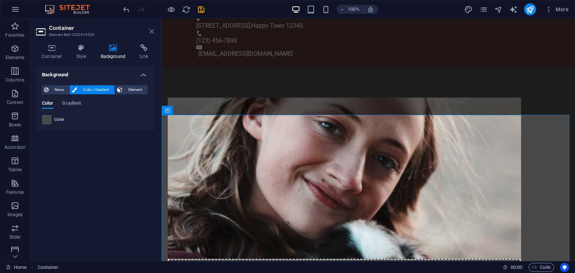
click at [152, 32] on icon at bounding box center [151, 31] width 4 height 6
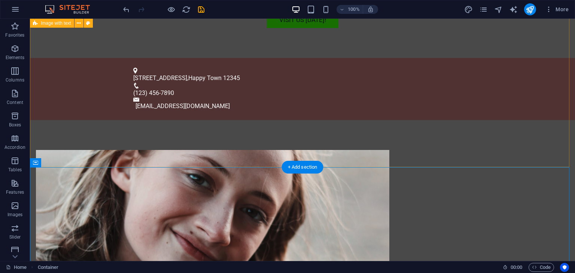
scroll to position [397, 0]
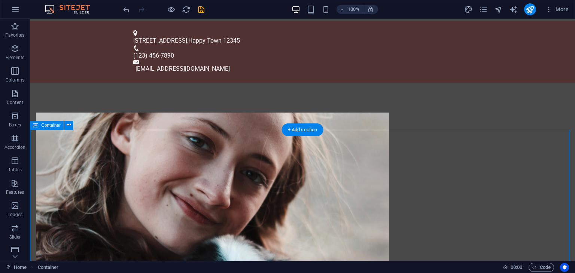
click at [16, 118] on icon "button" at bounding box center [14, 116] width 9 height 9
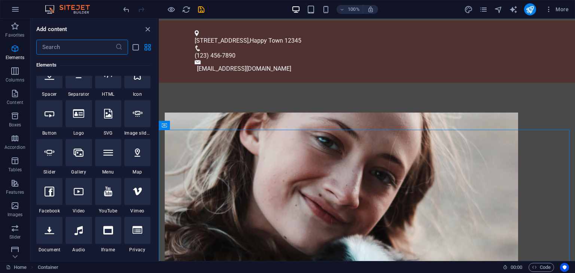
scroll to position [2064, 0]
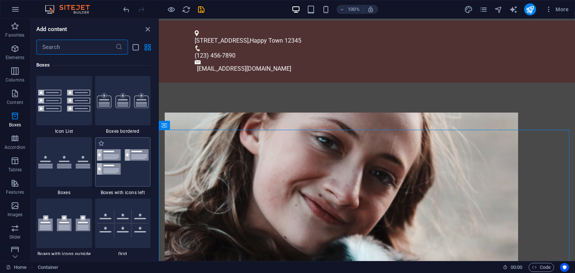
click at [111, 177] on div at bounding box center [123, 161] width 56 height 49
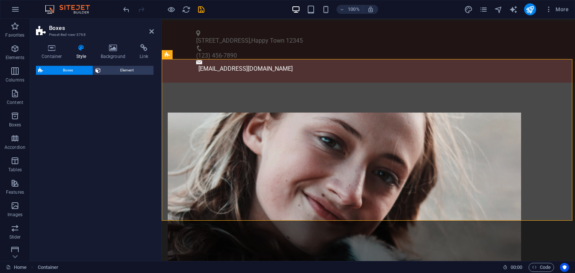
scroll to position [868, 0]
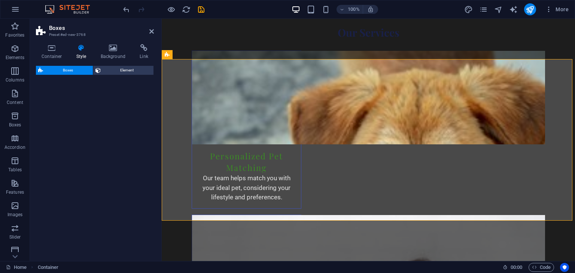
select select "rem"
select select "preset-boxes-v3-icons-left"
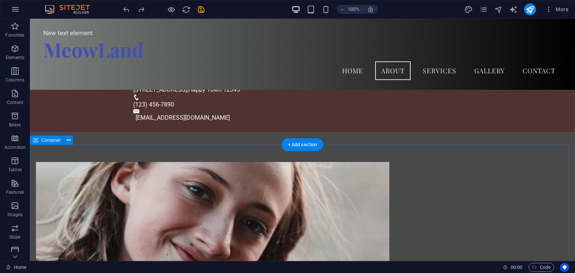
scroll to position [254, 0]
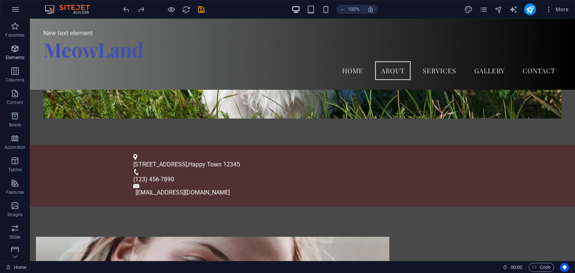
click at [15, 49] on icon "button" at bounding box center [14, 48] width 9 height 9
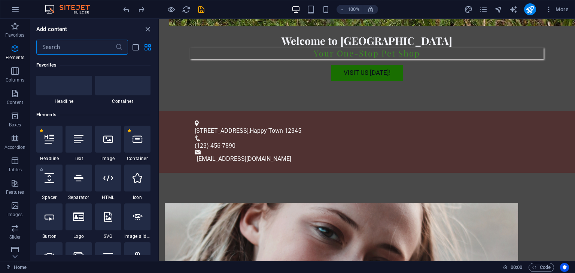
scroll to position [79, 0]
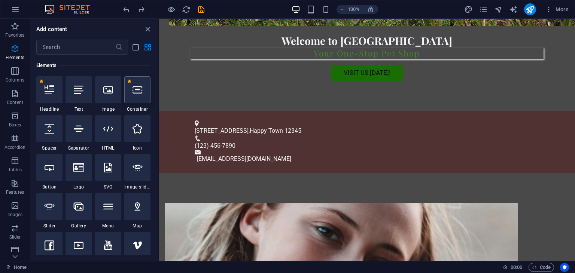
click at [139, 99] on div at bounding box center [137, 89] width 26 height 27
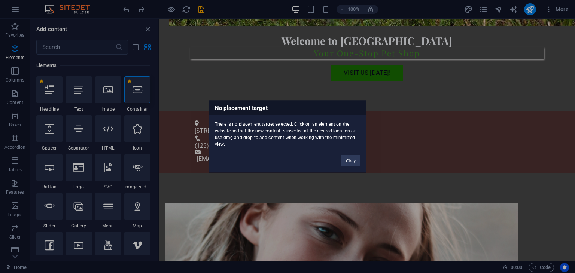
click at [249, 208] on div "No placement target There is no placement target selected. Click on an element …" at bounding box center [287, 136] width 575 height 273
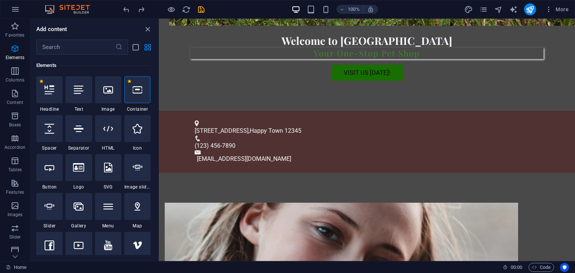
click at [144, 95] on div at bounding box center [137, 89] width 26 height 27
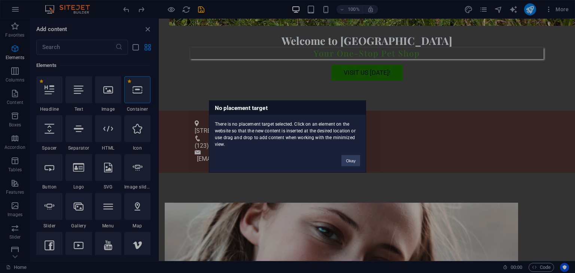
click at [210, 211] on div "No placement target There is no placement target selected. Click on an element …" at bounding box center [287, 136] width 575 height 273
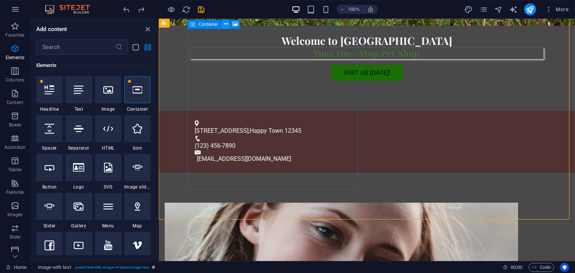
click at [226, 24] on icon at bounding box center [226, 24] width 4 height 8
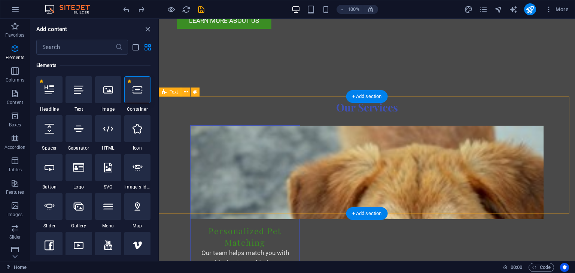
scroll to position [830, 0]
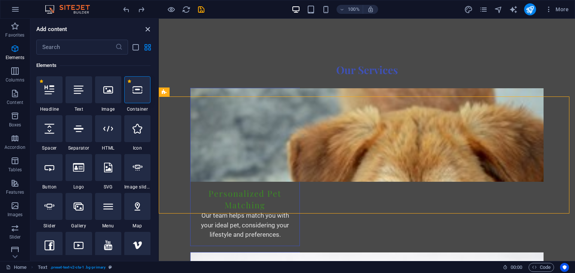
click at [149, 30] on icon "close panel" at bounding box center [147, 29] width 9 height 9
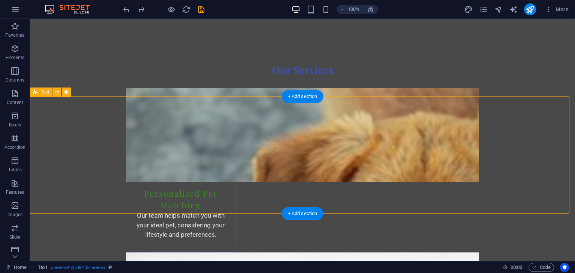
click at [67, 94] on icon at bounding box center [66, 92] width 4 height 8
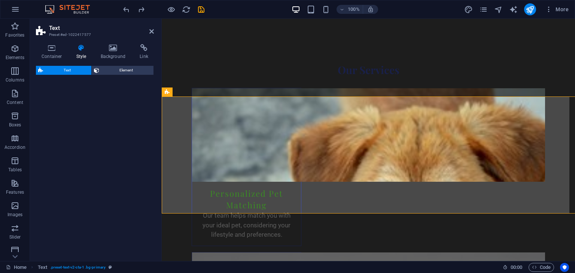
select select "preset-text-v2-cta-1"
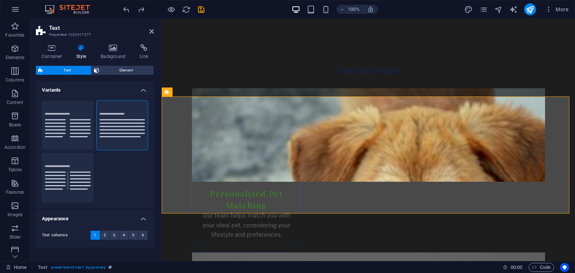
click at [81, 49] on icon at bounding box center [81, 47] width 21 height 7
click at [110, 55] on h4 "Background" at bounding box center [114, 52] width 39 height 16
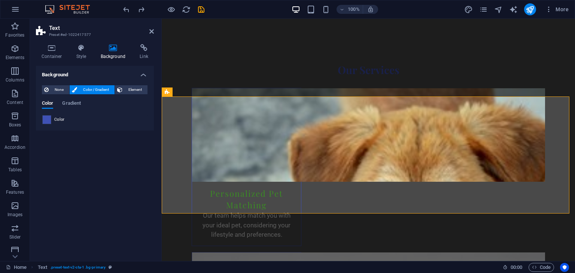
click at [44, 122] on span at bounding box center [47, 120] width 8 height 8
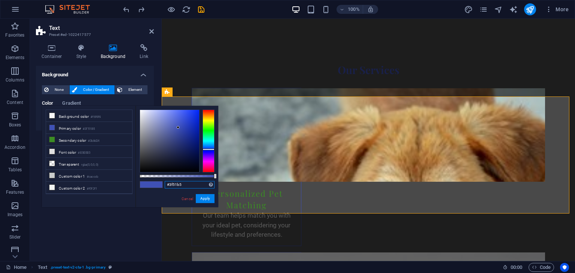
click at [167, 185] on input "#3f51b5" at bounding box center [190, 184] width 50 height 7
click at [174, 185] on input "#3f51b5" at bounding box center [190, 184] width 50 height 7
paste input "494949"
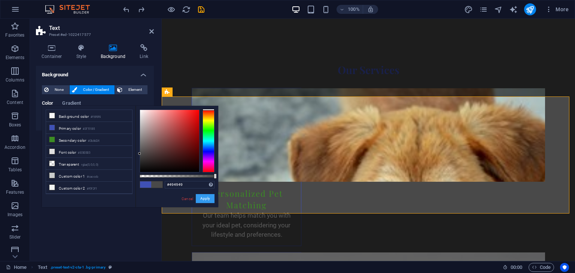
click at [211, 199] on button "Apply" at bounding box center [205, 198] width 19 height 9
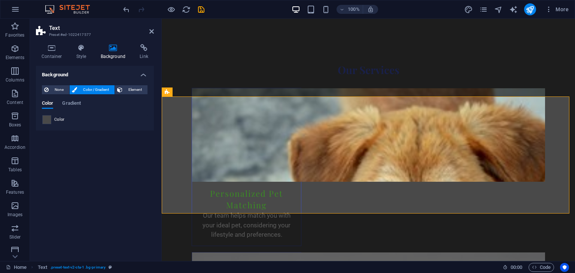
click at [47, 121] on span at bounding box center [47, 120] width 8 height 8
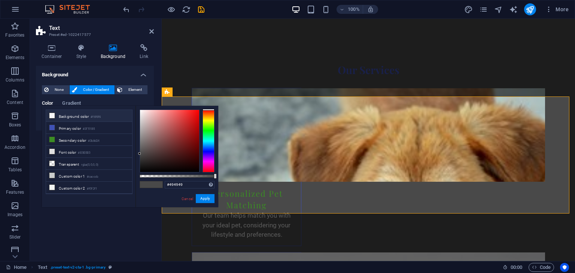
click at [65, 116] on li "Background color #f6f6f6" at bounding box center [89, 116] width 86 height 12
click at [173, 182] on input "#f6f6f6" at bounding box center [190, 184] width 50 height 7
click at [175, 185] on input "#f6f6f6" at bounding box center [190, 184] width 50 height 7
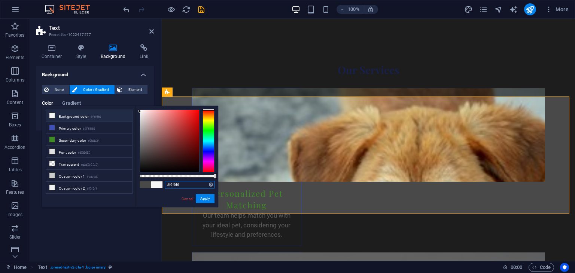
paste input "0abac0"
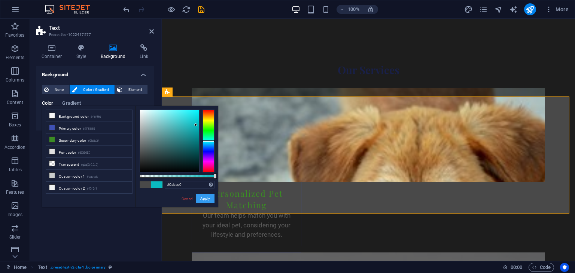
click at [201, 198] on button "Apply" at bounding box center [205, 198] width 19 height 9
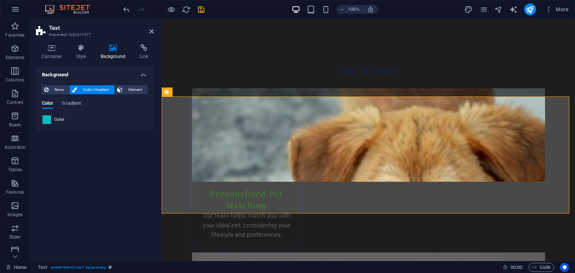
click at [64, 119] on div "Color" at bounding box center [94, 119] width 105 height 9
click at [49, 121] on span at bounding box center [47, 120] width 8 height 8
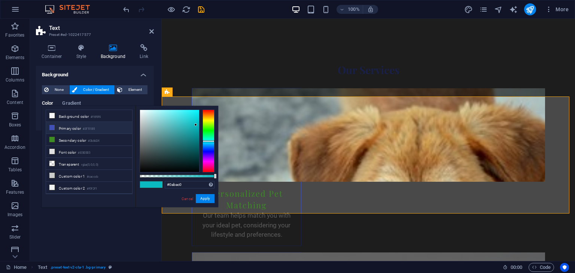
click at [87, 127] on small "#3F51B5" at bounding box center [89, 128] width 12 height 5
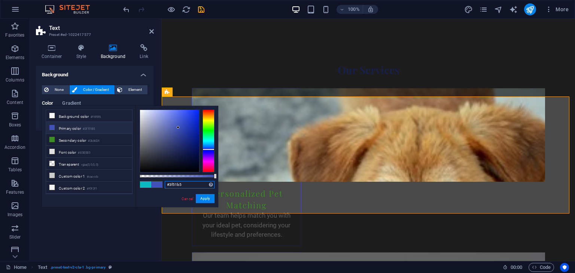
click at [173, 184] on input "#3f51b5" at bounding box center [190, 184] width 50 height 7
paste input "120df0"
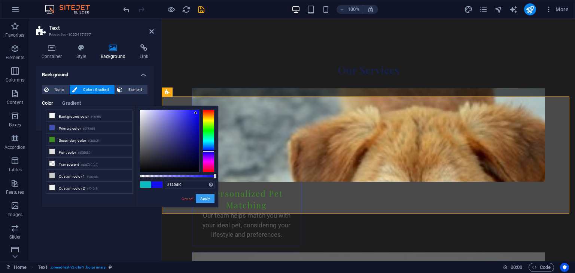
click at [202, 198] on button "Apply" at bounding box center [205, 198] width 19 height 9
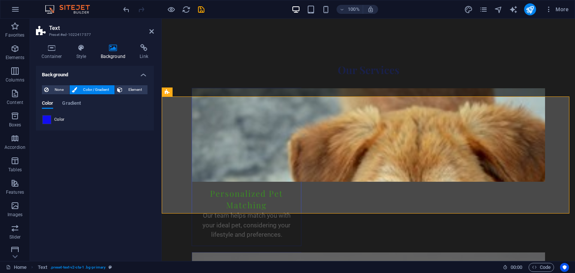
click at [49, 119] on span at bounding box center [47, 120] width 8 height 8
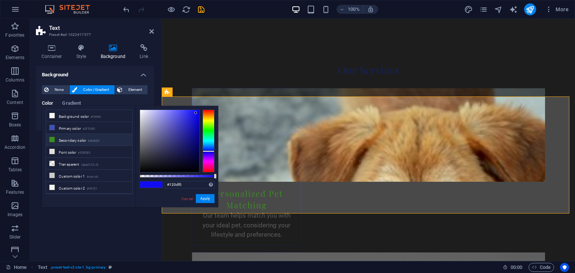
click at [72, 139] on li "Secondary color #3b8d24" at bounding box center [89, 140] width 86 height 12
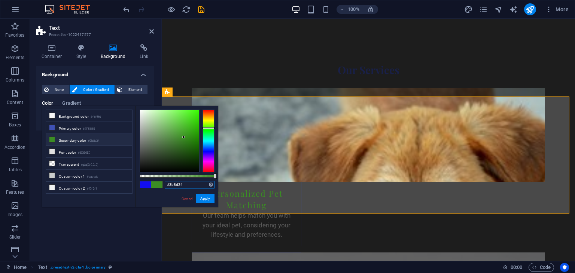
click at [177, 186] on input "#3b8d24" at bounding box center [190, 184] width 50 height 7
paste input "494949"
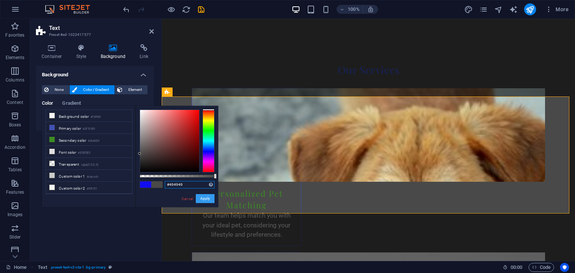
type input "#494949"
click at [207, 198] on button "Apply" at bounding box center [205, 198] width 19 height 9
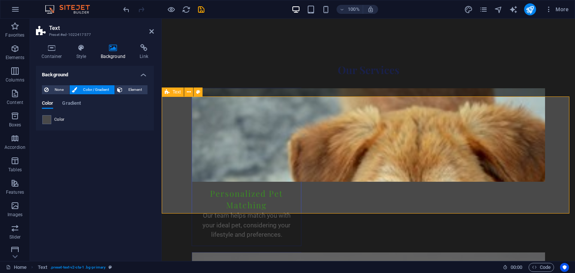
scroll to position [980, 0]
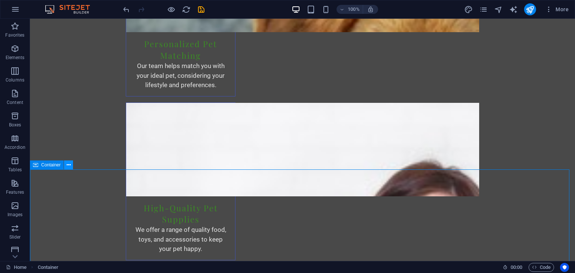
click at [69, 164] on icon at bounding box center [69, 165] width 4 height 8
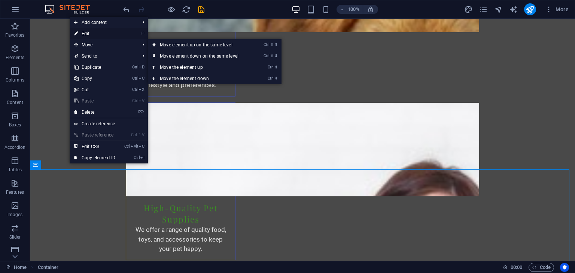
click at [102, 33] on link "⏎ Edit" at bounding box center [95, 33] width 50 height 11
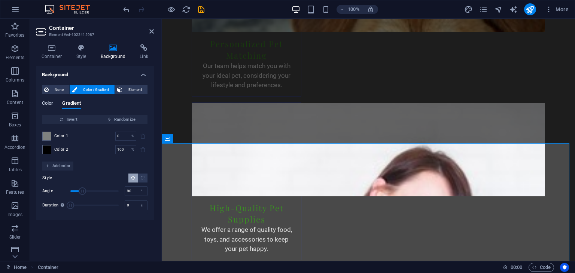
click at [46, 104] on span "Color" at bounding box center [47, 104] width 11 height 10
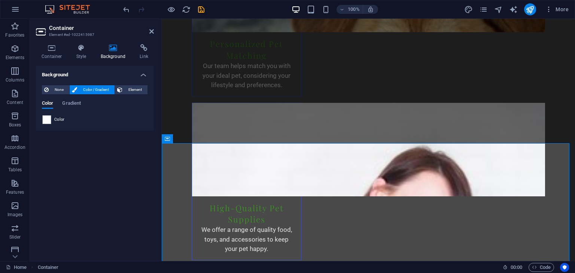
click at [49, 114] on div "Color Gradient" at bounding box center [95, 108] width 106 height 14
click at [49, 116] on span at bounding box center [47, 120] width 8 height 8
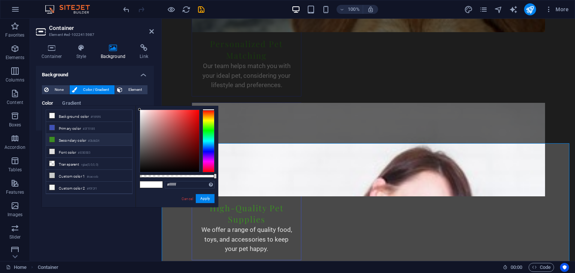
click at [63, 140] on li "Secondary color #3b8d24" at bounding box center [89, 140] width 86 height 12
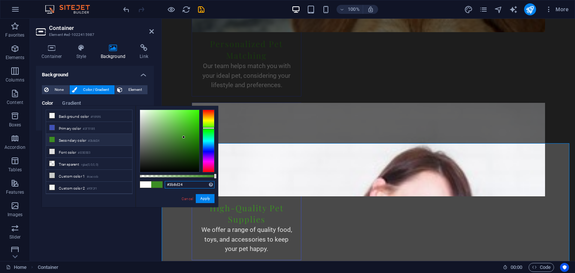
click at [181, 182] on input "#3b8d24" at bounding box center [190, 184] width 50 height 7
paste input "494949"
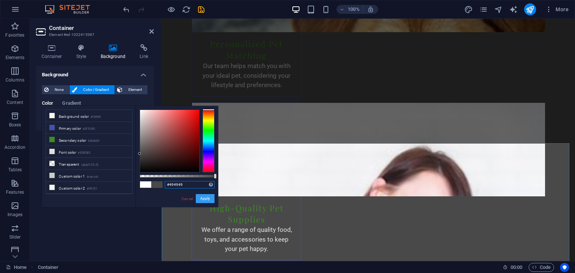
type input "#494949"
click at [204, 201] on button "Apply" at bounding box center [205, 198] width 19 height 9
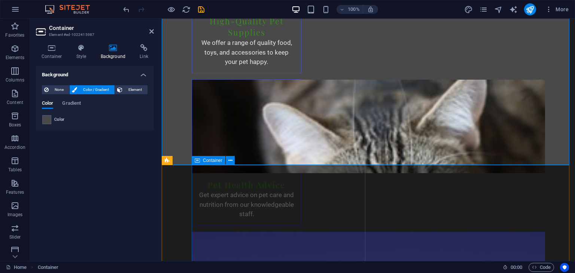
scroll to position [1202, 0]
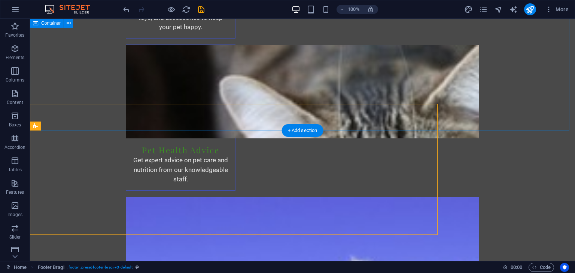
scroll to position [1228, 0]
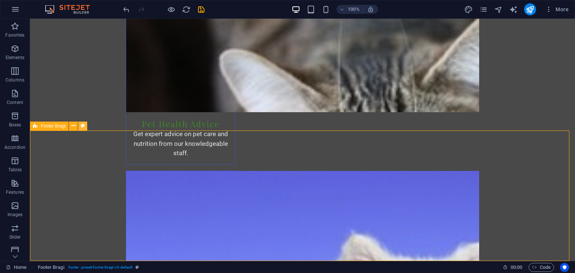
click at [82, 125] on icon at bounding box center [83, 126] width 4 height 8
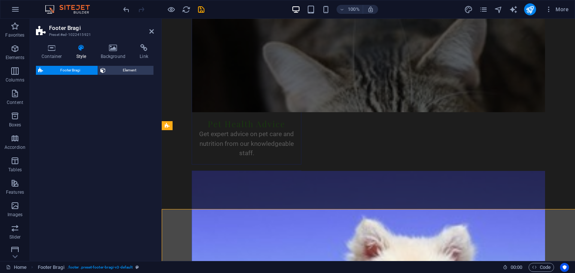
click at [112, 55] on h4 "Background" at bounding box center [114, 52] width 39 height 16
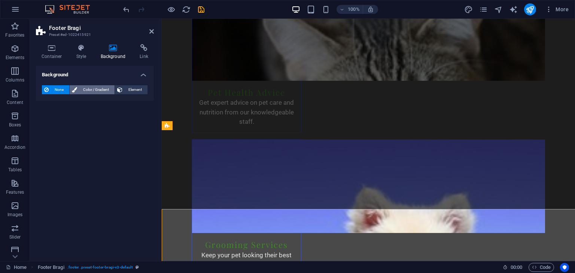
scroll to position [1202, 0]
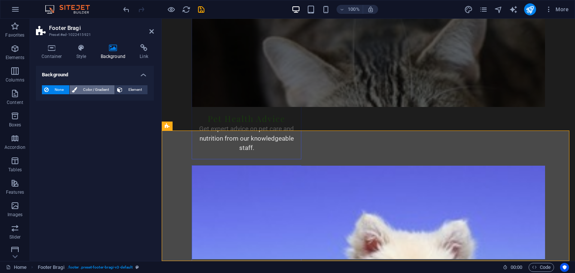
click at [97, 90] on span "Color / Gradient" at bounding box center [95, 89] width 33 height 9
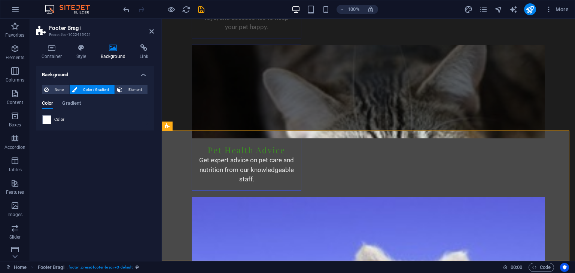
click at [47, 119] on span at bounding box center [47, 120] width 8 height 8
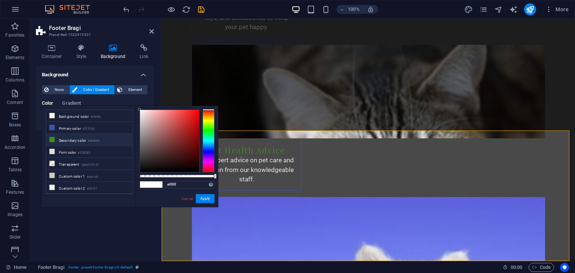
click at [88, 141] on li "Secondary color #3b8d24" at bounding box center [89, 140] width 86 height 12
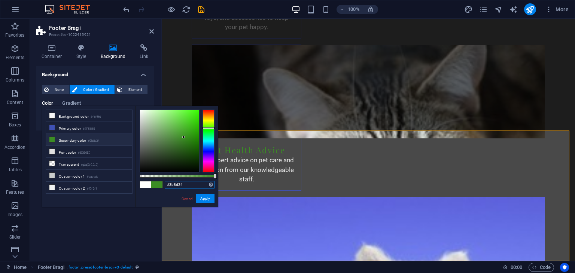
click at [168, 183] on input "#3b8d24" at bounding box center [190, 184] width 50 height 7
paste input "494949"
type input "#494949"
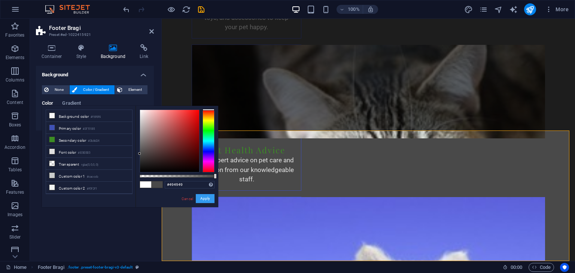
click at [208, 198] on button "Apply" at bounding box center [205, 198] width 19 height 9
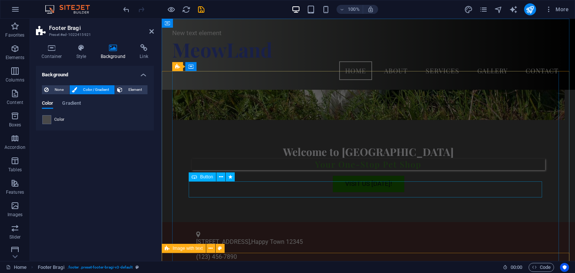
scroll to position [0, 0]
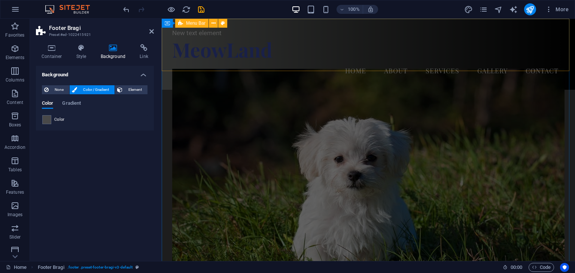
click at [259, 23] on div "New text element MeowLand Menu Home About Services Gallery Contact" at bounding box center [368, 54] width 413 height 71
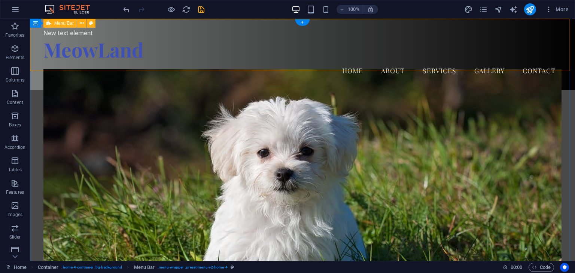
click at [31, 45] on div "New text element MeowLand Menu Home About Services Gallery Contact" at bounding box center [302, 54] width 545 height 71
click at [93, 21] on button at bounding box center [90, 23] width 9 height 9
select select "vw"
select select "rem"
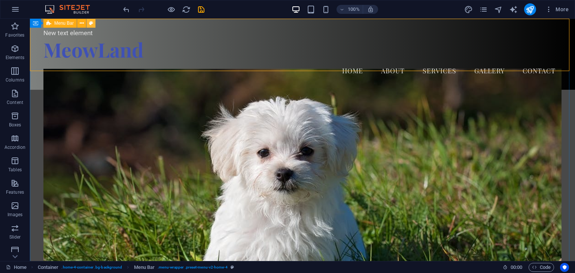
select select "vw"
select select "preset-menu-v2-home-4"
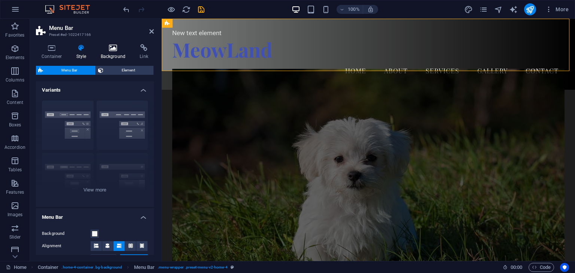
click at [107, 47] on icon at bounding box center [113, 47] width 36 height 7
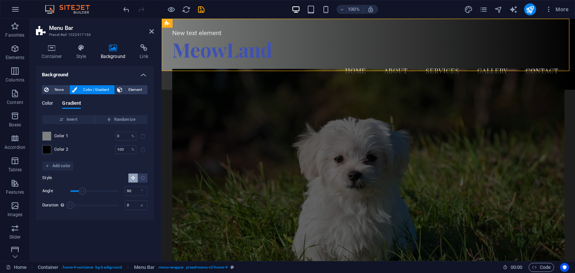
click at [49, 101] on span "Color" at bounding box center [47, 104] width 11 height 10
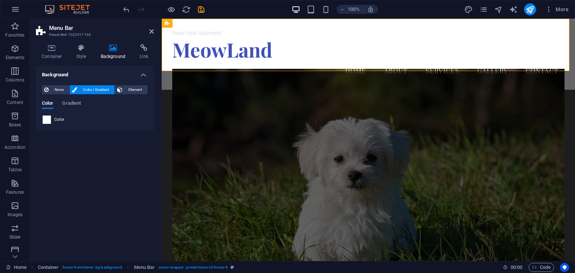
click at [48, 120] on span at bounding box center [47, 120] width 8 height 8
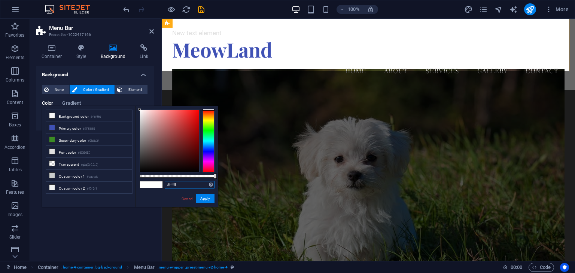
click at [174, 183] on input "#ffffff" at bounding box center [190, 184] width 50 height 7
click at [86, 138] on li "Secondary color #3b8d24" at bounding box center [89, 140] width 86 height 12
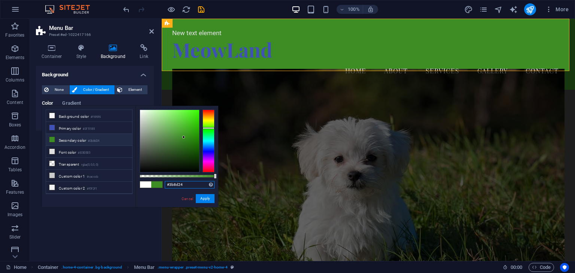
click at [176, 183] on input "#3b8d24" at bounding box center [190, 184] width 50 height 7
paste input "494949"
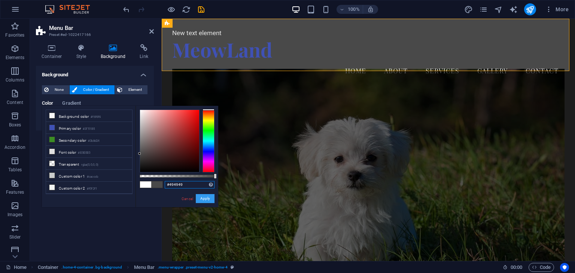
type input "#494949"
click at [206, 198] on button "Apply" at bounding box center [205, 198] width 19 height 9
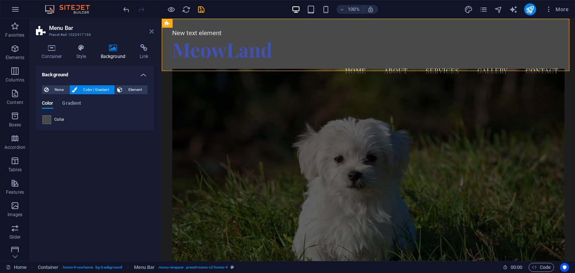
click at [150, 30] on icon at bounding box center [151, 31] width 4 height 6
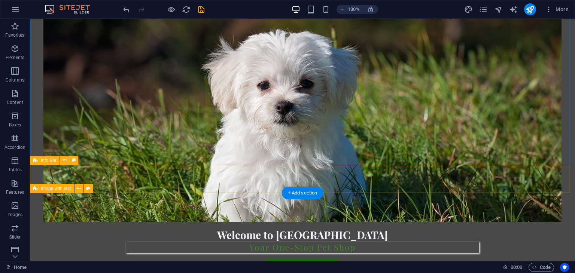
scroll to position [37, 0]
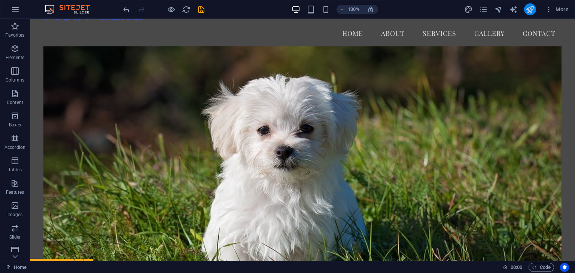
click at [533, 10] on icon "publish" at bounding box center [529, 9] width 9 height 9
checkbox input "false"
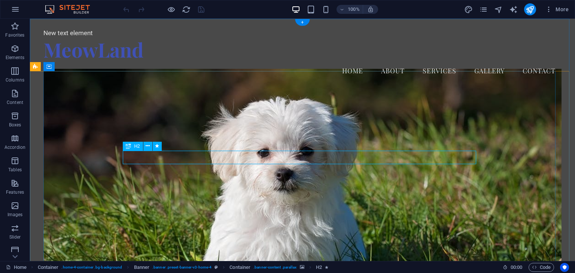
click at [146, 146] on icon at bounding box center [148, 146] width 4 height 8
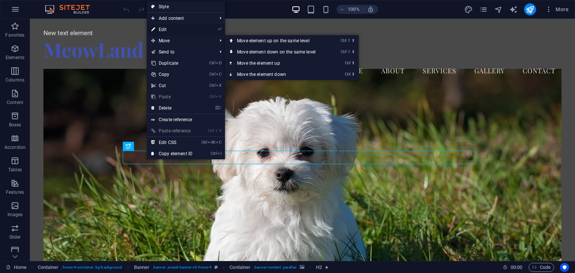
click at [175, 29] on link "⏎ Edit" at bounding box center [172, 29] width 50 height 11
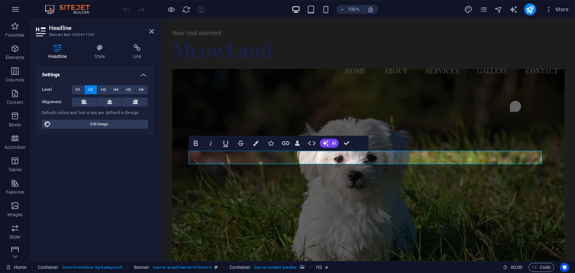
click at [371, 126] on figure at bounding box center [368, 179] width 393 height 221
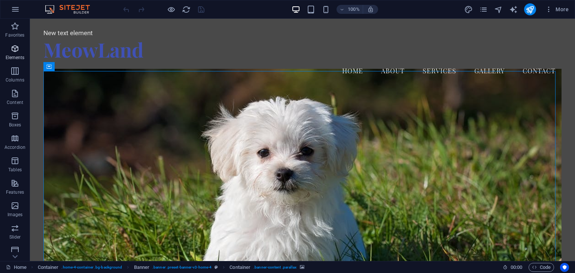
click at [14, 51] on icon "button" at bounding box center [14, 48] width 9 height 9
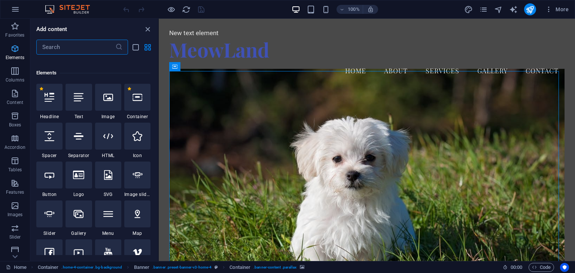
scroll to position [79, 0]
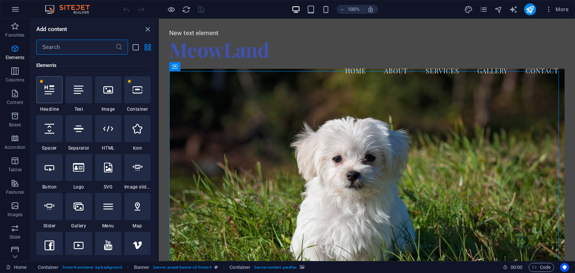
click at [40, 89] on div at bounding box center [49, 89] width 26 height 27
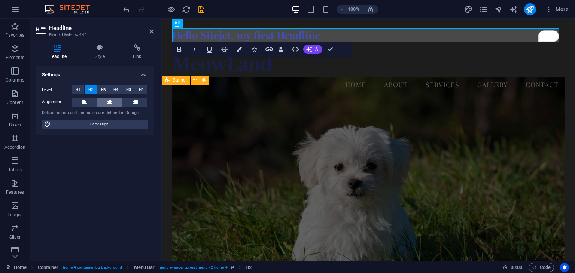
click at [109, 100] on icon at bounding box center [109, 102] width 5 height 9
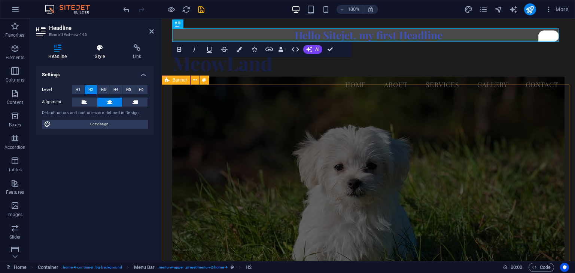
click at [97, 51] on icon at bounding box center [99, 47] width 35 height 7
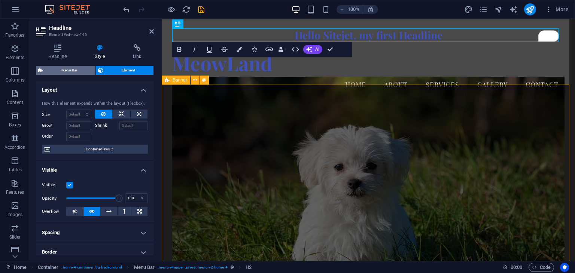
click at [79, 70] on span "Menu Bar" at bounding box center [69, 70] width 48 height 9
select select "vw"
select select "rem"
select select "vw"
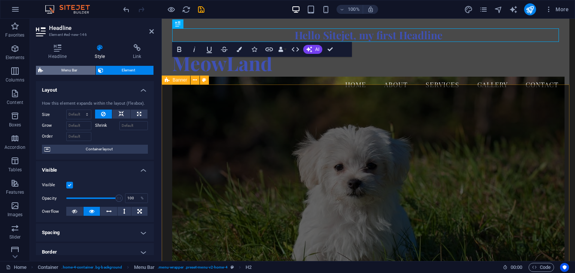
select select "preset-menu-v2-home-4"
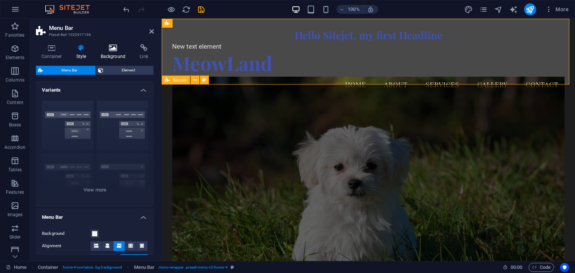
click at [112, 51] on icon at bounding box center [113, 47] width 36 height 7
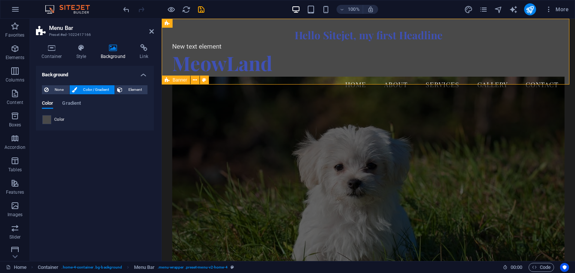
click at [48, 118] on span at bounding box center [47, 120] width 8 height 8
type input "#494949"
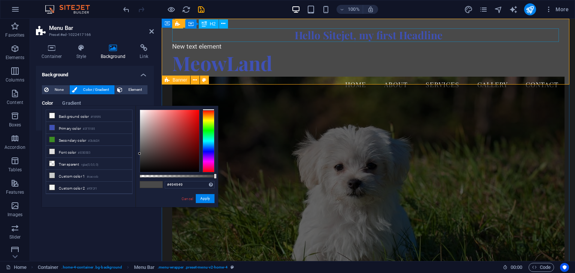
click at [322, 35] on div "Hello Sitejet, my first Headline" at bounding box center [368, 34] width 393 height 13
click at [335, 32] on div "Hello Sitejet, my first Headline" at bounding box center [368, 34] width 393 height 13
click at [223, 26] on icon at bounding box center [223, 24] width 4 height 8
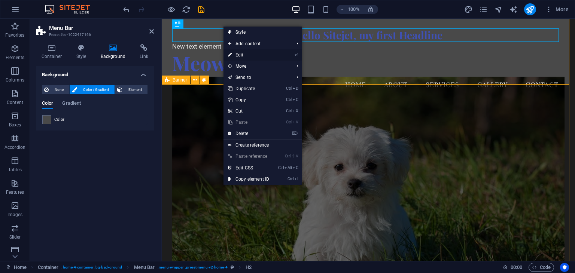
click at [240, 55] on link "⏎ Edit" at bounding box center [248, 54] width 50 height 11
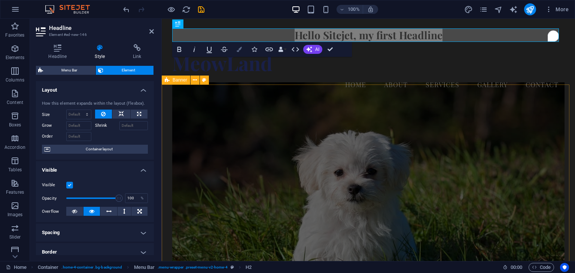
click at [240, 48] on icon "button" at bounding box center [239, 49] width 5 height 5
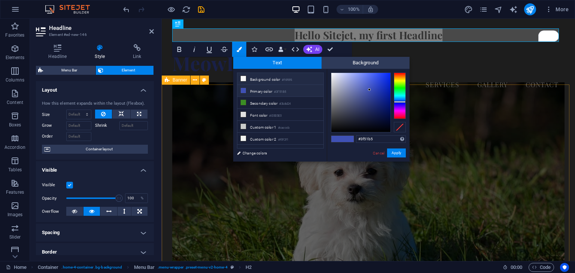
click at [262, 78] on li "Background color #f6f6f6" at bounding box center [280, 79] width 86 height 12
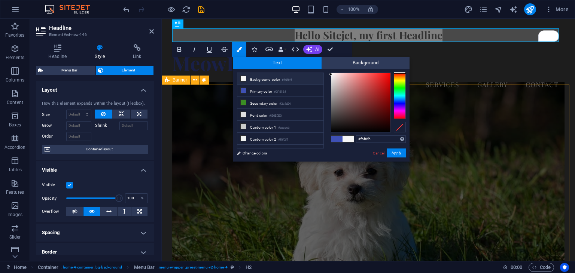
type input "#f5e2e2"
click at [335, 75] on div at bounding box center [360, 102] width 59 height 59
drag, startPoint x: 397, startPoint y: 152, endPoint x: 221, endPoint y: 134, distance: 177.6
click at [397, 152] on button "Apply" at bounding box center [396, 153] width 19 height 9
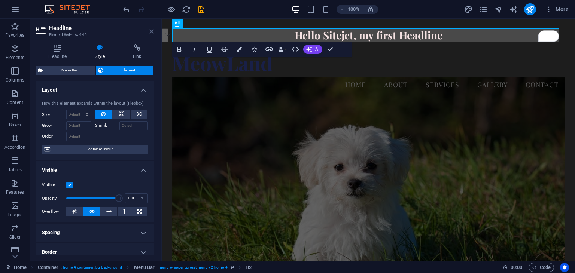
drag, startPoint x: 150, startPoint y: 31, endPoint x: 129, endPoint y: 57, distance: 32.7
click at [150, 31] on icon at bounding box center [151, 31] width 4 height 6
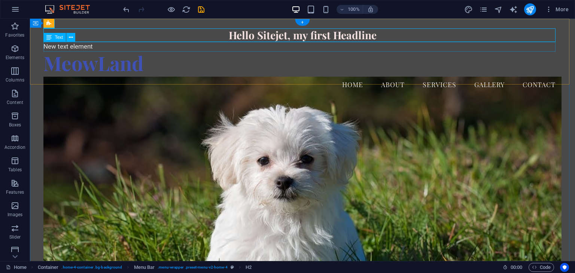
click at [97, 47] on div "New text element" at bounding box center [302, 47] width 518 height 10
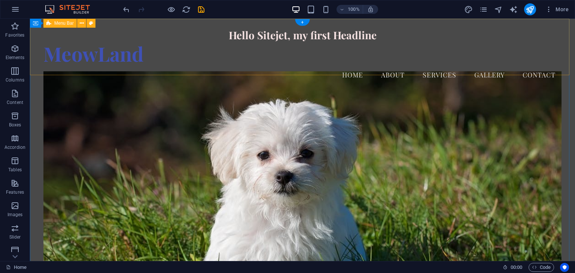
click at [286, 68] on div "Hello Sitejet, my first Headline MeowLand Menu Home About Services Gallery Cont…" at bounding box center [302, 56] width 545 height 75
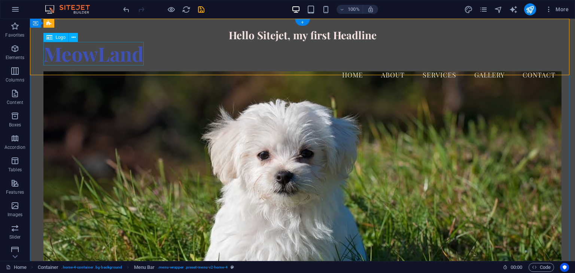
click at [113, 54] on div "MeowLand" at bounding box center [302, 54] width 518 height 24
click at [72, 36] on icon at bounding box center [73, 38] width 4 height 8
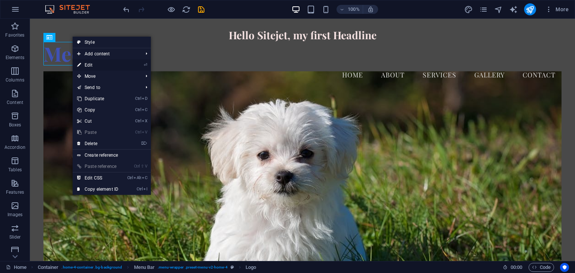
click at [93, 64] on link "⏎ Edit" at bounding box center [98, 65] width 50 height 11
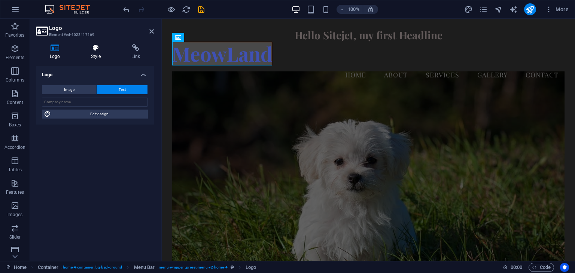
click at [97, 53] on h4 "Style" at bounding box center [97, 52] width 41 height 16
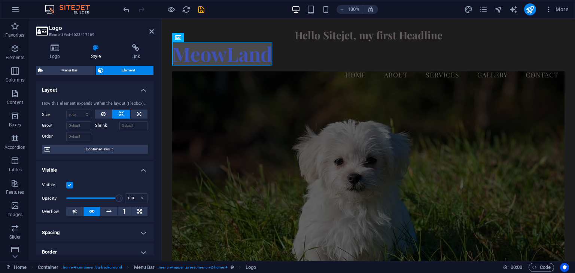
click at [96, 53] on h4 "Style" at bounding box center [97, 52] width 41 height 16
click at [63, 54] on h4 "Logo" at bounding box center [56, 52] width 41 height 16
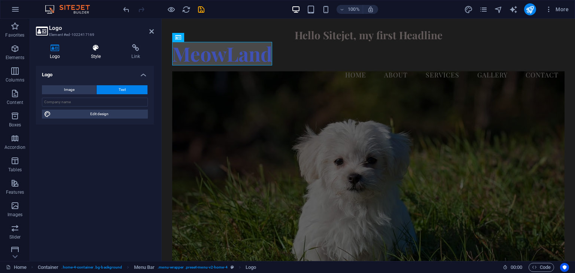
click at [93, 50] on icon at bounding box center [96, 47] width 38 height 7
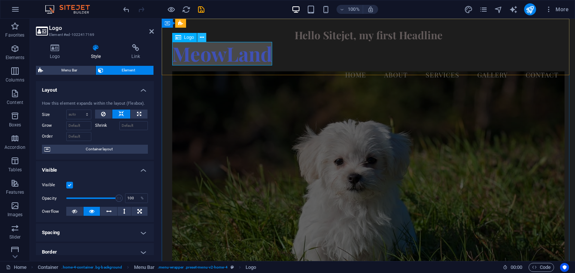
click at [200, 39] on icon at bounding box center [202, 38] width 4 height 8
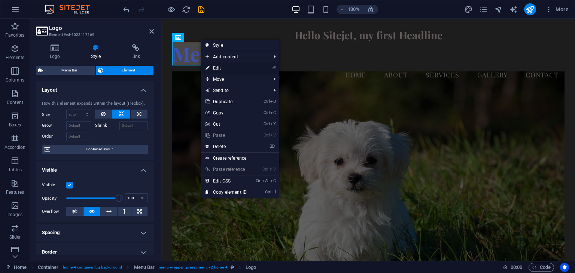
click at [210, 65] on link "⏎ Edit" at bounding box center [226, 67] width 50 height 11
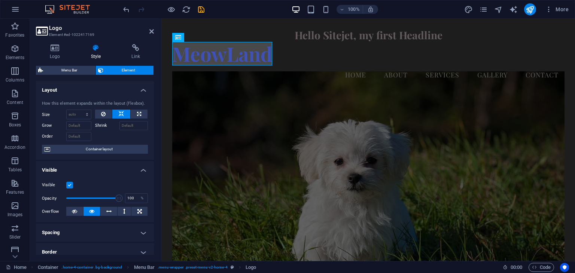
click at [149, 30] on h2 "Logo" at bounding box center [101, 28] width 105 height 7
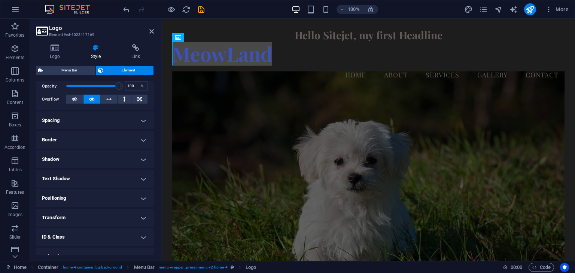
scroll to position [142, 0]
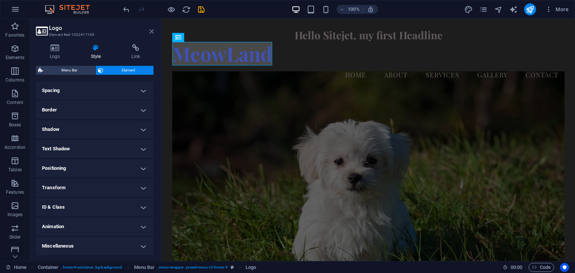
click at [150, 31] on icon at bounding box center [151, 31] width 4 height 6
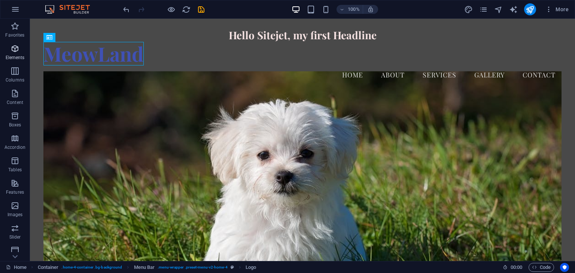
click at [15, 49] on icon "button" at bounding box center [14, 48] width 9 height 9
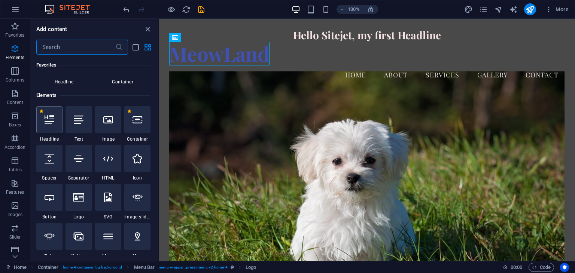
scroll to position [79, 0]
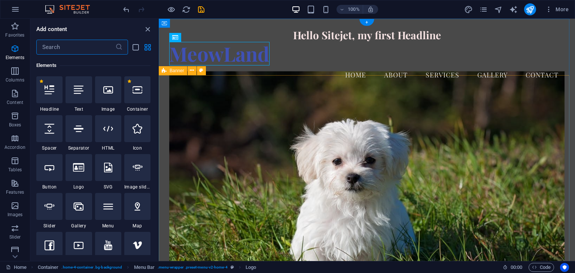
click at [220, 130] on figure at bounding box center [366, 181] width 395 height 221
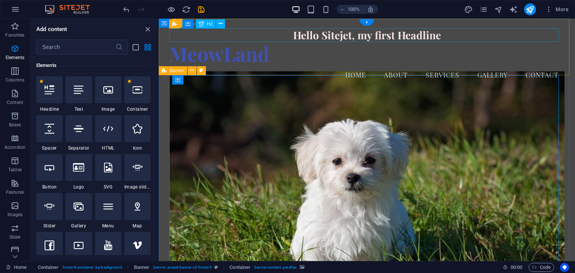
click at [348, 36] on div "Hello Sitejet, my first Headline" at bounding box center [366, 34] width 395 height 13
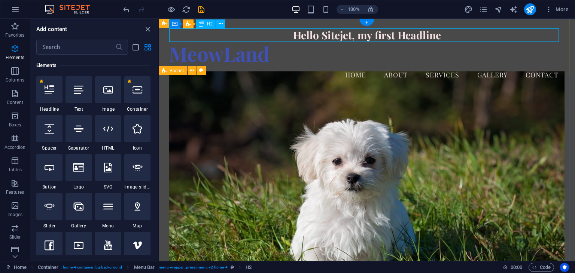
click at [244, 32] on div "Hello Sitejet, my first Headline" at bounding box center [366, 34] width 395 height 13
click at [365, 22] on div "+" at bounding box center [366, 22] width 15 height 7
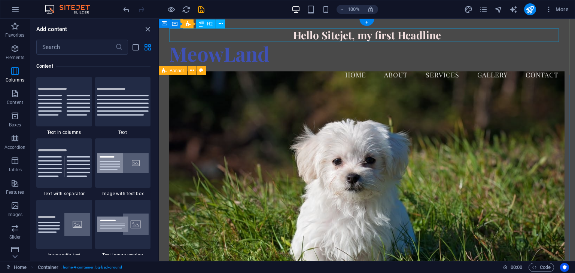
scroll to position [1309, 0]
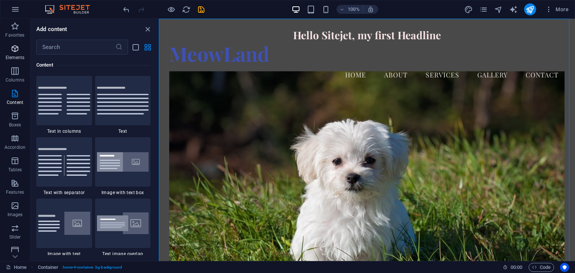
click at [15, 52] on icon "button" at bounding box center [14, 48] width 9 height 9
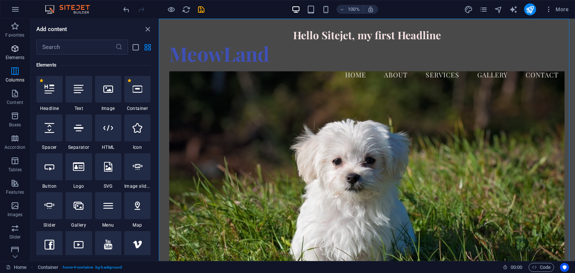
scroll to position [79, 0]
click at [317, 40] on div "Hello Sitejet, my first Headline" at bounding box center [366, 34] width 395 height 13
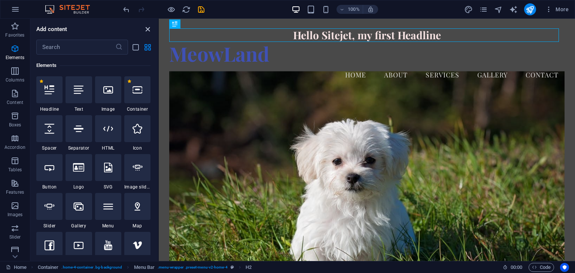
click at [148, 28] on icon "close panel" at bounding box center [147, 29] width 9 height 9
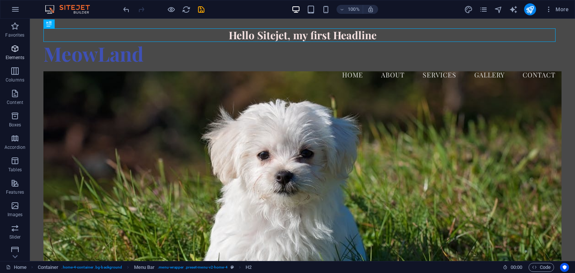
click at [13, 48] on icon "button" at bounding box center [14, 48] width 9 height 9
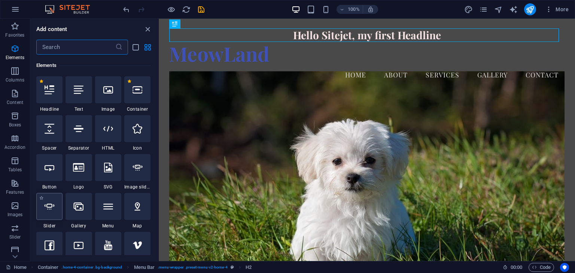
click at [54, 199] on div at bounding box center [49, 206] width 26 height 27
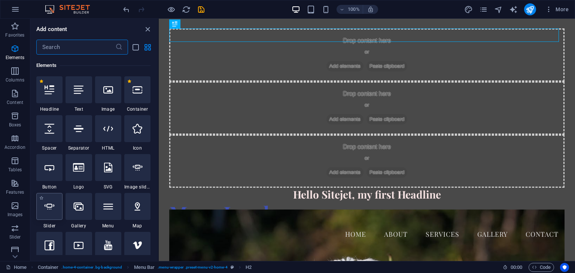
select select "ms"
select select "s"
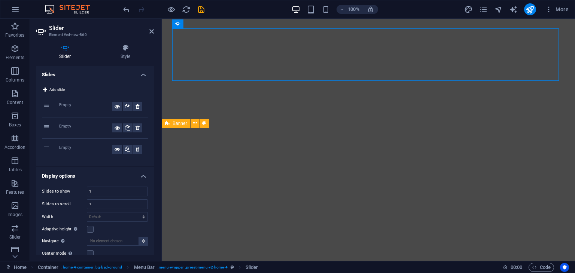
drag, startPoint x: 304, startPoint y: 45, endPoint x: 306, endPoint y: 97, distance: 51.7
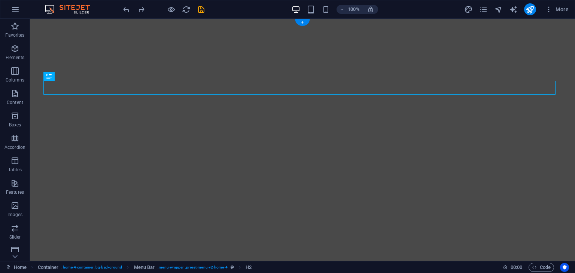
drag, startPoint x: 177, startPoint y: 87, endPoint x: 307, endPoint y: 31, distance: 141.9
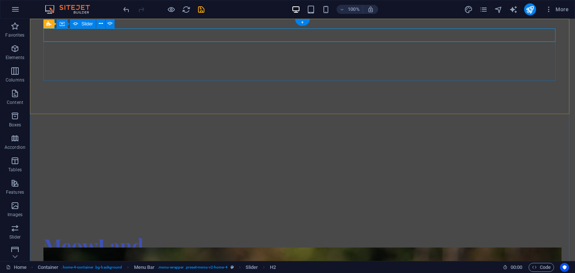
click at [179, 66] on div "Drop content here or Add elements Paste clipboard Hello Sitejet, my first Headl…" at bounding box center [302, 131] width 518 height 206
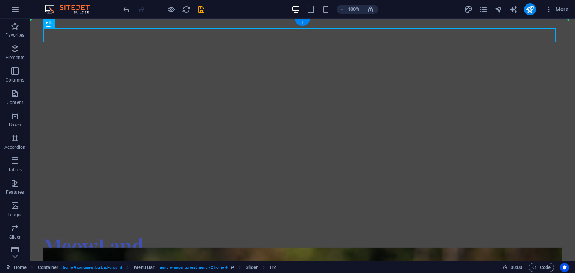
drag, startPoint x: 257, startPoint y: 38, endPoint x: 262, endPoint y: 24, distance: 14.5
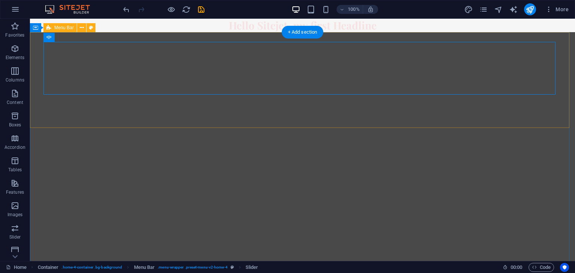
click at [254, 36] on div "Drop content here or Add elements Paste clipboard Drop content here or Add elem…" at bounding box center [302, 205] width 545 height 346
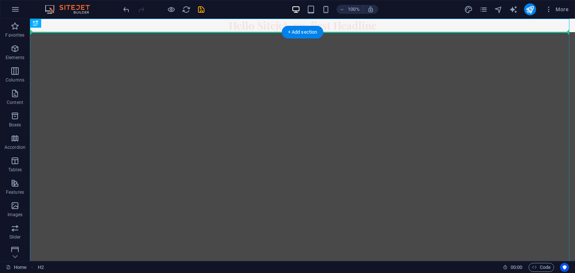
drag, startPoint x: 258, startPoint y: 24, endPoint x: 257, endPoint y: 36, distance: 12.4
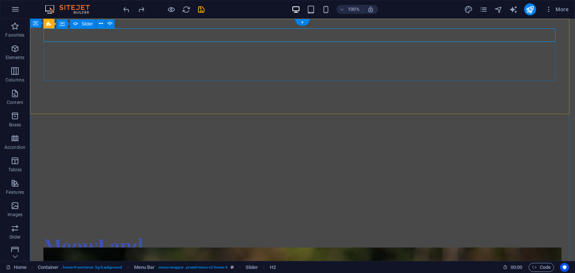
click at [303, 56] on div "Drop content here or Add elements Paste clipboard Hello Sitejet, my first Headl…" at bounding box center [302, 131] width 518 height 206
click at [15, 51] on icon "button" at bounding box center [14, 48] width 9 height 9
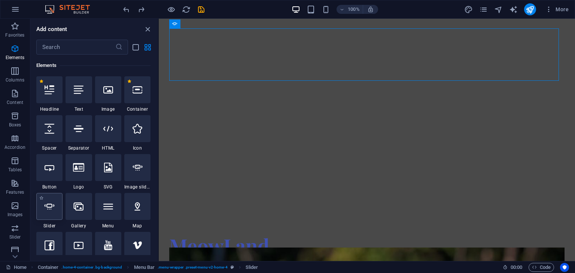
click at [49, 207] on icon at bounding box center [50, 207] width 10 height 10
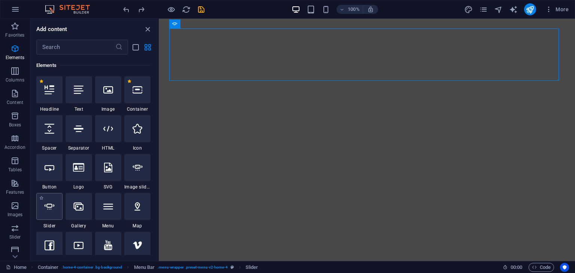
select select "ms"
select select "s"
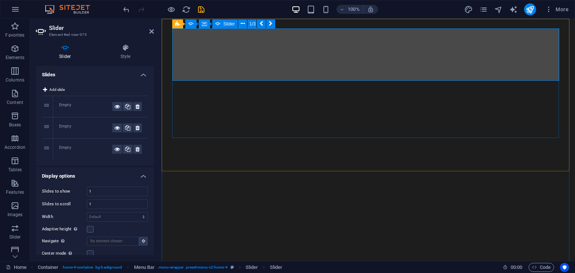
click at [55, 89] on span "Add slide" at bounding box center [56, 89] width 15 height 9
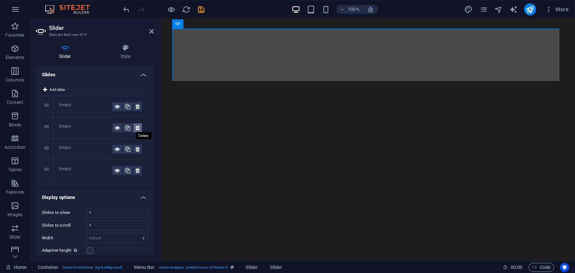
click at [136, 126] on icon at bounding box center [137, 128] width 4 height 9
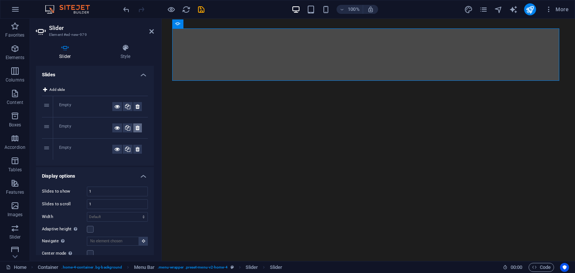
click at [136, 126] on icon at bounding box center [137, 128] width 4 height 9
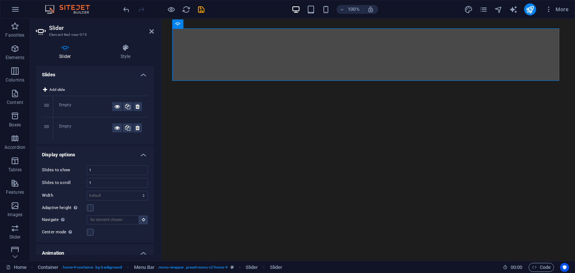
click at [46, 105] on div "1" at bounding box center [47, 106] width 11 height 21
click at [115, 105] on icon at bounding box center [117, 106] width 5 height 9
click at [117, 107] on icon at bounding box center [117, 106] width 5 height 9
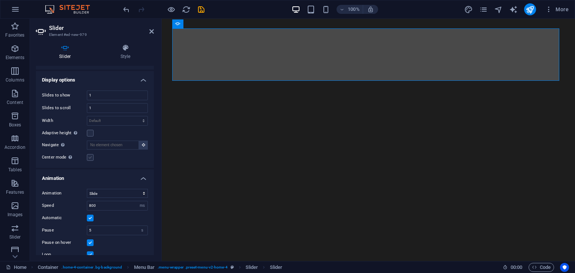
scroll to position [0, 0]
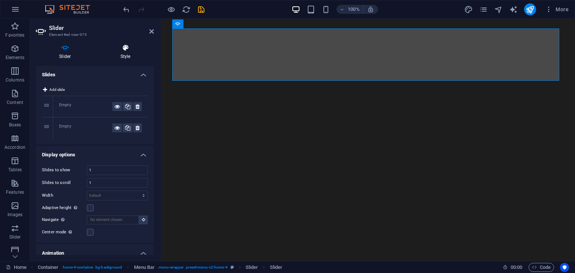
click at [124, 51] on icon at bounding box center [125, 47] width 57 height 7
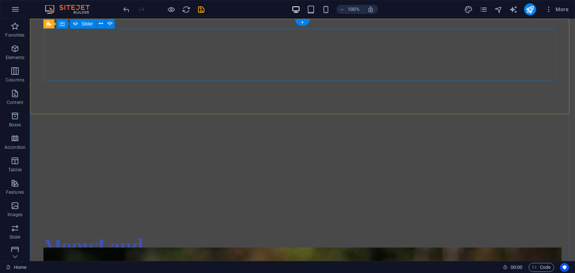
click at [263, 68] on div "Drop content here or Add elements Paste clipboard Hello Sitejet, my first Headl…" at bounding box center [302, 131] width 518 height 206
click at [96, 51] on div "Drop content here or Add elements Paste clipboard Hello Sitejet, my first Headl…" at bounding box center [302, 131] width 518 height 206
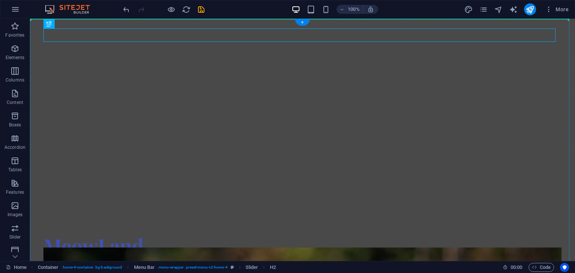
drag, startPoint x: 240, startPoint y: 37, endPoint x: 246, endPoint y: 24, distance: 14.4
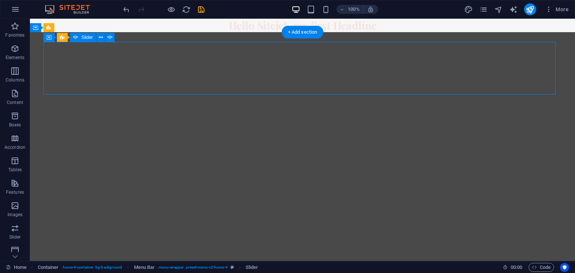
drag, startPoint x: 247, startPoint y: 69, endPoint x: 242, endPoint y: 87, distance: 18.6
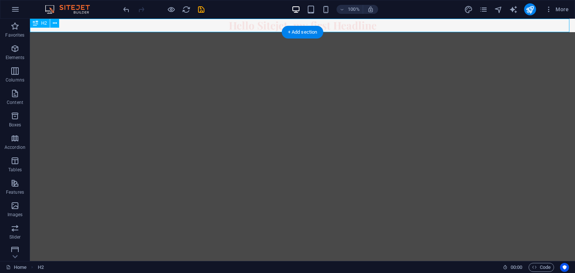
drag, startPoint x: 259, startPoint y: 24, endPoint x: 258, endPoint y: 29, distance: 4.6
click at [258, 29] on div "Hello Sitejet, my first Headline" at bounding box center [302, 25] width 545 height 13
click at [261, 26] on div "Hello Sitejet, my first Headline" at bounding box center [302, 25] width 545 height 13
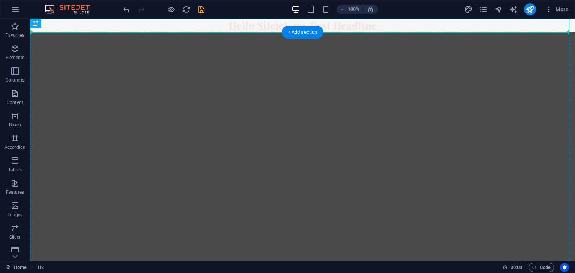
drag, startPoint x: 258, startPoint y: 26, endPoint x: 255, endPoint y: 39, distance: 13.4
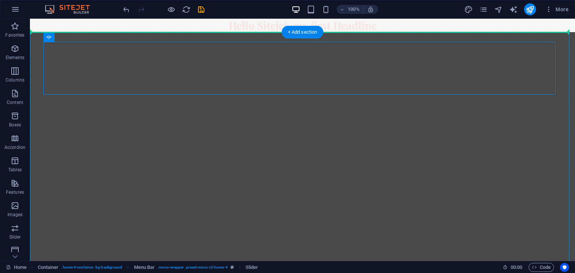
drag, startPoint x: 237, startPoint y: 84, endPoint x: 232, endPoint y: 96, distance: 13.1
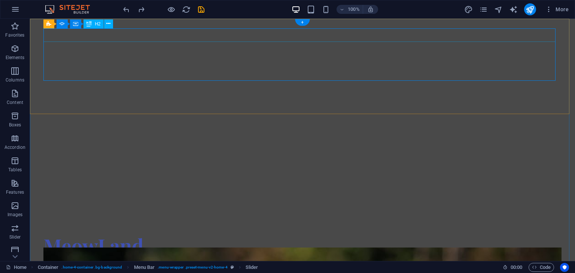
click at [260, 57] on div "Drop content here or Add elements Paste clipboard Hello Sitejet, my first Headl…" at bounding box center [302, 131] width 518 height 206
click at [546, 72] on div "Drop content here or Add elements Paste clipboard Hello Sitejet, my first Headl…" at bounding box center [302, 131] width 518 height 206
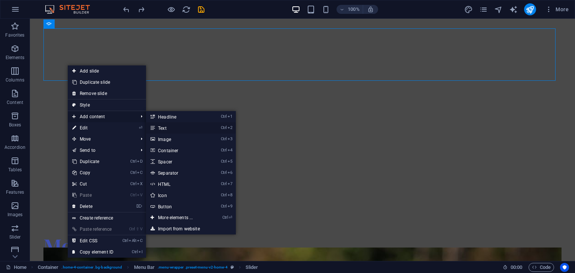
click at [157, 126] on link "Ctrl 2 Text" at bounding box center [177, 127] width 62 height 11
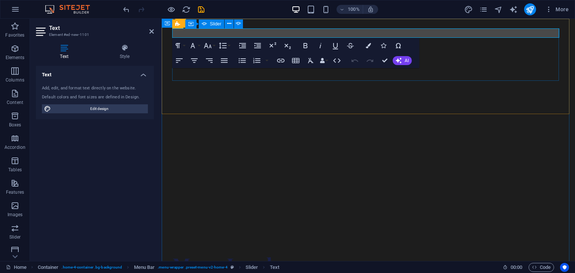
click at [374, 75] on div "Drop content here or Add elements Paste clipboard New text element Hello Siteje…" at bounding box center [368, 140] width 393 height 225
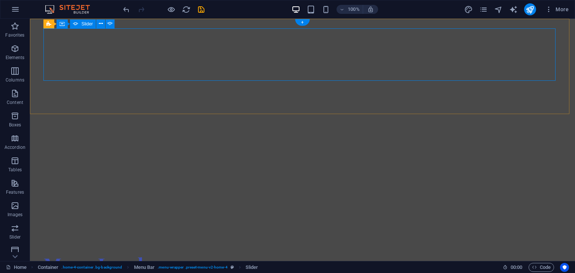
click at [70, 57] on div "Drop content here or Add elements Paste clipboard New text element Hello Siteje…" at bounding box center [302, 140] width 518 height 225
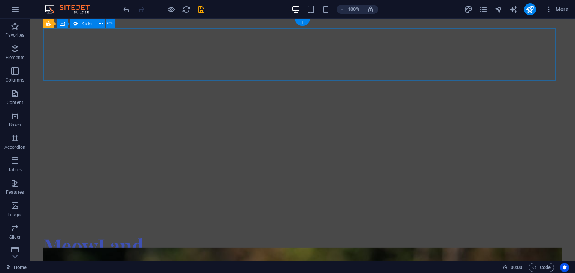
click at [211, 62] on div "Drop content here or Add elements Paste clipboard Hello Sitejet, my first Headl…" at bounding box center [302, 131] width 518 height 206
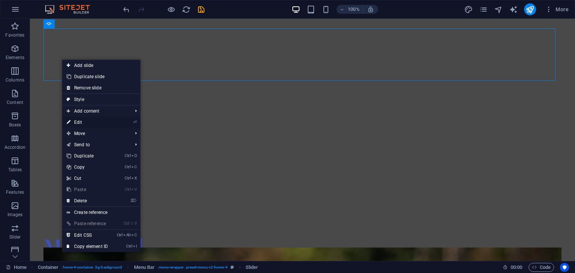
click at [76, 123] on link "⏎ Edit" at bounding box center [87, 122] width 50 height 11
select select "ms"
select select "s"
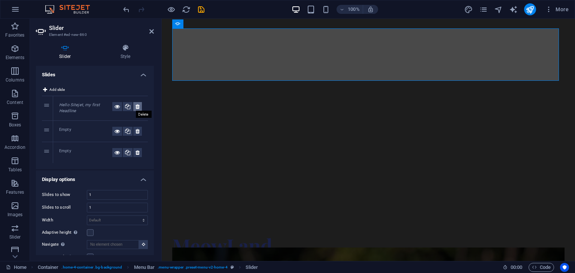
click at [136, 107] on icon at bounding box center [137, 106] width 4 height 9
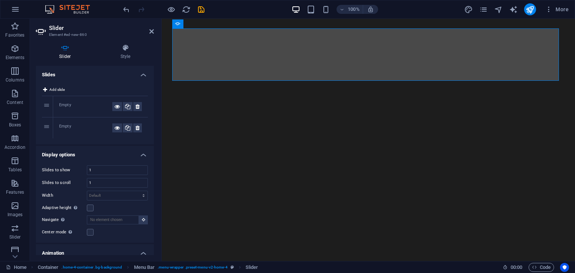
click at [67, 105] on div "Empty" at bounding box center [85, 106] width 53 height 9
click at [118, 105] on icon at bounding box center [117, 106] width 5 height 9
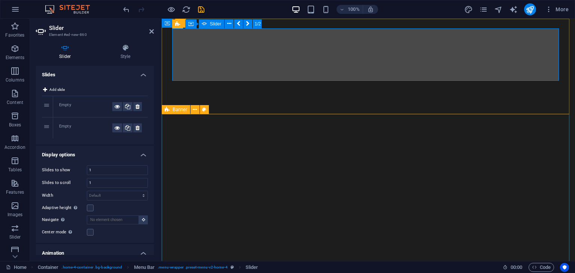
click at [16, 55] on p "Elements" at bounding box center [15, 58] width 19 height 6
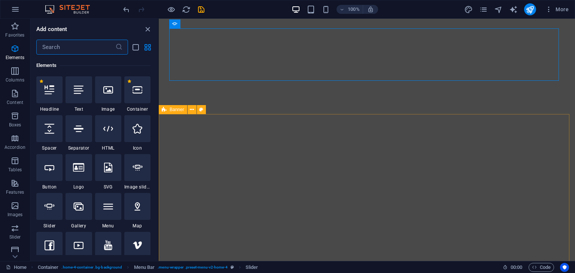
scroll to position [79, 0]
click at [105, 93] on icon at bounding box center [108, 90] width 10 height 10
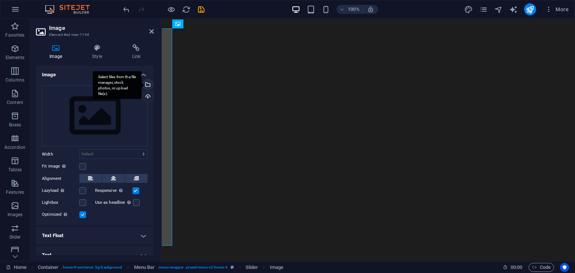
click at [141, 84] on div "Select files from the file manager, stock photos, or upload file(s)" at bounding box center [117, 85] width 49 height 28
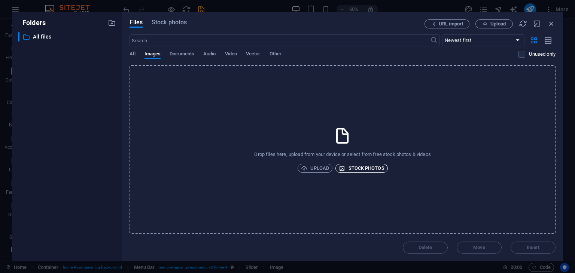
click at [356, 165] on span "Stock photos" at bounding box center [361, 168] width 45 height 9
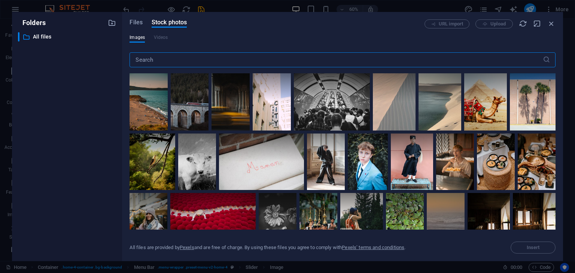
type input "A"
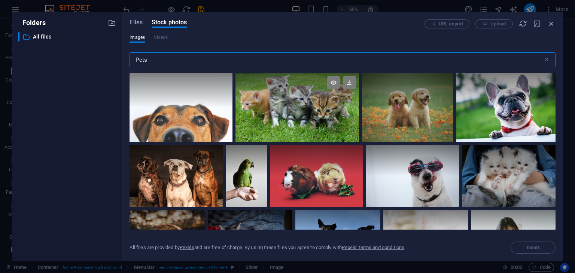
type input "Pets"
click at [284, 121] on div at bounding box center [296, 107] width 123 height 68
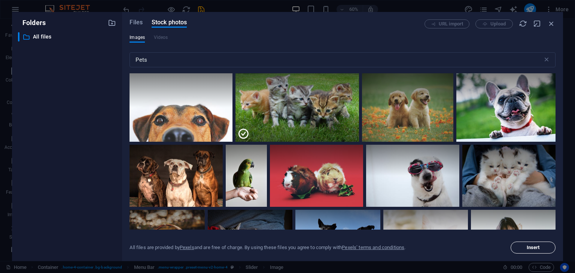
click at [534, 242] on button "Insert" at bounding box center [532, 248] width 45 height 12
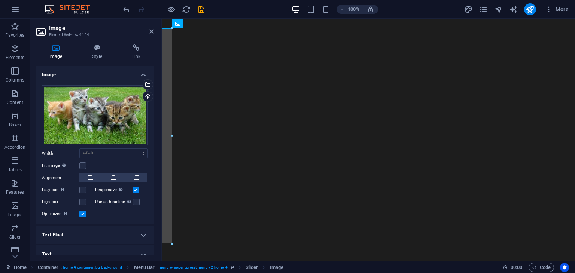
scroll to position [7, 0]
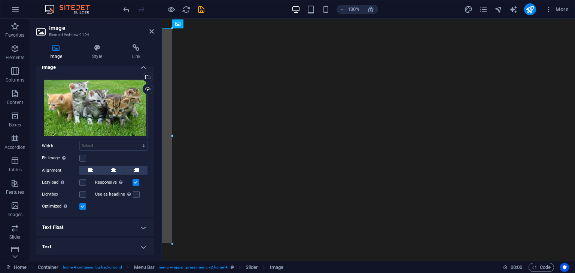
click at [92, 228] on h4 "Text Float" at bounding box center [95, 228] width 118 height 18
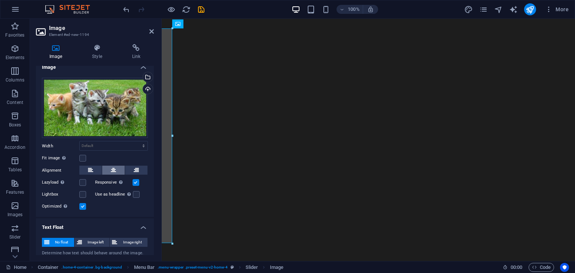
scroll to position [33, 0]
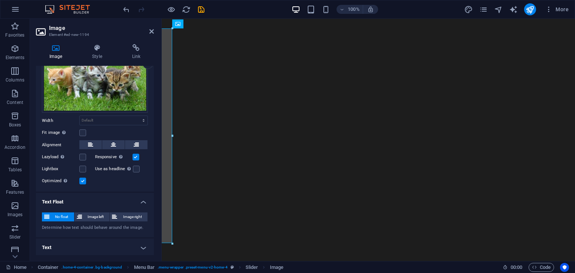
click at [67, 242] on h4 "Text" at bounding box center [95, 248] width 118 height 18
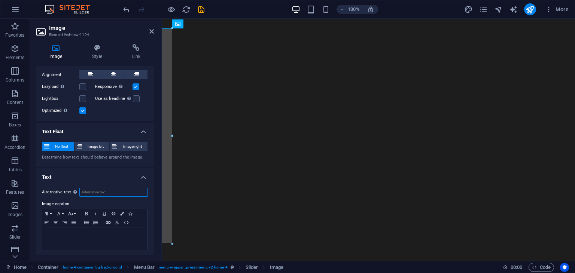
click at [97, 190] on input "Alternative text The alternative text is used by devices that cannot display im…" at bounding box center [113, 192] width 68 height 9
click at [140, 176] on h4 "Text" at bounding box center [95, 174] width 118 height 13
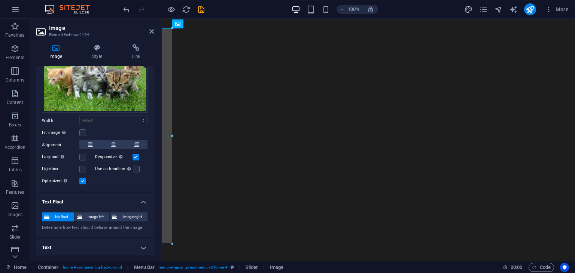
scroll to position [0, 0]
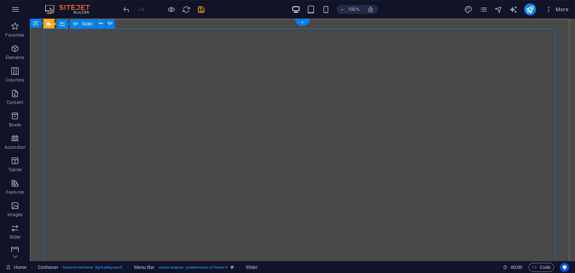
click at [43, 35] on button "button" at bounding box center [43, 35] width 0 height 0
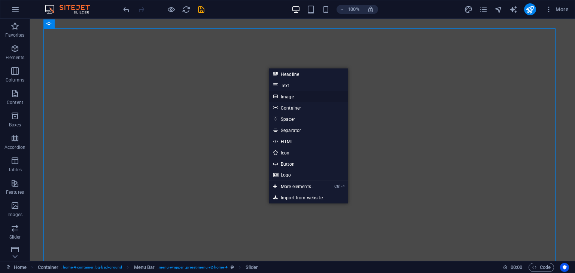
click at [289, 96] on link "Image" at bounding box center [308, 96] width 79 height 11
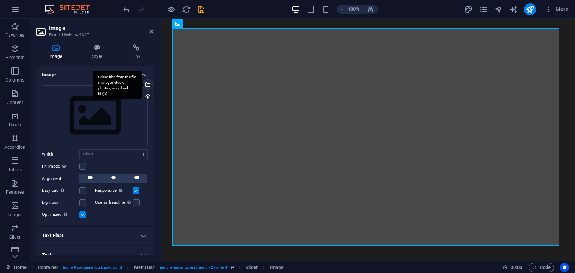
click at [147, 84] on div "Select files from the file manager, stock photos, or upload file(s)" at bounding box center [146, 85] width 11 height 11
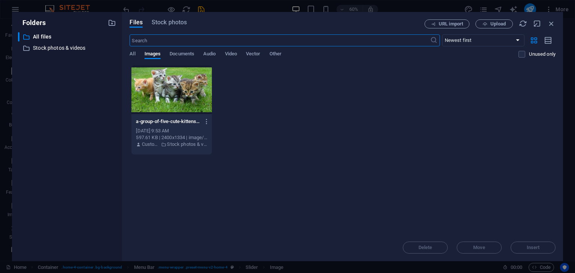
click at [197, 39] on input "text" at bounding box center [279, 40] width 300 height 12
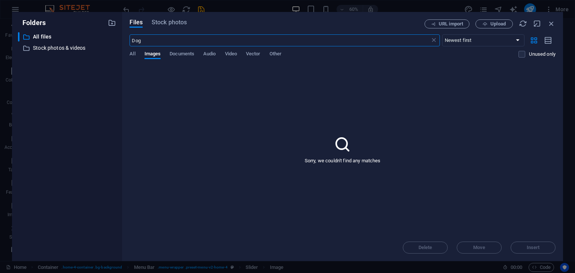
type input "Dog"
click at [129, 55] on div "Files Stock photos URL import Upload Dog ​ Newest first Oldest first Name (A-Z)…" at bounding box center [342, 136] width 441 height 249
click at [167, 21] on span "Stock photos" at bounding box center [169, 22] width 35 height 9
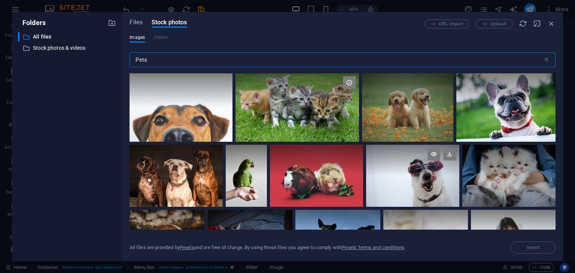
scroll to position [112, 0]
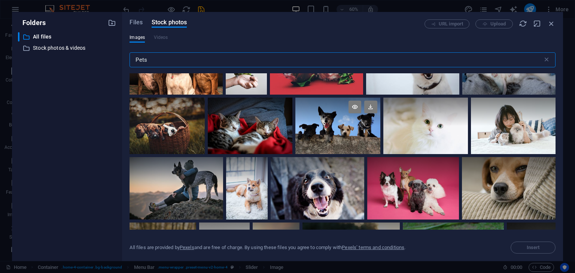
click at [340, 142] on div at bounding box center [337, 126] width 85 height 57
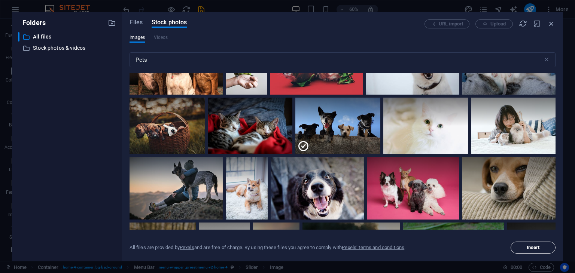
click at [538, 246] on span "Insert" at bounding box center [533, 248] width 13 height 4
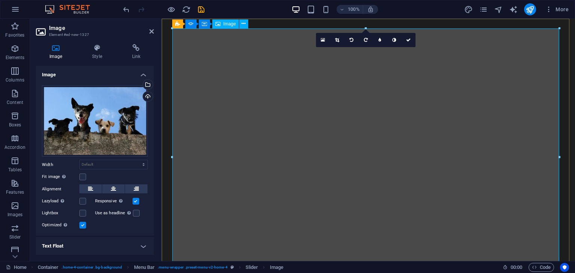
click at [172, 35] on button "button" at bounding box center [172, 35] width 0 height 0
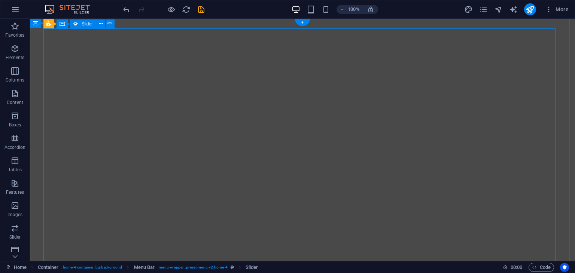
click at [12, 52] on icon "button" at bounding box center [14, 48] width 9 height 9
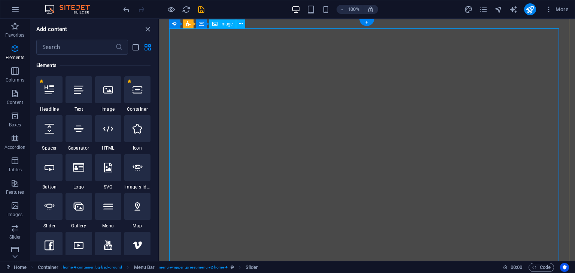
scroll to position [0, 0]
click at [365, 21] on div "+" at bounding box center [366, 22] width 15 height 7
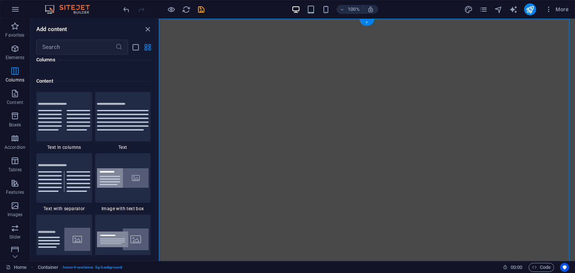
scroll to position [1309, 0]
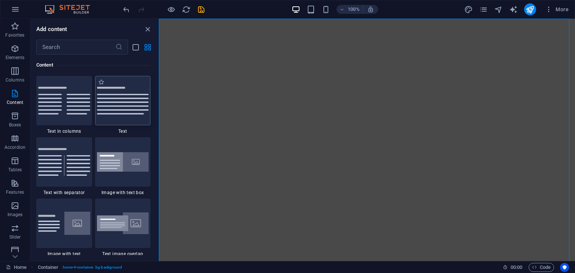
click at [114, 116] on div at bounding box center [123, 100] width 56 height 49
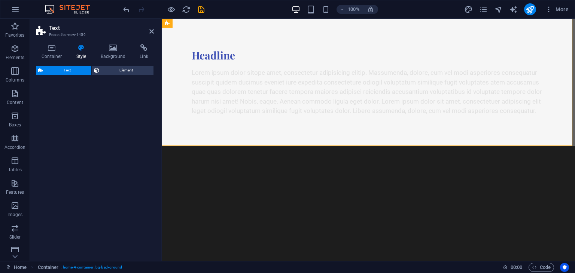
select select "preset-text-v2-default"
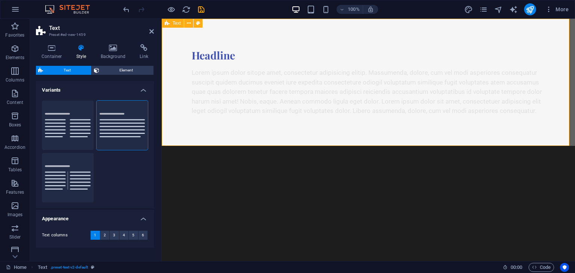
click at [210, 56] on div "Headline" at bounding box center [368, 55] width 353 height 13
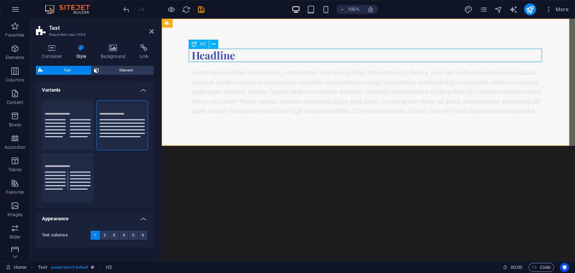
click at [210, 56] on div "Headline" at bounding box center [368, 55] width 353 height 13
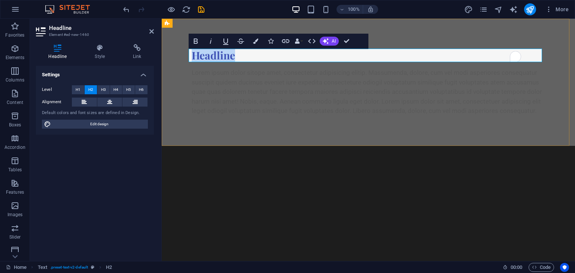
click at [213, 56] on h2 "Headline" at bounding box center [368, 55] width 353 height 13
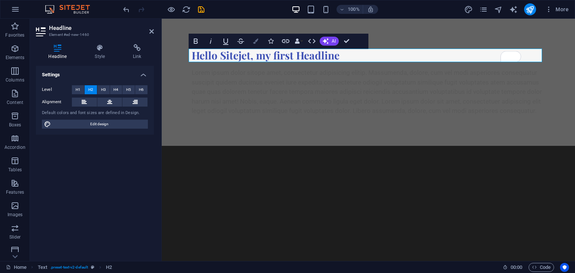
click at [256, 42] on icon "button" at bounding box center [255, 41] width 5 height 5
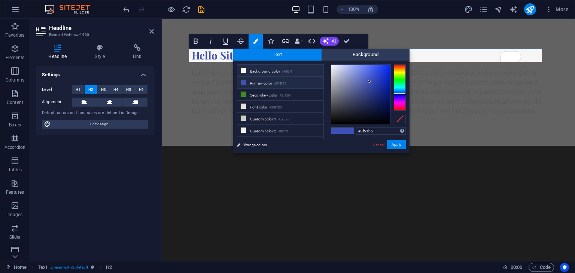
click at [267, 69] on li "Background color #f6f6f6" at bounding box center [280, 71] width 86 height 12
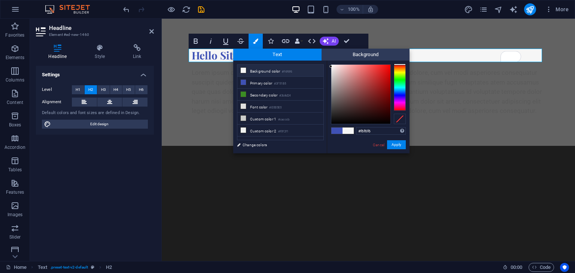
type input "#f7eaea"
click at [334, 66] on div at bounding box center [360, 94] width 59 height 59
drag, startPoint x: 394, startPoint y: 143, endPoint x: 210, endPoint y: 123, distance: 185.2
click at [394, 143] on button "Apply" at bounding box center [396, 144] width 19 height 9
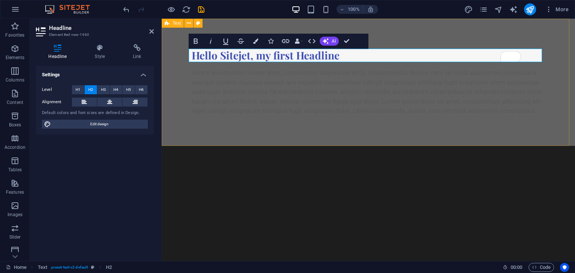
click at [174, 101] on div "Hello Sitejet, my first Headline​ ​ Lorem ipsum dolor sitope amet, consectetur …" at bounding box center [368, 82] width 413 height 127
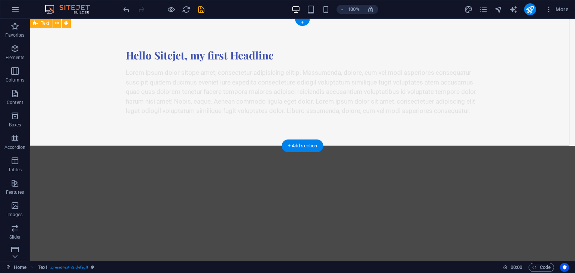
click at [81, 73] on div "Hello Sitejet, my first Headline Lorem ipsum dolor sitope amet, consectetur adi…" at bounding box center [302, 82] width 545 height 127
click at [67, 24] on icon at bounding box center [66, 23] width 4 height 8
select select "preset-text-v2-default"
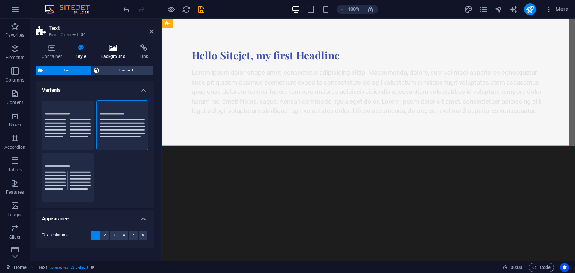
click at [109, 50] on icon at bounding box center [113, 47] width 36 height 7
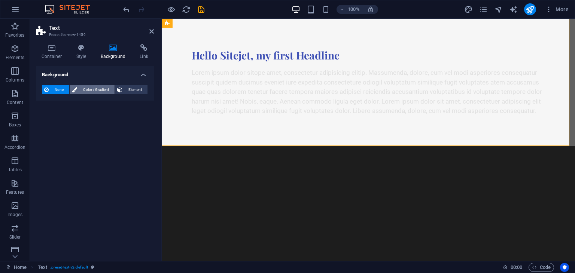
click at [87, 89] on span "Color / Gradient" at bounding box center [95, 89] width 33 height 9
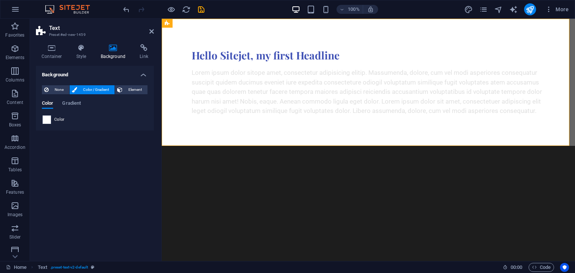
click at [43, 118] on span at bounding box center [47, 120] width 8 height 8
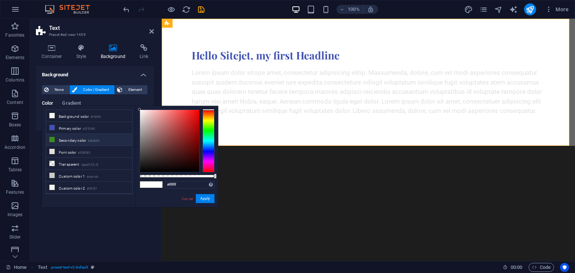
click at [90, 143] on li "Secondary color #3b8d24" at bounding box center [89, 140] width 86 height 12
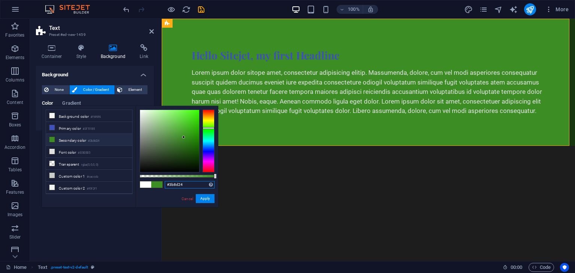
click at [177, 184] on input "#3b8d24" at bounding box center [190, 184] width 50 height 7
paste input "494949"
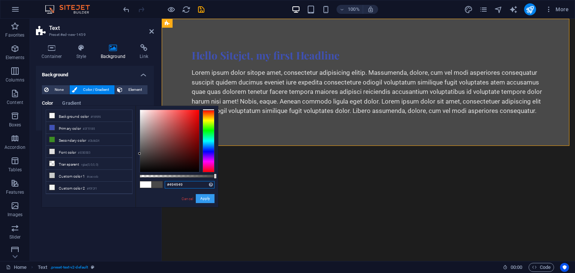
type input "#494949"
click at [210, 198] on button "Apply" at bounding box center [205, 198] width 19 height 9
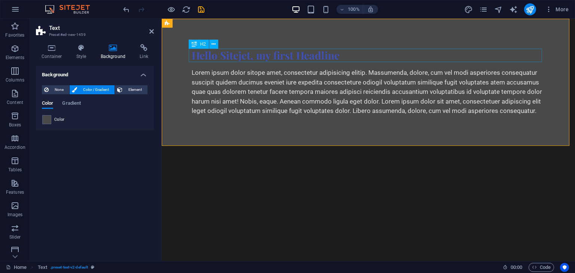
click at [241, 59] on div "Hello Sitejet, my first Headline" at bounding box center [368, 55] width 353 height 13
click at [260, 57] on div "Hello Sitejet, my first Headline" at bounding box center [368, 55] width 353 height 13
click at [213, 41] on icon at bounding box center [213, 44] width 4 height 8
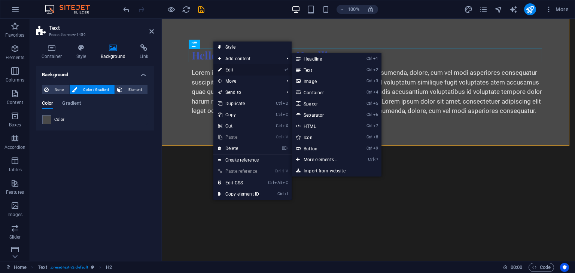
click at [221, 68] on icon at bounding box center [220, 69] width 4 height 11
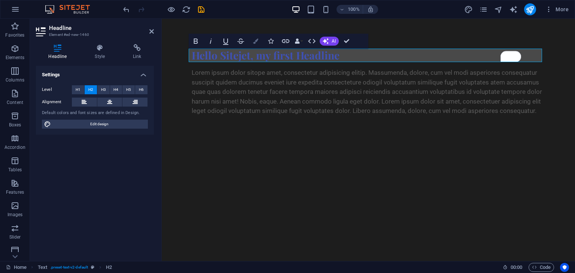
click at [257, 41] on icon "button" at bounding box center [255, 41] width 5 height 5
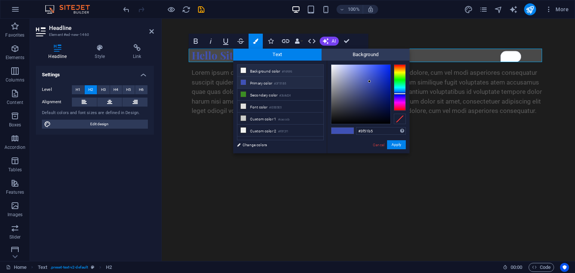
click at [265, 71] on li "Background color #f6f6f6" at bounding box center [280, 71] width 86 height 12
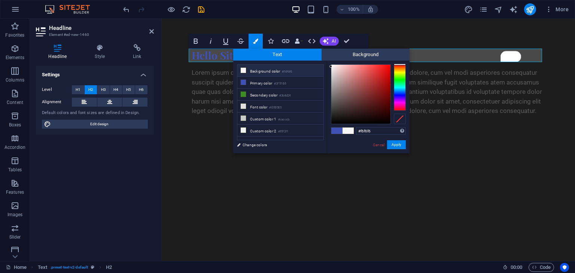
type input "#f4e9e9"
click at [333, 67] on div at bounding box center [360, 94] width 59 height 59
click at [389, 144] on button "Apply" at bounding box center [396, 144] width 19 height 9
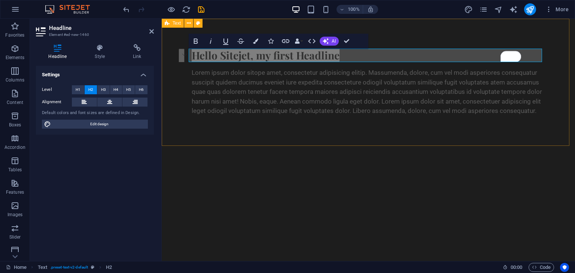
click at [184, 103] on div "Hello Sitejet, my first Headline Lorem ipsum dolor sitope amet, consectetur adi…" at bounding box center [368, 82] width 413 height 127
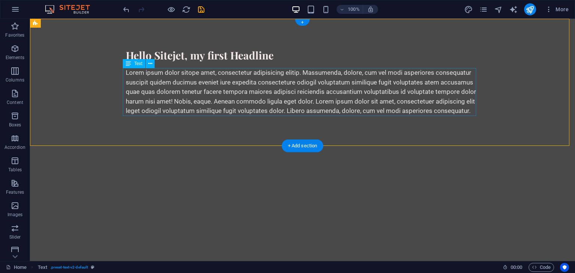
click at [157, 99] on div "Lorem ipsum dolor sitope amet, consectetur adipisicing elitip. Massumenda, dolo…" at bounding box center [302, 92] width 353 height 48
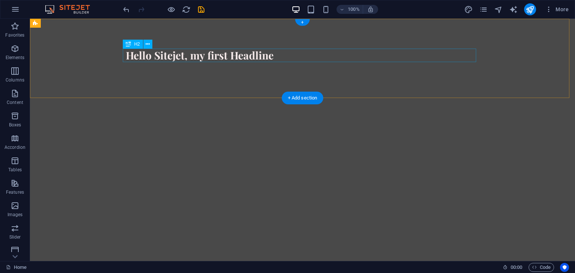
click at [241, 52] on div "Hello Sitejet, my first Headline" at bounding box center [302, 55] width 353 height 13
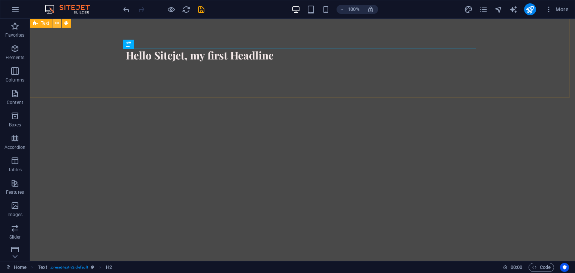
click at [60, 25] on button at bounding box center [56, 23] width 9 height 9
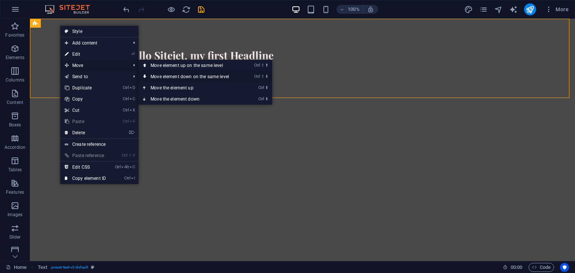
click at [207, 74] on link "Ctrl ⇧ ⬇ Move element down on the same level" at bounding box center [191, 76] width 106 height 11
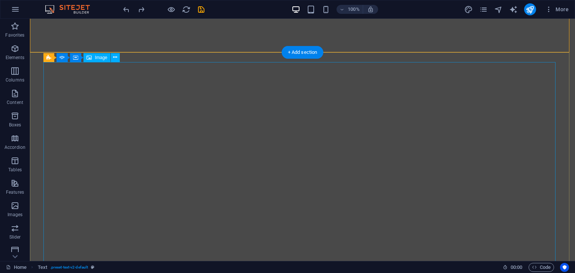
scroll to position [0, 0]
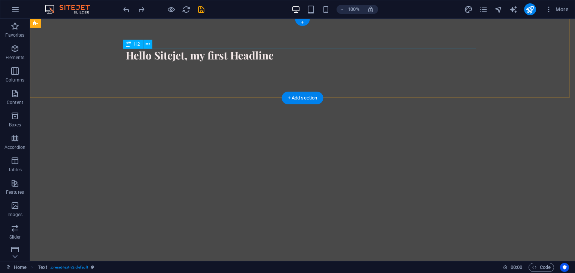
click at [266, 60] on div "Hello Sitejet, my first Headline" at bounding box center [302, 55] width 353 height 13
click at [146, 45] on icon at bounding box center [148, 44] width 4 height 8
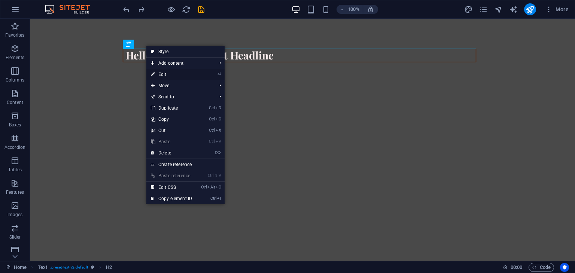
click at [190, 73] on link "⏎ Edit" at bounding box center [171, 74] width 50 height 11
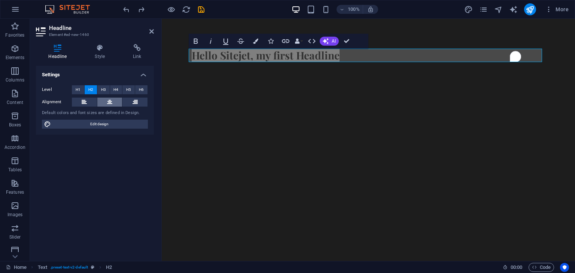
click at [106, 100] on button at bounding box center [109, 102] width 25 height 9
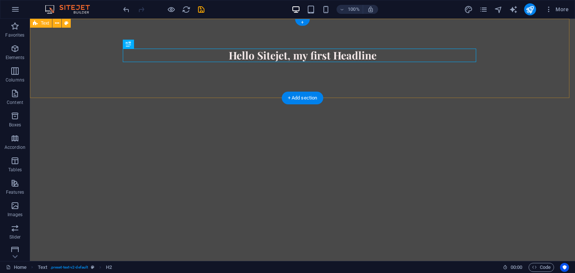
click at [254, 74] on div "Hello Sitejet, my first Headline" at bounding box center [302, 58] width 545 height 79
click at [257, 66] on div at bounding box center [302, 65] width 353 height 6
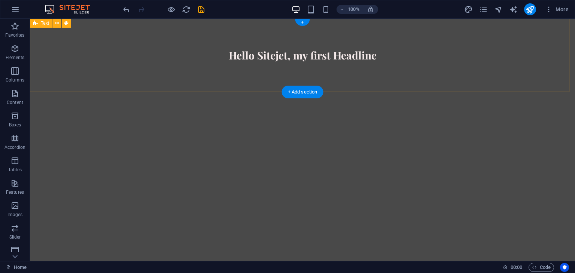
click at [250, 70] on div "Hello Sitejet, my first Headline" at bounding box center [302, 55] width 545 height 73
click at [258, 30] on div "Hello Sitejet, my first Headline" at bounding box center [302, 55] width 545 height 73
click at [254, 70] on div "Hello Sitejet, my first Headline" at bounding box center [302, 55] width 545 height 73
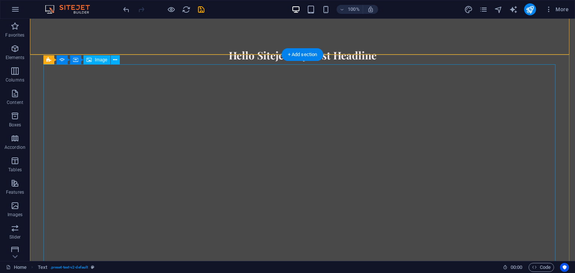
scroll to position [75, 0]
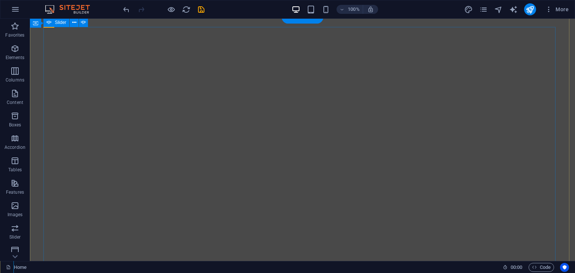
click at [43, 34] on button "button" at bounding box center [43, 34] width 0 height 0
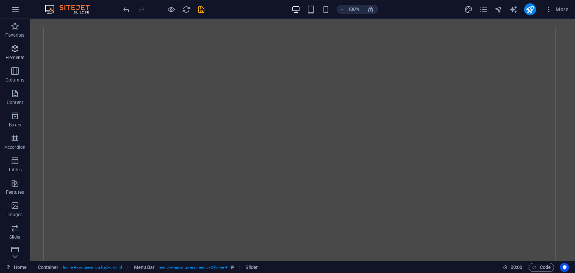
click at [10, 49] on icon "button" at bounding box center [14, 48] width 9 height 9
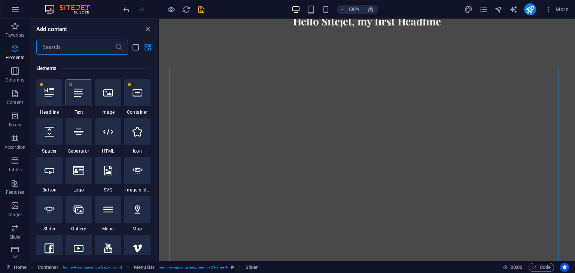
scroll to position [79, 0]
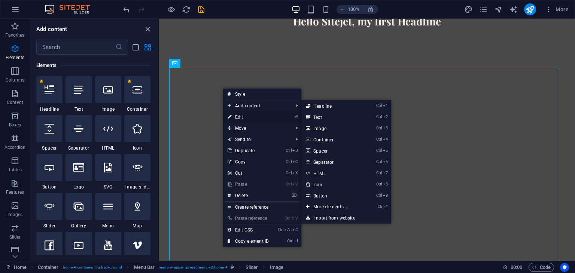
click at [247, 113] on link "⏎ Edit" at bounding box center [248, 117] width 50 height 11
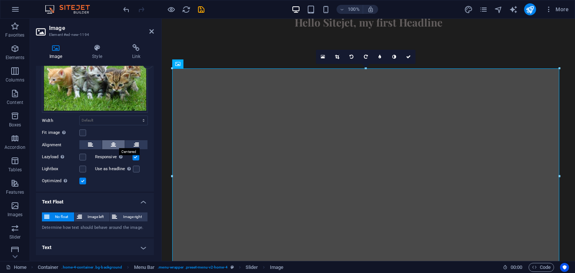
scroll to position [0, 0]
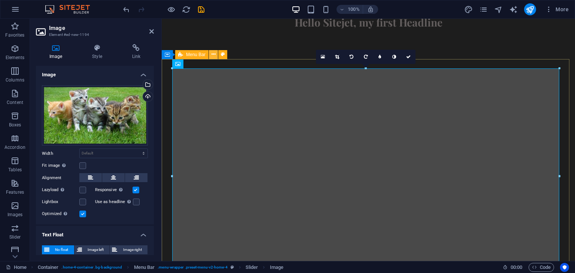
click at [214, 54] on icon at bounding box center [213, 55] width 4 height 8
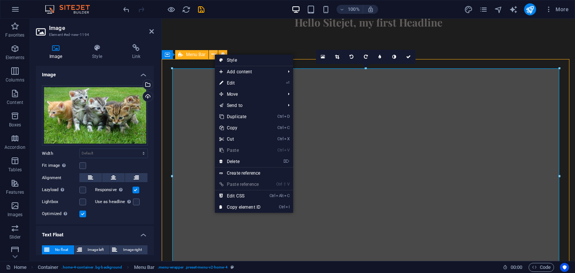
scroll to position [75, 0]
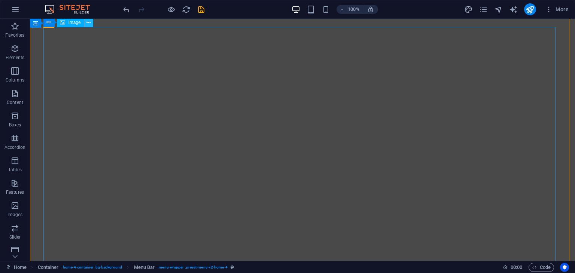
click at [87, 22] on icon at bounding box center [88, 23] width 4 height 8
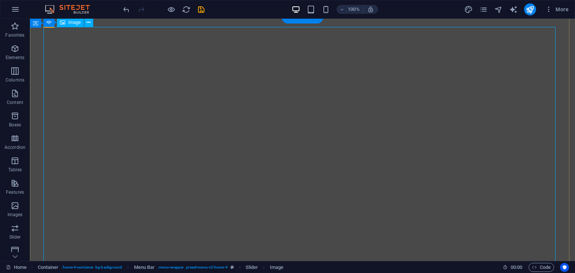
scroll to position [37, 0]
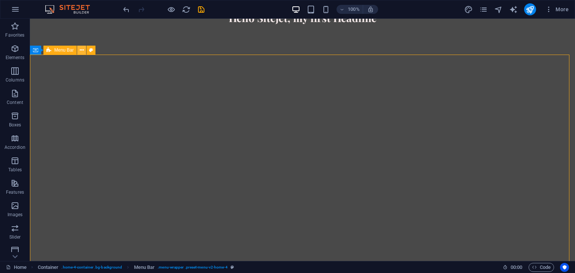
click at [82, 52] on icon at bounding box center [82, 50] width 4 height 8
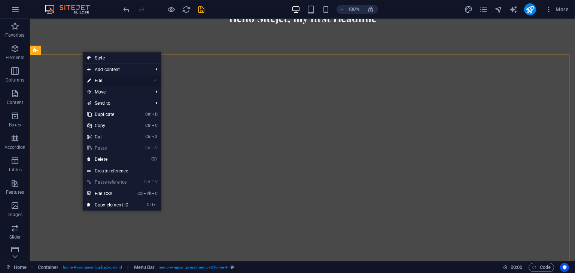
click at [103, 80] on link "⏎ Edit" at bounding box center [108, 80] width 50 height 11
select select "vw"
select select "rem"
select select "vw"
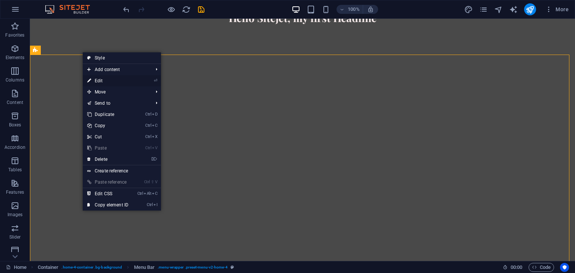
select select "preset-menu-v2-home-4"
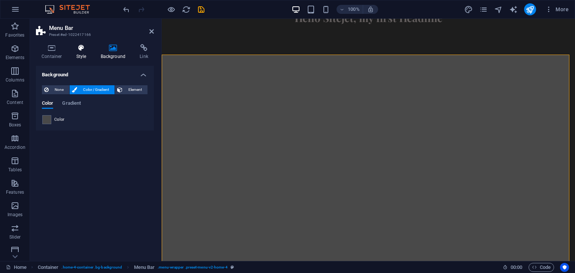
click at [77, 53] on h4 "Style" at bounding box center [83, 52] width 24 height 16
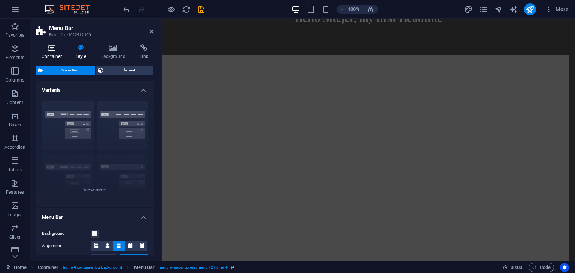
click at [57, 51] on icon at bounding box center [52, 47] width 32 height 7
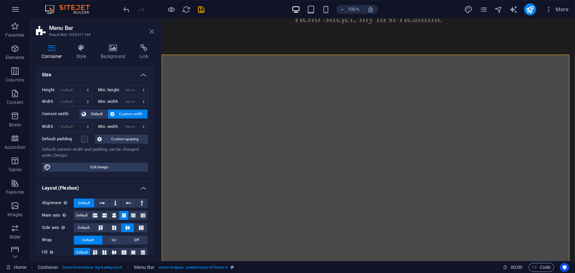
drag, startPoint x: 152, startPoint y: 30, endPoint x: 122, endPoint y: 12, distance: 34.9
click at [152, 30] on icon at bounding box center [151, 31] width 4 height 6
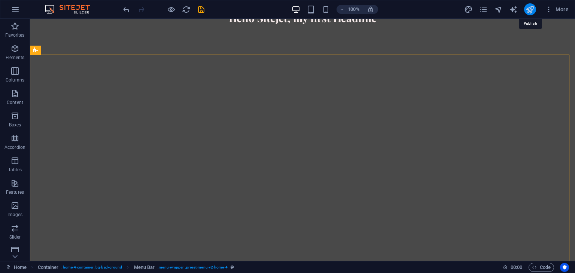
click at [531, 8] on icon "publish" at bounding box center [529, 9] width 9 height 9
checkbox input "false"
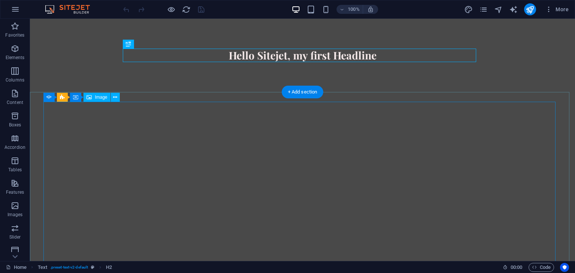
scroll to position [75, 0]
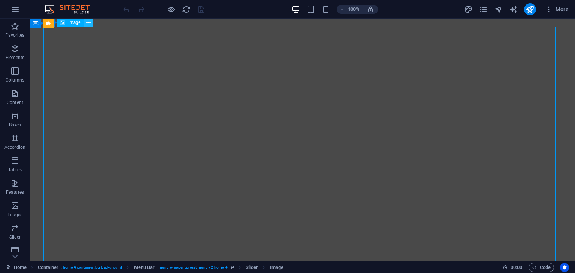
click at [88, 23] on icon at bounding box center [88, 23] width 4 height 8
click at [88, 25] on icon at bounding box center [88, 23] width 4 height 8
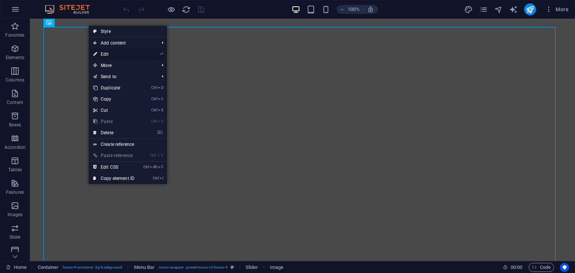
click at [100, 51] on link "⏎ Edit" at bounding box center [114, 54] width 50 height 11
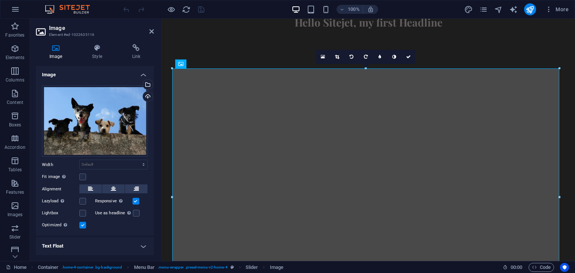
scroll to position [18, 0]
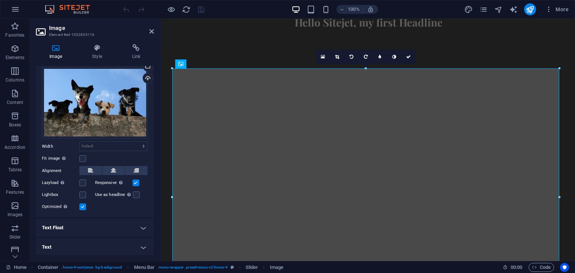
click at [54, 241] on h4 "Text" at bounding box center [95, 247] width 118 height 18
click at [100, 52] on h4 "Style" at bounding box center [99, 52] width 40 height 16
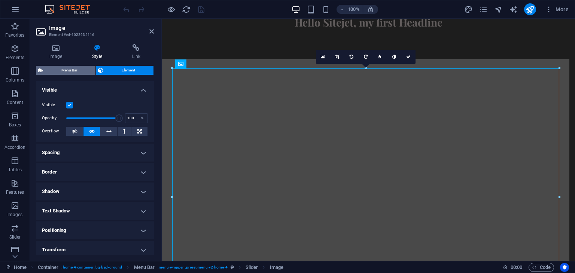
click at [66, 70] on span "Menu Bar" at bounding box center [69, 70] width 48 height 9
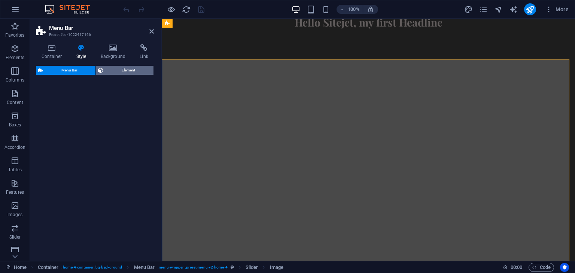
select select "vw"
select select "rem"
select select "vw"
select select "preset-menu-v2-home-4"
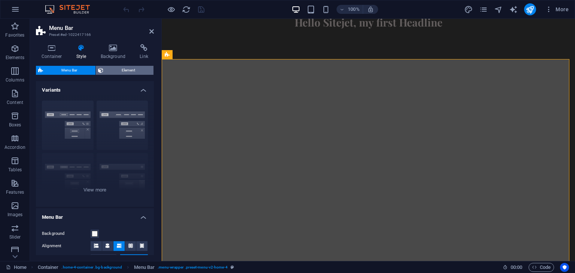
click at [128, 68] on span "Element" at bounding box center [129, 70] width 46 height 9
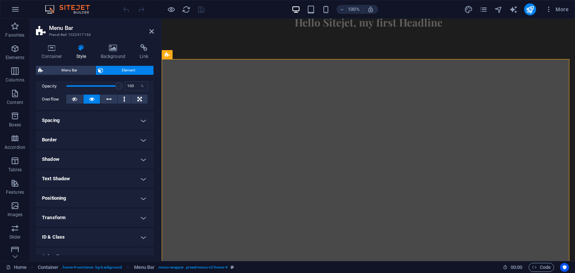
scroll to position [142, 0]
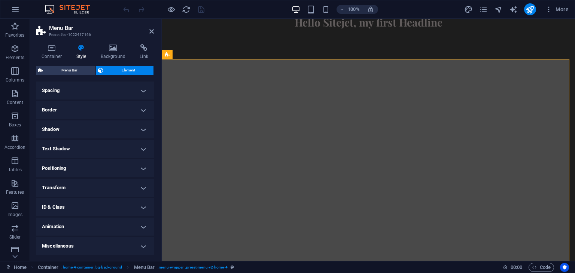
click at [61, 147] on h4 "Text Shadow" at bounding box center [95, 149] width 118 height 18
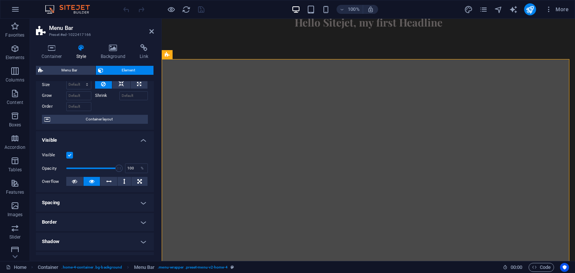
scroll to position [0, 0]
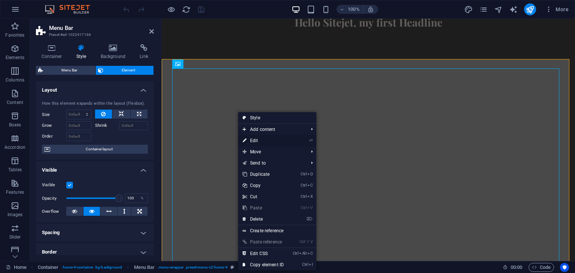
click at [251, 137] on link "⏎ Edit" at bounding box center [263, 140] width 50 height 11
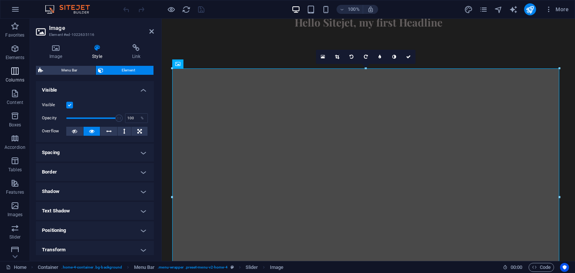
click at [21, 74] on span "Columns" at bounding box center [15, 76] width 30 height 18
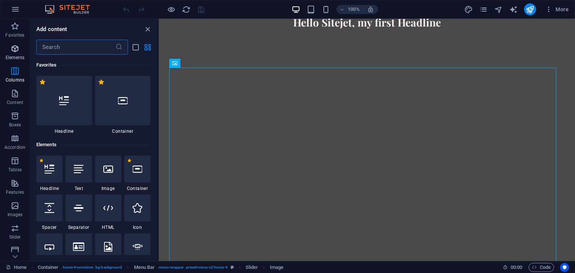
scroll to position [34, 0]
click at [13, 55] on p "Elements" at bounding box center [15, 58] width 19 height 6
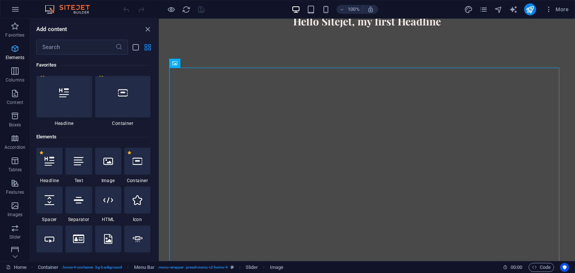
scroll to position [79, 0]
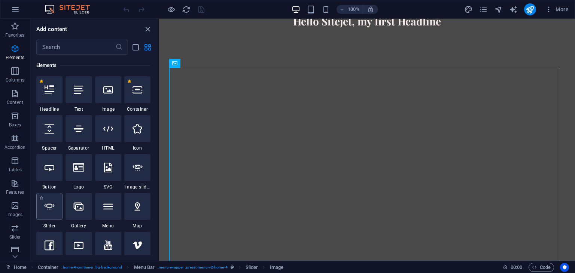
click at [49, 213] on div at bounding box center [49, 206] width 26 height 27
select select "ms"
select select "s"
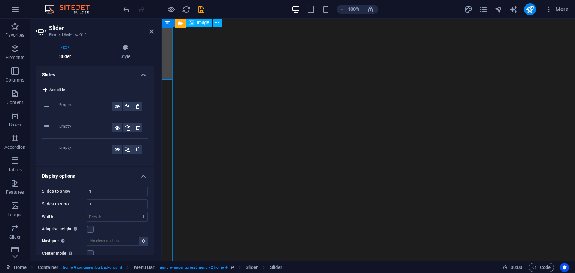
scroll to position [112, 0]
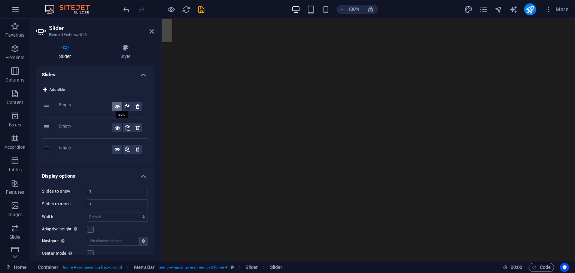
click at [115, 105] on icon at bounding box center [117, 106] width 5 height 9
click at [116, 106] on icon at bounding box center [117, 106] width 5 height 9
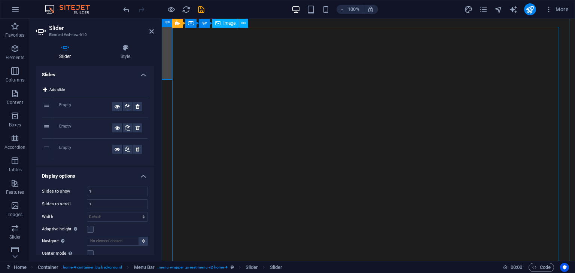
scroll to position [37, 0]
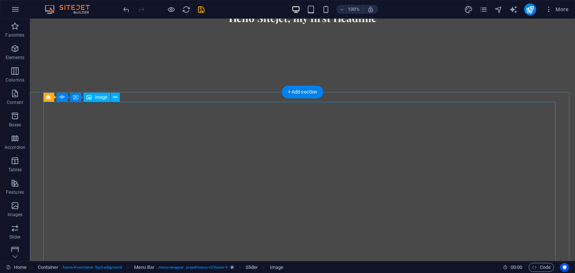
scroll to position [0, 0]
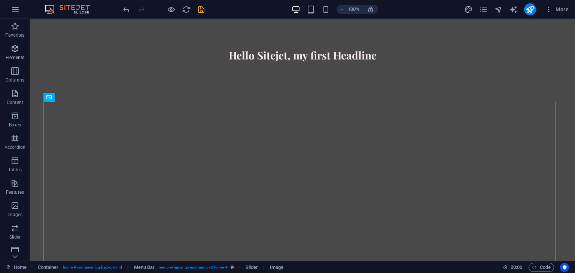
click at [18, 50] on icon "button" at bounding box center [14, 48] width 9 height 9
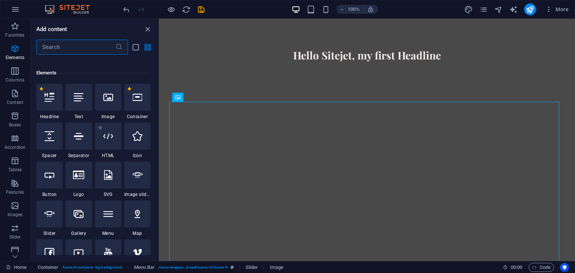
scroll to position [79, 0]
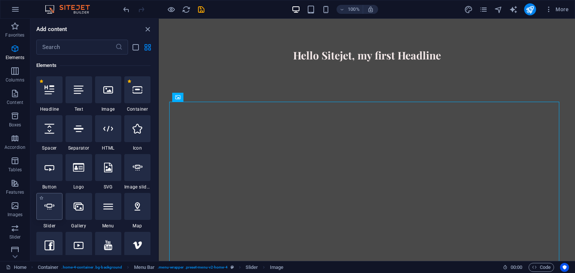
click at [52, 207] on icon at bounding box center [50, 207] width 10 height 10
select select "ms"
select select "s"
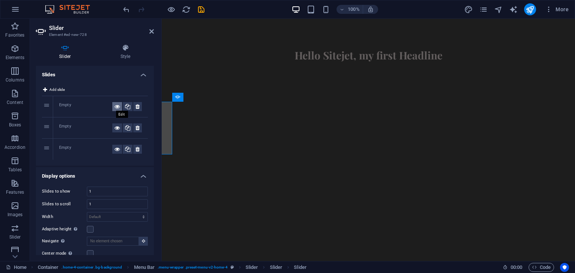
click at [115, 107] on icon at bounding box center [117, 106] width 5 height 9
click at [213, 87] on icon at bounding box center [213, 88] width 4 height 8
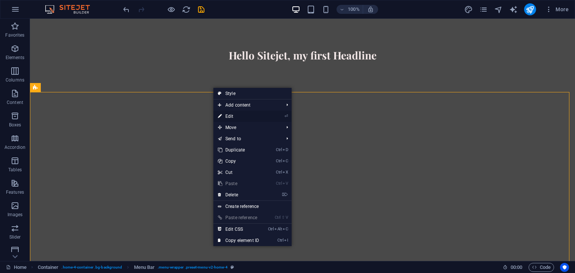
click at [226, 114] on link "⏎ Edit" at bounding box center [238, 116] width 50 height 11
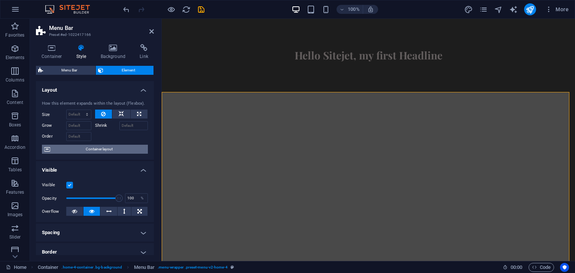
click at [89, 151] on span "Container layout" at bounding box center [98, 149] width 93 height 9
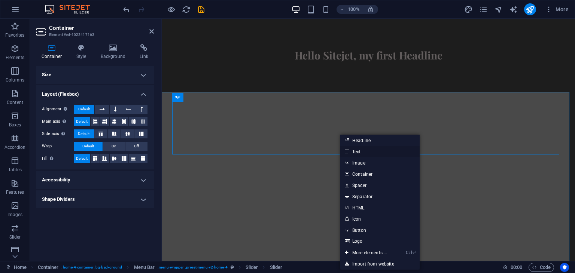
click at [348, 150] on icon at bounding box center [347, 151] width 4 height 11
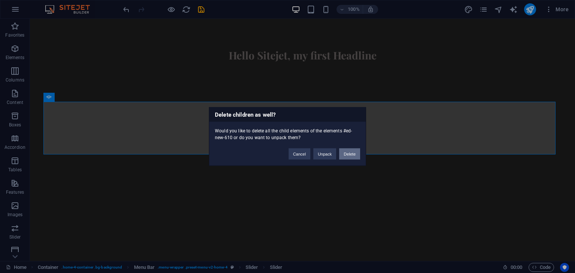
drag, startPoint x: 342, startPoint y: 152, endPoint x: 312, endPoint y: 134, distance: 34.8
click at [342, 152] on button "Delete" at bounding box center [349, 154] width 21 height 11
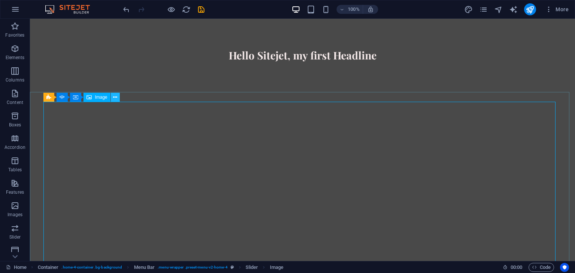
click at [116, 97] on icon at bounding box center [115, 98] width 4 height 8
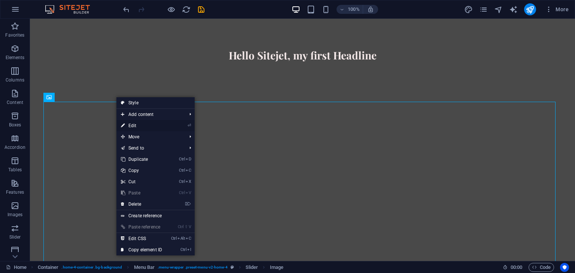
click at [189, 124] on icon "⏎" at bounding box center [188, 125] width 3 height 5
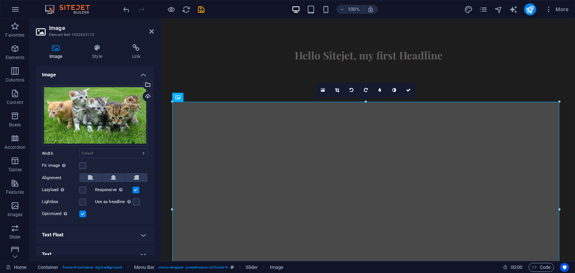
scroll to position [7, 0]
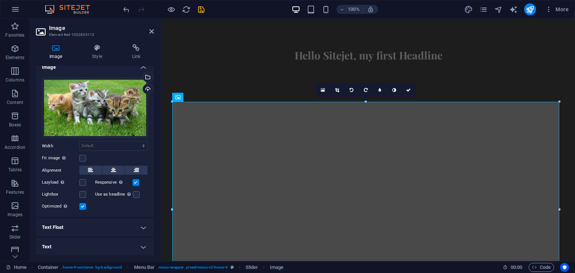
click at [105, 244] on h4 "Text" at bounding box center [95, 247] width 118 height 18
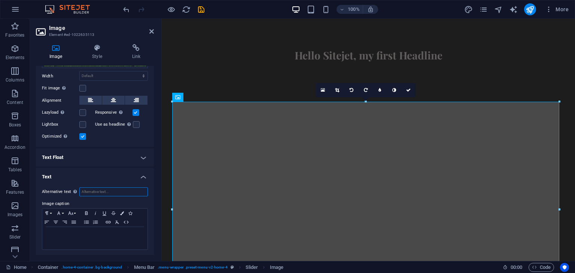
click at [93, 190] on input "Alternative text The alternative text is used by devices that cannot display im…" at bounding box center [113, 191] width 68 height 9
click at [548, 6] on icon "button" at bounding box center [548, 9] width 7 height 7
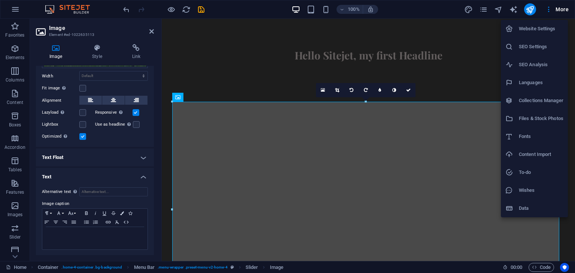
click at [522, 134] on h6 "Fonts" at bounding box center [541, 136] width 45 height 9
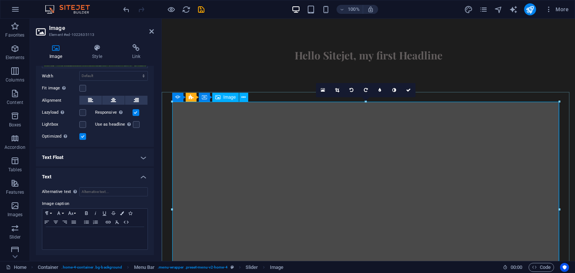
select select "popularity"
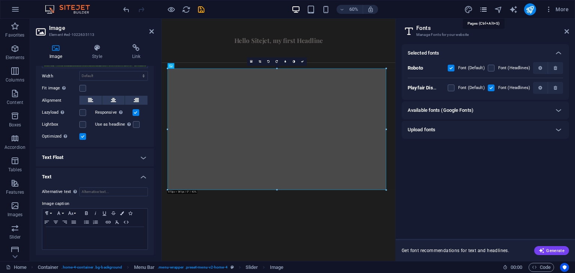
click at [484, 9] on icon "pages" at bounding box center [483, 9] width 9 height 9
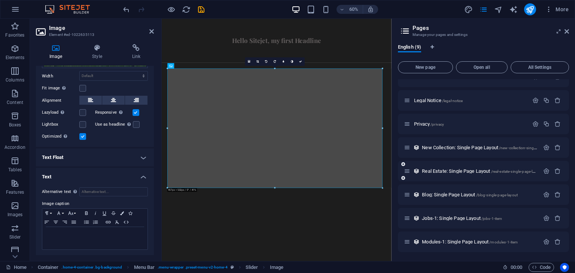
scroll to position [0, 0]
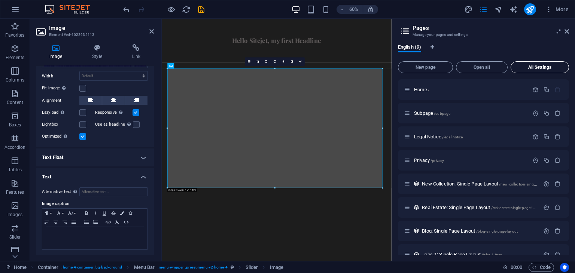
click at [529, 66] on span "All Settings" at bounding box center [540, 67] width 52 height 4
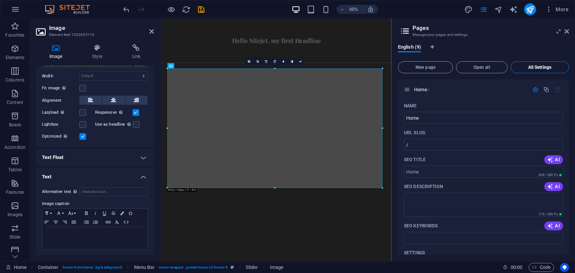
scroll to position [1448, 0]
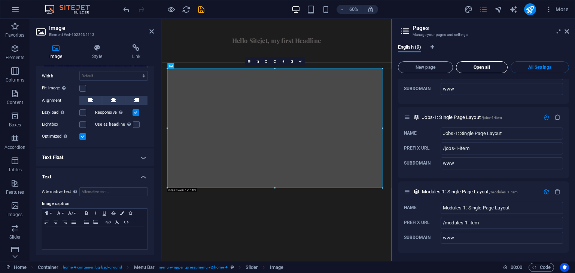
click at [473, 71] on button "Open all" at bounding box center [482, 67] width 52 height 12
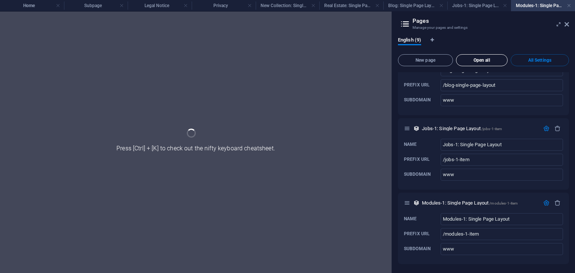
scroll to position [1429, 0]
click at [564, 23] on icon at bounding box center [566, 24] width 4 height 6
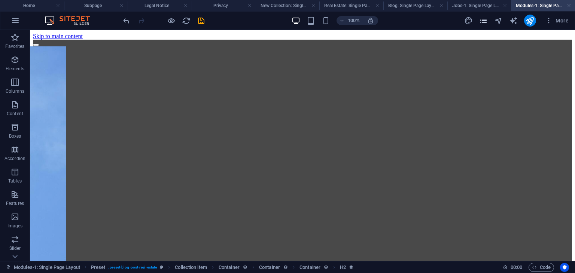
scroll to position [0, 0]
drag, startPoint x: 481, startPoint y: 20, endPoint x: 457, endPoint y: 18, distance: 23.3
click at [481, 20] on icon "pages" at bounding box center [483, 20] width 9 height 9
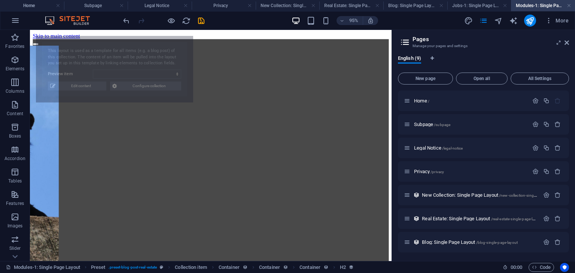
click at [402, 37] on icon at bounding box center [404, 42] width 11 height 10
click at [403, 41] on icon at bounding box center [404, 42] width 11 height 10
select select "68e4b8eeee7e4d0275083bb5"
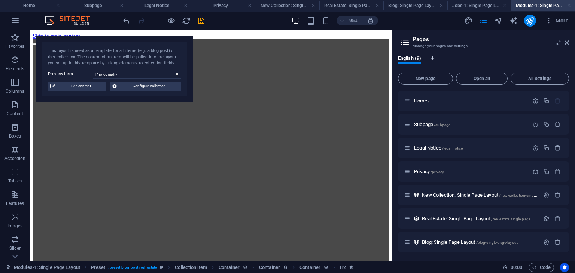
click at [434, 57] on icon "Language Tabs" at bounding box center [431, 58] width 3 height 4
select select "41"
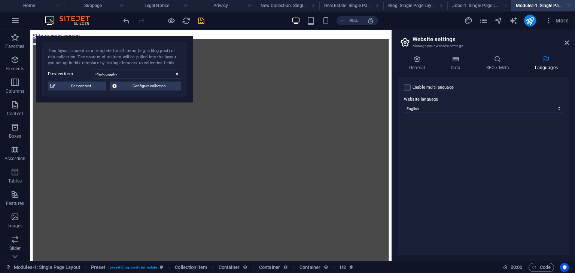
click at [436, 87] on label "Enable multilanguage To disable multilanguage delete all languages until only o…" at bounding box center [432, 87] width 41 height 9
click at [0, 0] on input "Enable multilanguage To disable multilanguage delete all languages until only o…" at bounding box center [0, 0] width 0 height 0
click at [409, 86] on label at bounding box center [407, 87] width 7 height 7
click at [0, 0] on input "Enable multilanguage To disable multilanguage delete all languages until only o…" at bounding box center [0, 0] width 0 height 0
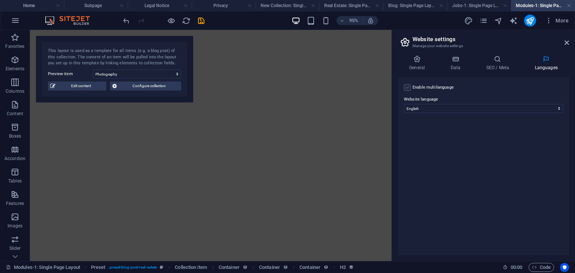
click at [410, 86] on label at bounding box center [407, 87] width 7 height 7
click at [0, 0] on input "Enable multilanguage To disable multilanguage delete all languages until only o…" at bounding box center [0, 0] width 0 height 0
click at [543, 145] on select "Abkhazian Afar Afrikaans Akan Albanian Amharic Arabic Aragonese Armenian Assame…" at bounding box center [483, 144] width 125 height 9
select select "156"
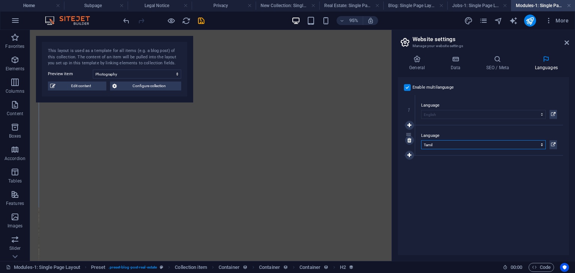
click at [421, 140] on select "Abkhazian Afar Afrikaans Akan Albanian Amharic Arabic Aragonese Armenian Assame…" at bounding box center [483, 144] width 125 height 9
click at [497, 66] on h4 "SEO / Meta" at bounding box center [499, 63] width 49 height 16
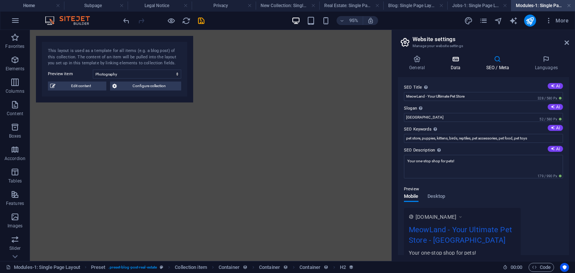
click at [460, 63] on h4 "Data" at bounding box center [457, 63] width 36 height 16
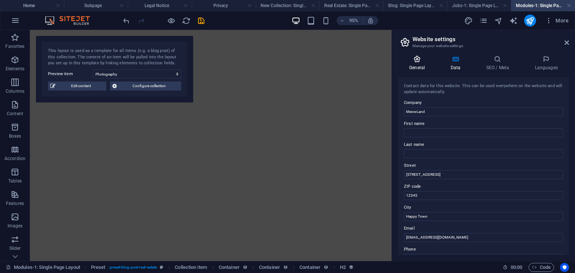
click at [420, 64] on h4 "General" at bounding box center [418, 63] width 41 height 16
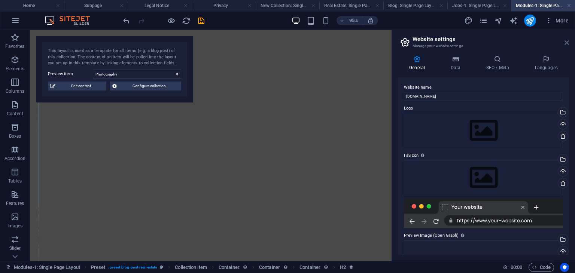
drag, startPoint x: 567, startPoint y: 42, endPoint x: 479, endPoint y: 28, distance: 88.3
click at [567, 42] on icon at bounding box center [566, 43] width 4 height 6
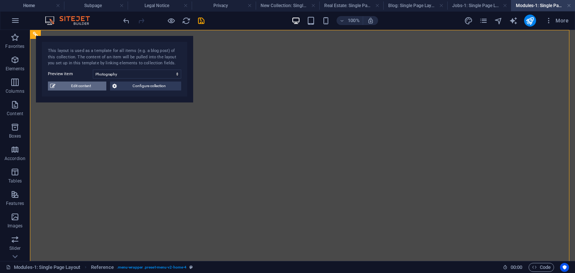
click at [62, 85] on span "Edit content" at bounding box center [81, 86] width 46 height 9
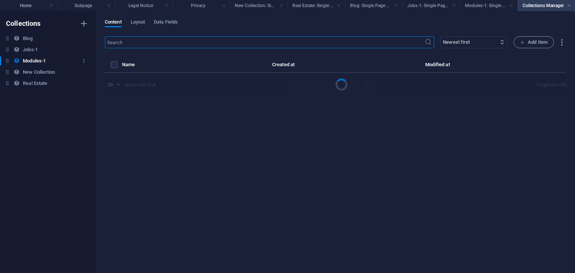
select select "Creativity"
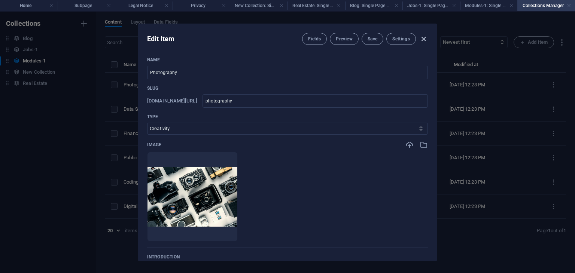
click at [421, 39] on icon "button" at bounding box center [423, 39] width 9 height 9
type input "photography"
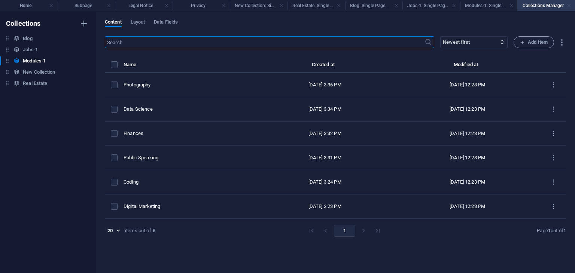
click at [570, 4] on link at bounding box center [569, 5] width 4 height 7
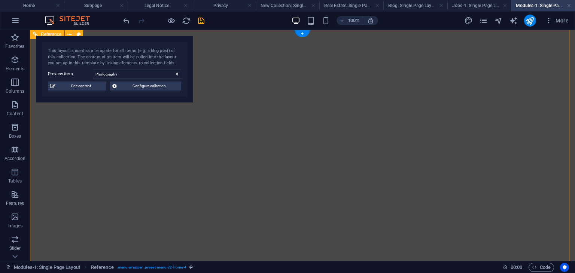
click at [29, 31] on button "Favorites" at bounding box center [15, 41] width 30 height 22
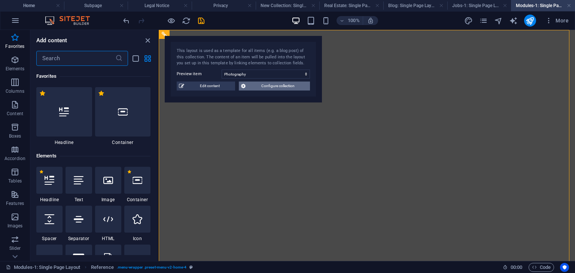
click at [275, 89] on span "Configure collection" at bounding box center [278, 86] width 60 height 9
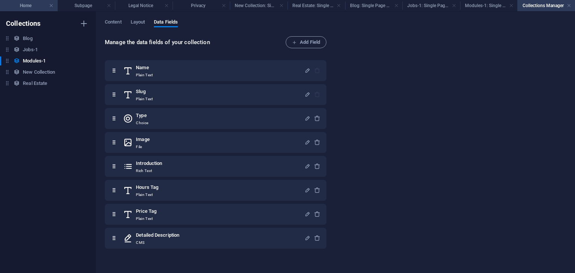
click at [29, 6] on h4 "Home" at bounding box center [29, 5] width 58 height 8
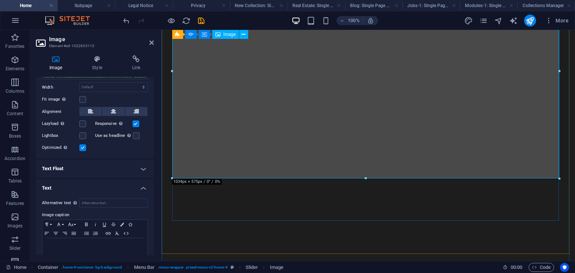
scroll to position [225, 0]
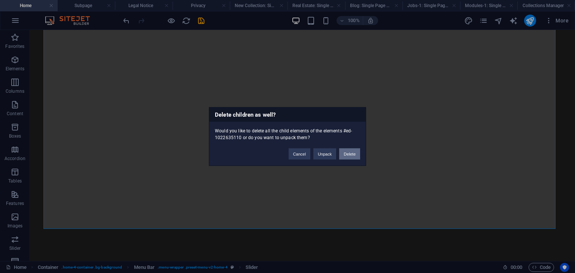
click at [348, 154] on button "Delete" at bounding box center [349, 154] width 21 height 11
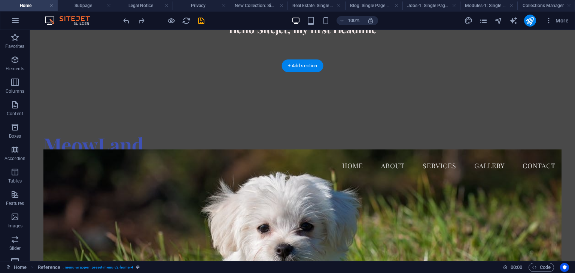
scroll to position [0, 0]
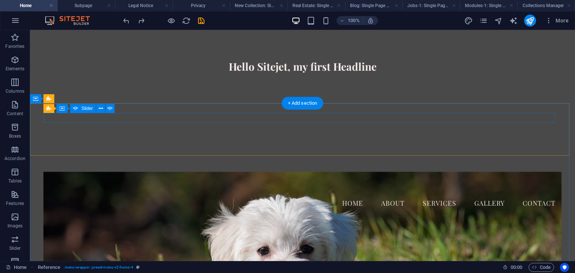
click at [175, 119] on div at bounding box center [302, 141] width 518 height 57
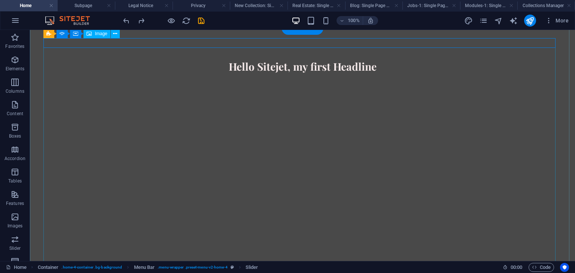
scroll to position [112, 0]
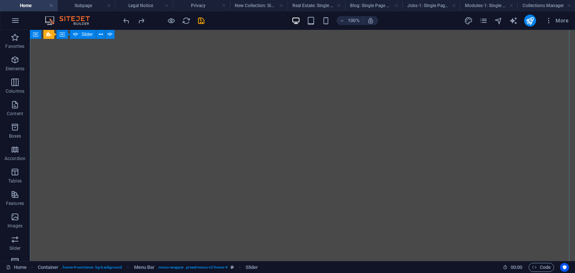
click at [43, 7] on button "button" at bounding box center [43, 7] width 0 height 0
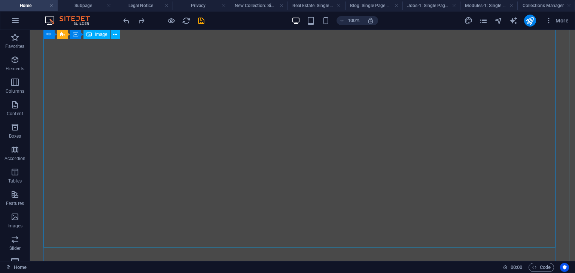
scroll to position [0, 0]
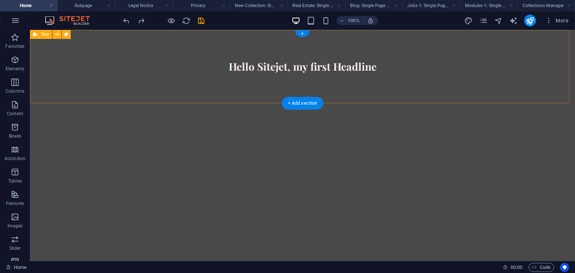
click at [72, 83] on div "Hello Sitejet, my first Headline" at bounding box center [302, 66] width 545 height 73
click at [54, 37] on button at bounding box center [56, 34] width 9 height 9
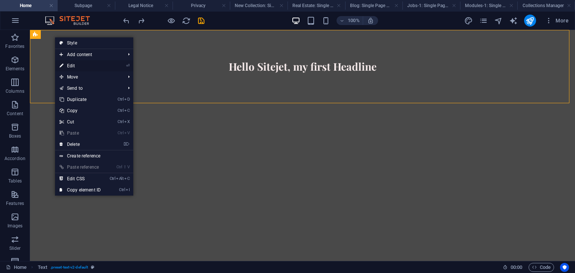
click at [129, 66] on icon "⏎" at bounding box center [127, 65] width 3 height 5
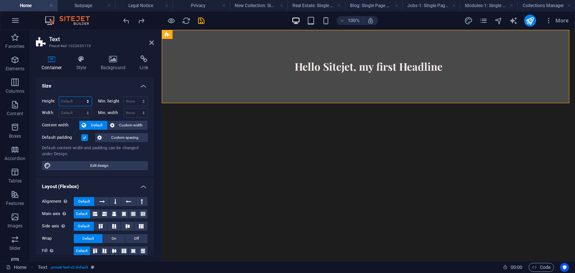
click at [76, 100] on select "Default px rem % vh vw" at bounding box center [75, 101] width 33 height 9
select select "px"
click at [80, 97] on select "Default px rem % vh vw" at bounding box center [75, 101] width 33 height 9
type input "196"
click at [133, 103] on select "None px rem % vh vw" at bounding box center [136, 101] width 24 height 9
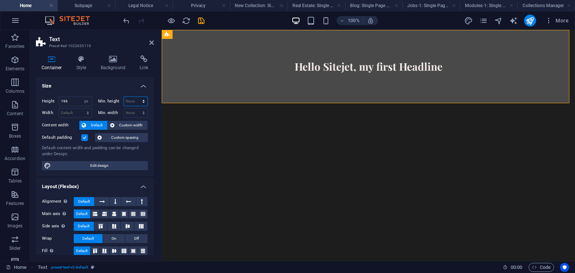
select select "px"
click at [135, 97] on select "None px rem % vh vw" at bounding box center [136, 101] width 24 height 9
type input "0"
click at [76, 114] on select "Default px rem % em vh vw" at bounding box center [75, 113] width 33 height 9
select select "px"
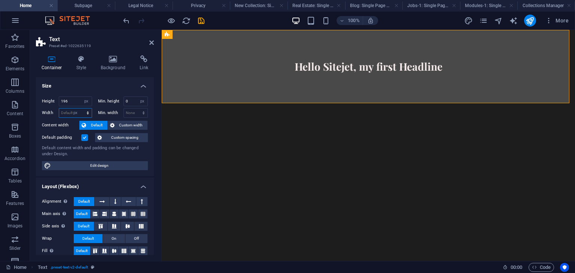
click at [80, 109] on select "Default px rem % em vh vw" at bounding box center [75, 113] width 33 height 9
type input "1089"
click at [126, 115] on select "None px rem % vh vw" at bounding box center [136, 113] width 24 height 9
select select "px"
click at [135, 109] on select "None px rem % vh vw" at bounding box center [136, 113] width 24 height 9
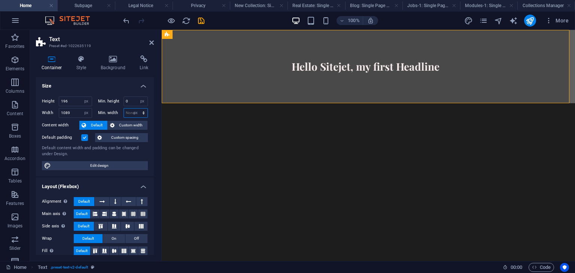
type input "0"
click at [98, 122] on span "Default" at bounding box center [96, 125] width 17 height 9
click at [115, 122] on button "Custom width" at bounding box center [128, 125] width 40 height 9
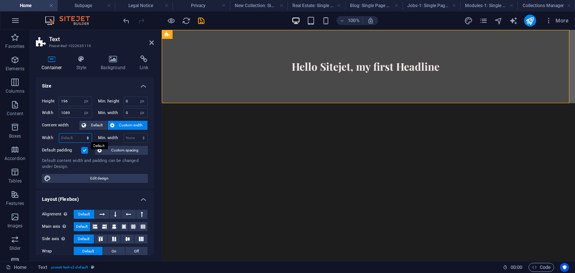
click at [73, 137] on select "Default px rem % em vh vw" at bounding box center [75, 138] width 33 height 9
select select "px"
click at [80, 134] on select "Default px rem % em vh vw" at bounding box center [75, 138] width 33 height 9
type input "1089"
click at [135, 137] on select "None px rem % vh vw" at bounding box center [136, 138] width 24 height 9
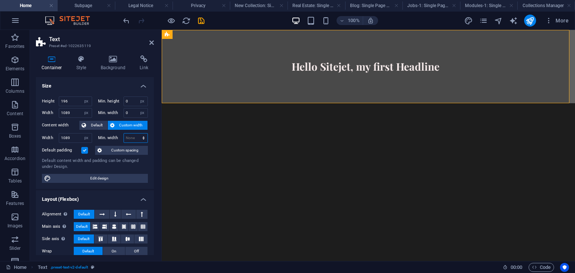
select select "px"
click at [135, 134] on select "None px rem % vh vw" at bounding box center [136, 138] width 24 height 9
type input "0"
drag, startPoint x: 86, startPoint y: 176, endPoint x: 182, endPoint y: 58, distance: 151.3
click at [86, 176] on span "Edit design" at bounding box center [99, 178] width 92 height 9
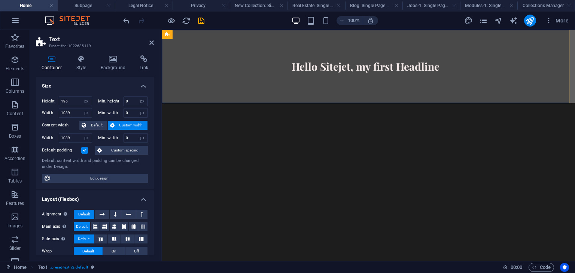
select select "px"
select select "200"
select select "px"
select select "rem"
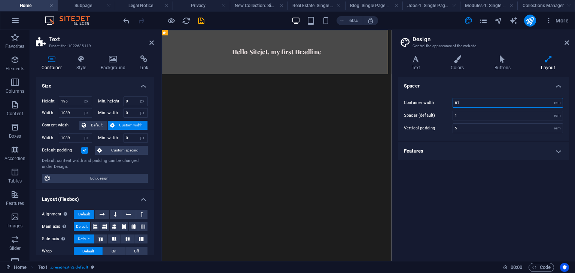
click at [470, 102] on input "61" at bounding box center [508, 102] width 110 height 9
type input "6"
type input "30"
click at [468, 116] on input "1" at bounding box center [508, 115] width 110 height 9
click at [505, 64] on h4 "Buttons" at bounding box center [504, 63] width 46 height 16
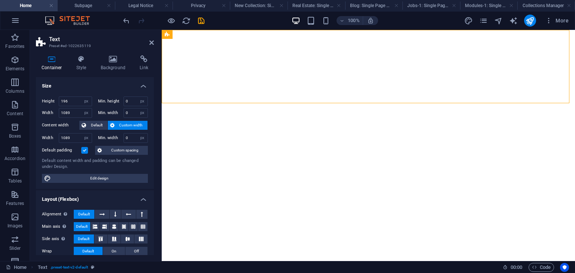
select select "px"
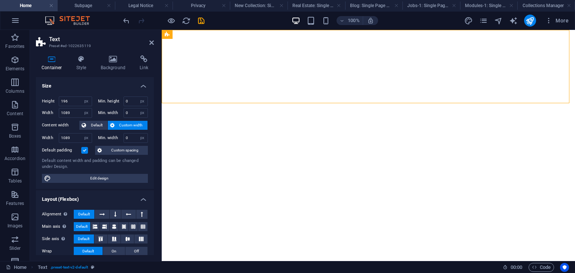
select select "px"
select select "preset-text-v2-default"
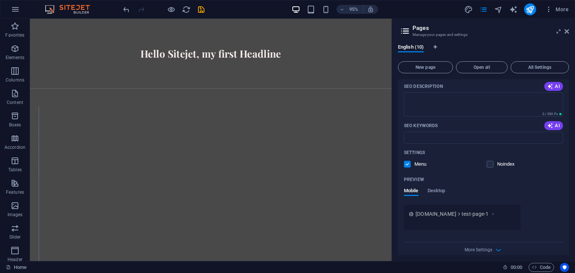
scroll to position [321, 0]
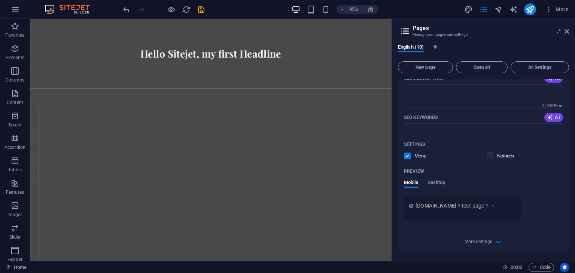
type input "Test page 1"
click at [13, 53] on icon "button" at bounding box center [14, 48] width 9 height 9
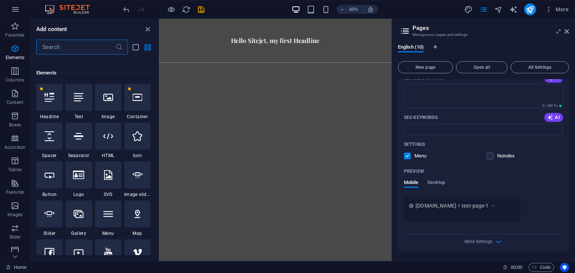
scroll to position [79, 0]
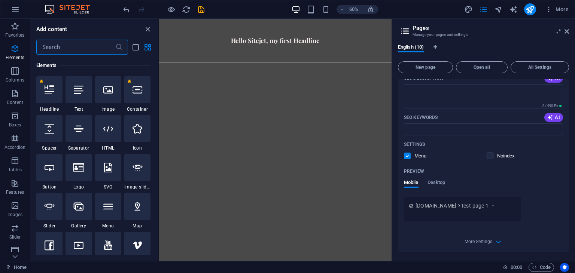
click at [62, 49] on input "text" at bounding box center [75, 47] width 79 height 15
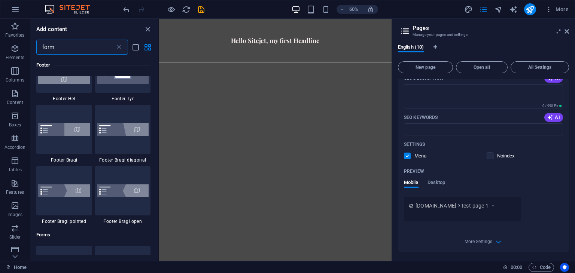
scroll to position [225, 0]
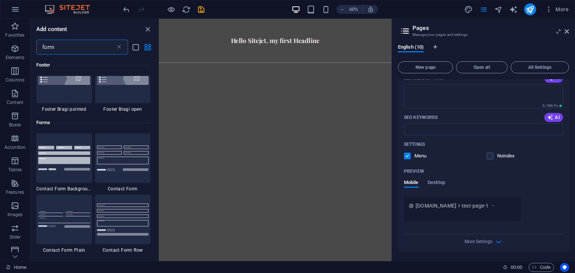
type input "form"
click at [13, 210] on p "Forms" at bounding box center [14, 210] width 13 height 6
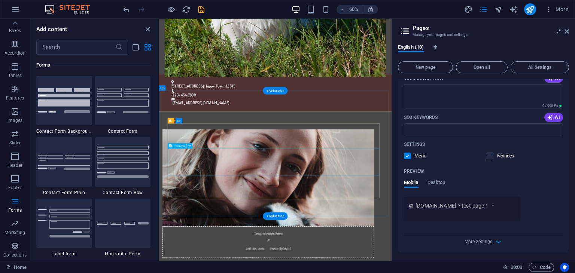
scroll to position [1478, 0]
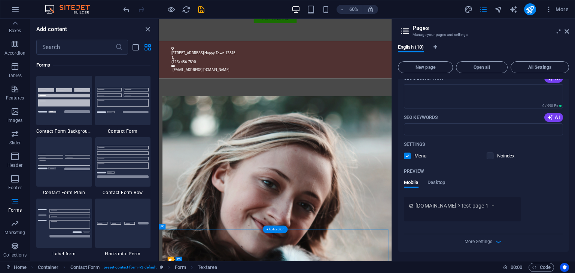
scroll to position [1427, 0]
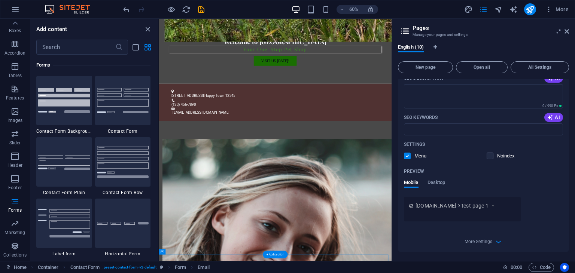
scroll to position [1385, 0]
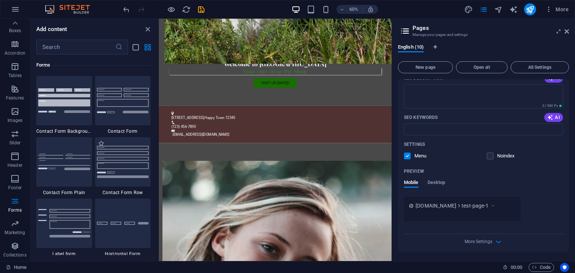
scroll to position [5576, 0]
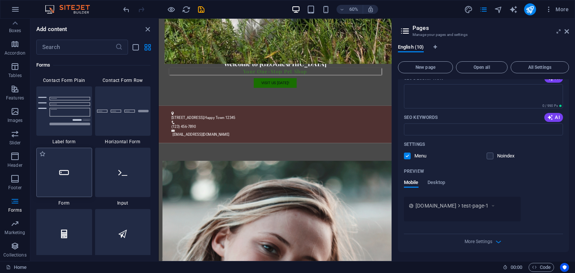
click at [63, 172] on icon at bounding box center [64, 173] width 10 height 10
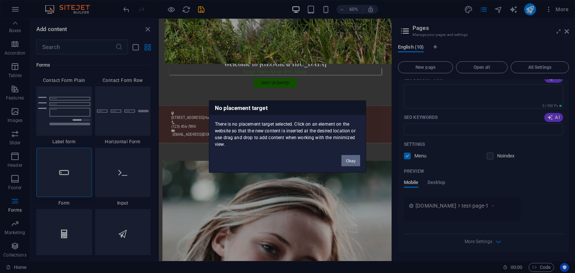
click at [352, 158] on button "Okay" at bounding box center [350, 160] width 19 height 11
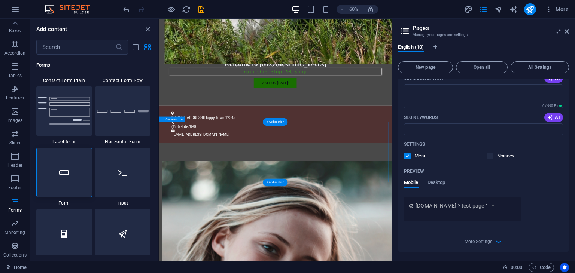
click at [62, 169] on icon at bounding box center [64, 173] width 10 height 10
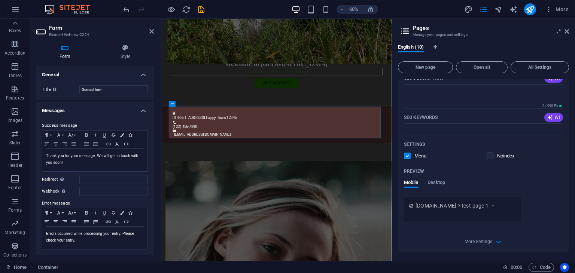
scroll to position [1424, 0]
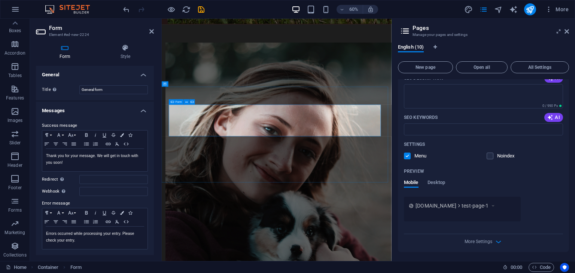
scroll to position [1347, 0]
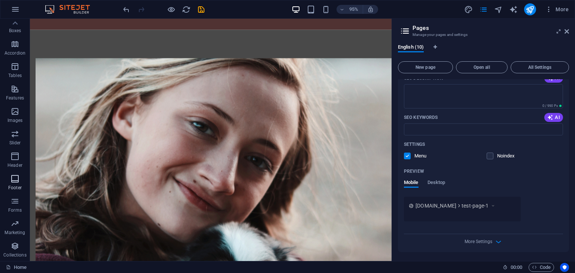
click at [9, 183] on span "Footer" at bounding box center [15, 183] width 30 height 18
click at [9, 202] on span "Forms" at bounding box center [15, 206] width 30 height 18
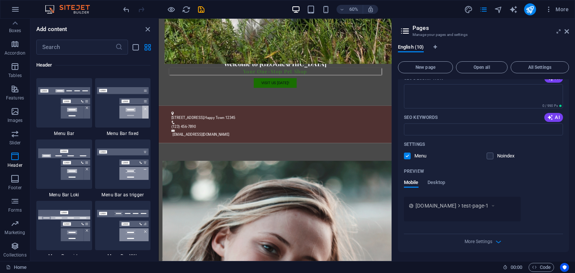
scroll to position [4416, 0]
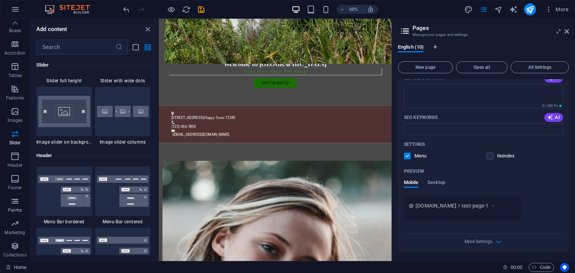
click at [12, 200] on icon "button" at bounding box center [14, 201] width 9 height 9
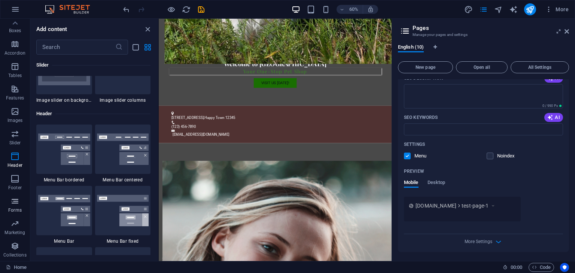
scroll to position [5464, 0]
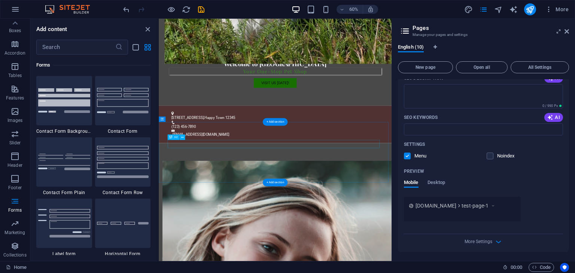
click at [204, 155] on div "Contact Form Form Form button" at bounding box center [191, 153] width 48 height 6
drag, startPoint x: 126, startPoint y: 111, endPoint x: 194, endPoint y: 542, distance: 436.5
click at [126, 111] on img at bounding box center [123, 100] width 52 height 25
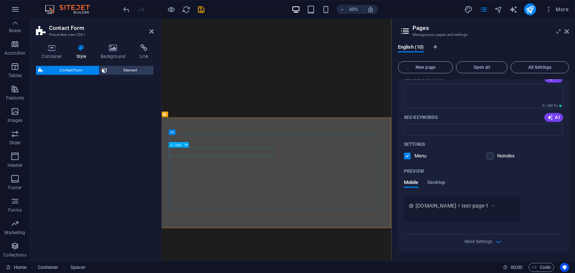
select select "rem"
select select "preset-contact-form-v3-default"
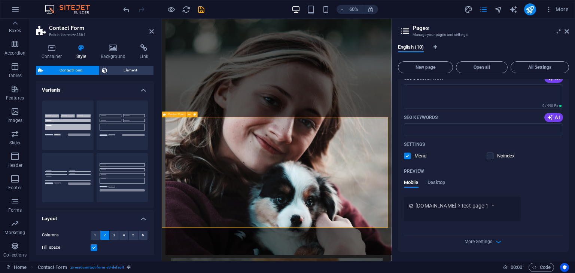
scroll to position [1347, 0]
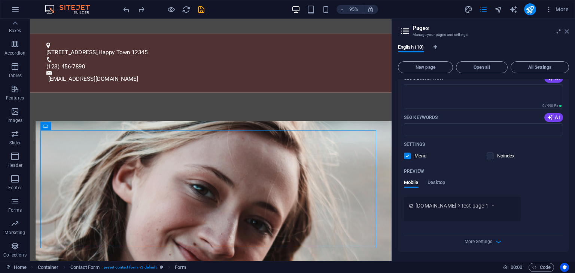
click at [566, 32] on icon at bounding box center [566, 31] width 4 height 6
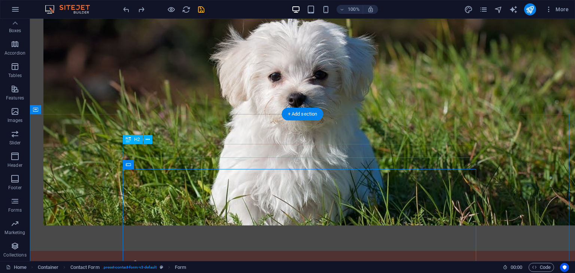
scroll to position [1515, 0]
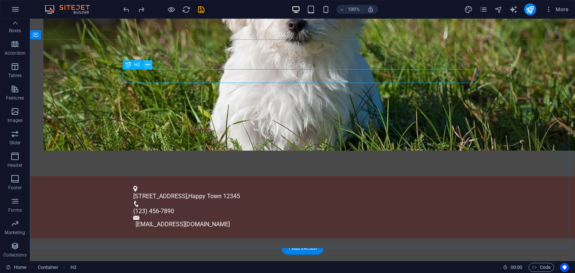
click at [149, 65] on icon at bounding box center [148, 65] width 4 height 8
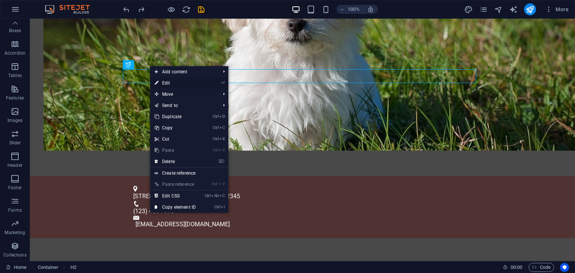
click at [170, 83] on link "⏎ Edit" at bounding box center [175, 82] width 50 height 11
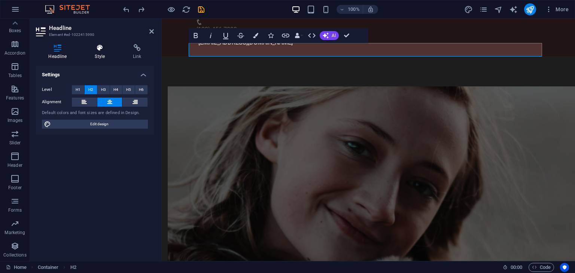
scroll to position [1431, 0]
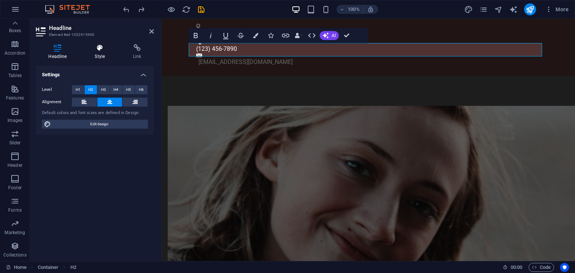
click at [95, 54] on h4 "Style" at bounding box center [101, 52] width 38 height 16
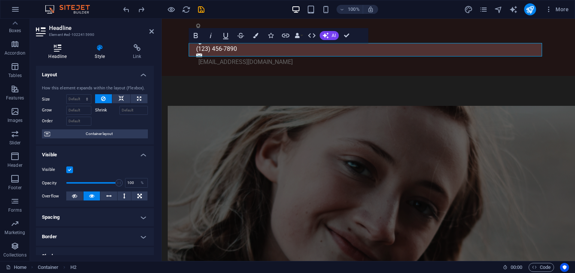
click at [57, 55] on h4 "Headline" at bounding box center [59, 52] width 46 height 16
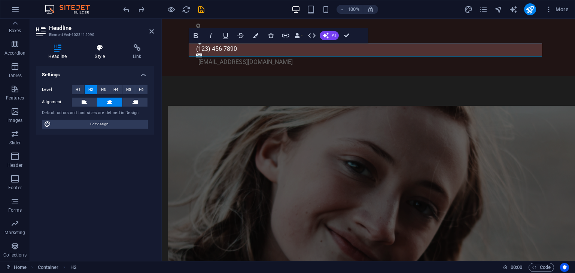
click at [105, 54] on h4 "Style" at bounding box center [101, 52] width 38 height 16
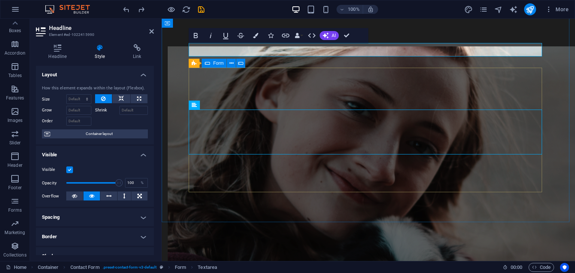
scroll to position [1504, 0]
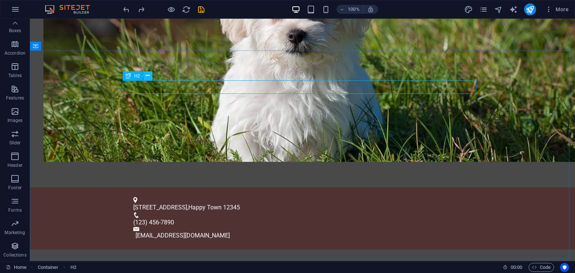
click at [148, 77] on icon at bounding box center [148, 76] width 4 height 8
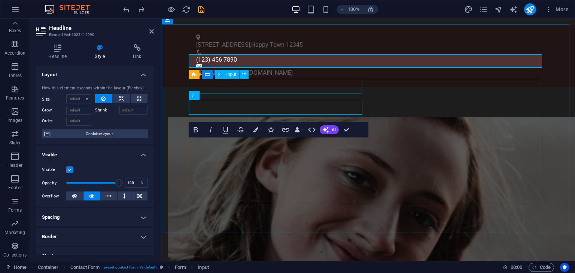
scroll to position [1530, 0]
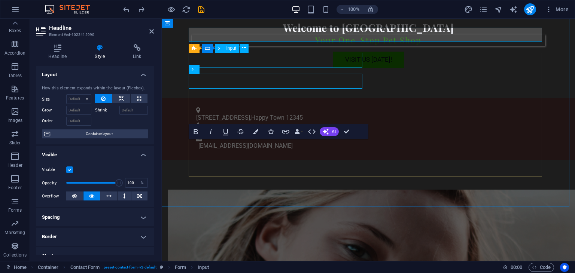
scroll to position [1556, 0]
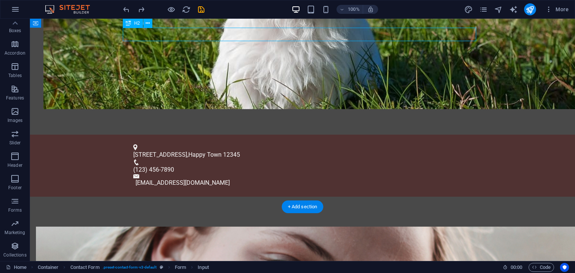
scroll to position [1447, 0]
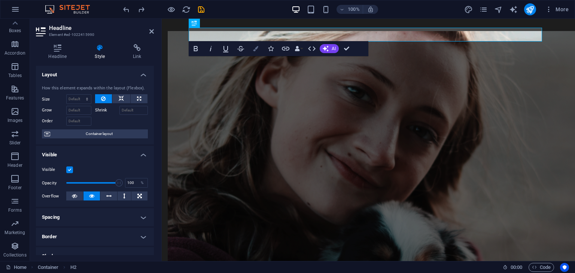
click at [257, 50] on icon "button" at bounding box center [255, 48] width 5 height 5
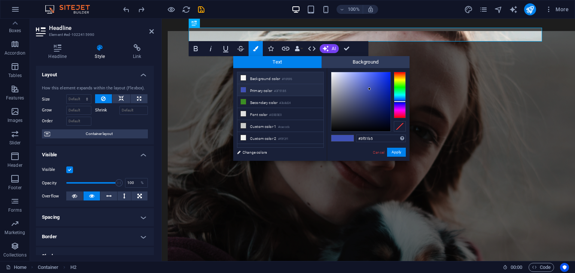
click at [261, 77] on li "Background color #f6f6f6" at bounding box center [280, 78] width 86 height 12
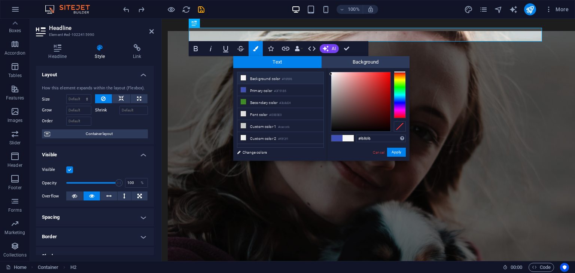
type input "#ead2d2"
click at [337, 77] on div at bounding box center [360, 101] width 59 height 59
click at [396, 153] on button "Apply" at bounding box center [396, 152] width 19 height 9
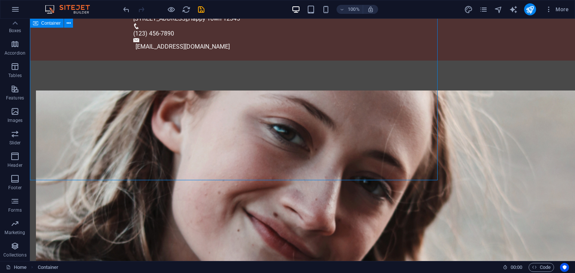
scroll to position [1556, 0]
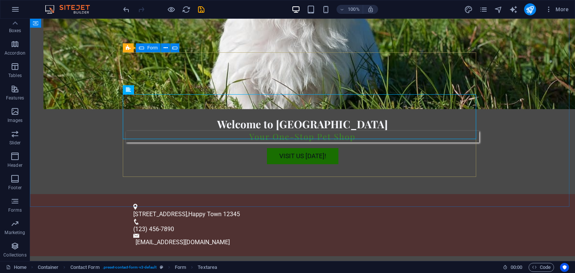
click at [143, 46] on icon at bounding box center [141, 47] width 5 height 9
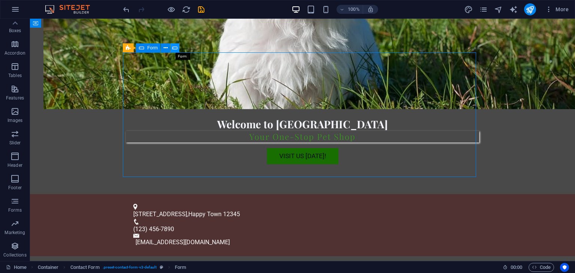
click at [172, 48] on icon at bounding box center [174, 48] width 5 height 8
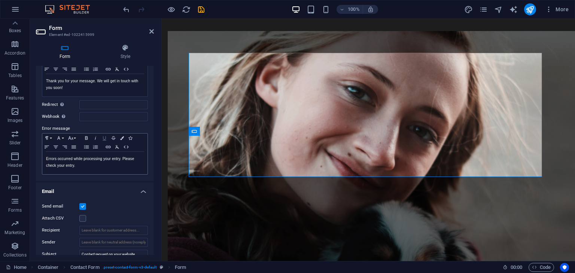
scroll to position [150, 0]
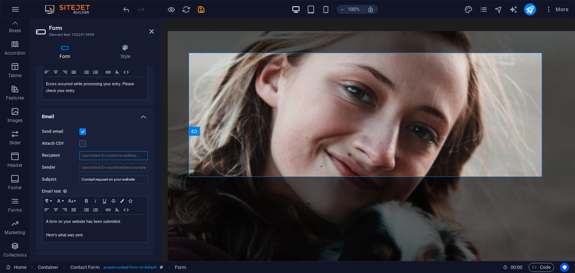
click at [98, 153] on input "Recipient" at bounding box center [113, 155] width 68 height 9
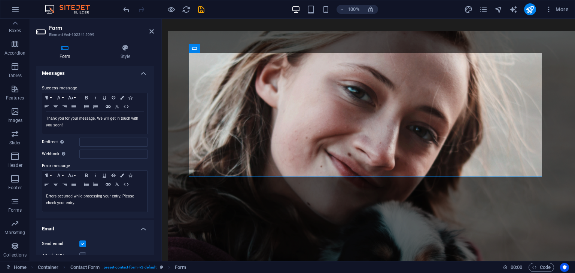
scroll to position [0, 0]
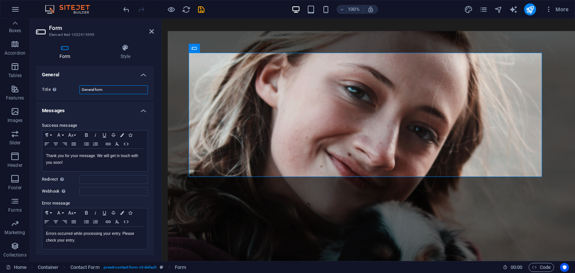
click at [106, 88] on input "General form" at bounding box center [113, 89] width 68 height 9
click at [68, 234] on p "Errors occurred while processing your entry. Please check your entry." at bounding box center [95, 237] width 98 height 13
click at [83, 233] on p "Errors occurred while processing your entry. Please check your entry." at bounding box center [95, 237] width 98 height 13
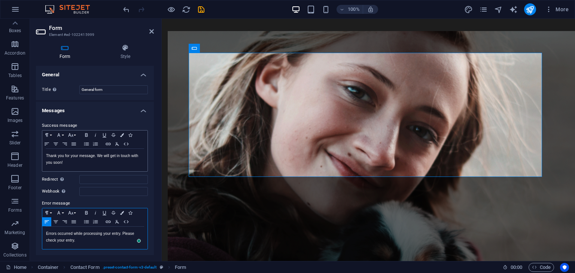
scroll to position [37, 0]
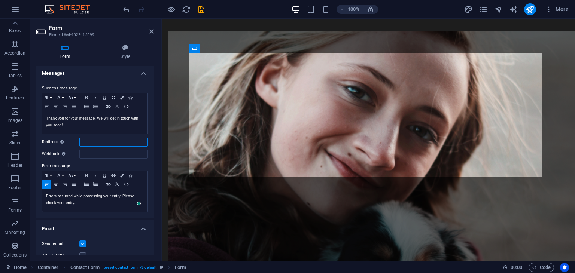
click at [99, 141] on input "Redirect Define a redirect target upon successful form submission; for example,…" at bounding box center [113, 142] width 68 height 9
paste input "https://wb.indhuhere.com/"
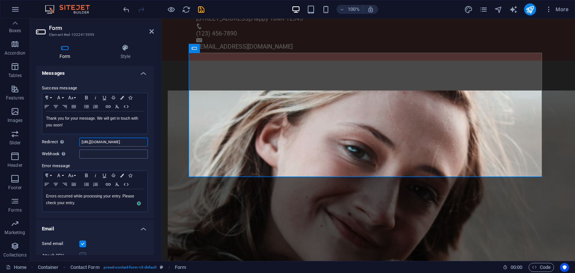
type input "https://wb.indhuhere.com/"
click at [82, 153] on input "Webhook A webhook is a push notification from this form to another server. Ever…" at bounding box center [113, 154] width 68 height 9
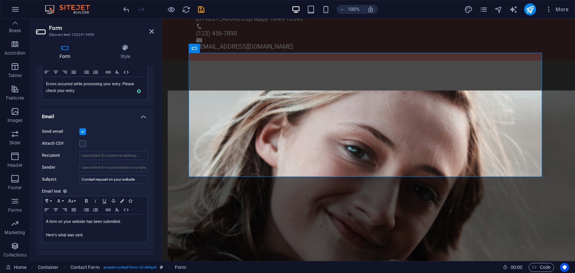
scroll to position [187, 0]
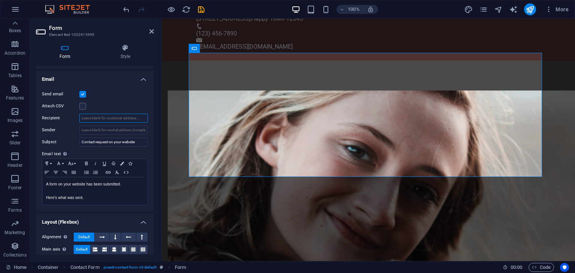
click at [91, 120] on input "Recipient" at bounding box center [113, 118] width 68 height 9
click at [116, 119] on input "Recipient" at bounding box center [113, 118] width 68 height 9
paste input "wp.indhuhere.com"
type input "wp.indhuhere.com"
click at [112, 127] on input "Sender" at bounding box center [113, 130] width 68 height 9
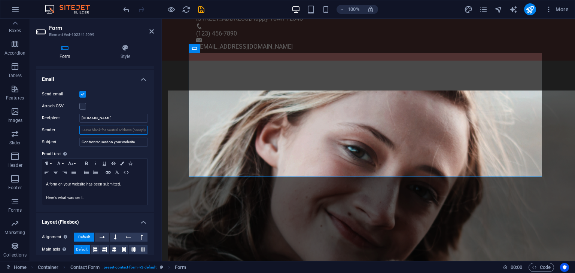
paste input "wp.indhuhere.com"
click at [114, 129] on input "wp.indhuhere.com" at bounding box center [113, 130] width 68 height 9
paste input "@"
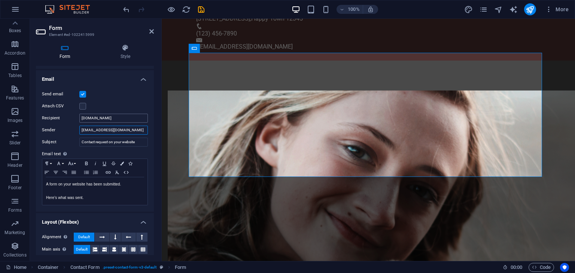
type input "wp@indhuhere.com"
click at [101, 117] on input "wp.indhuhere.com" at bounding box center [113, 118] width 68 height 9
paste input "@"
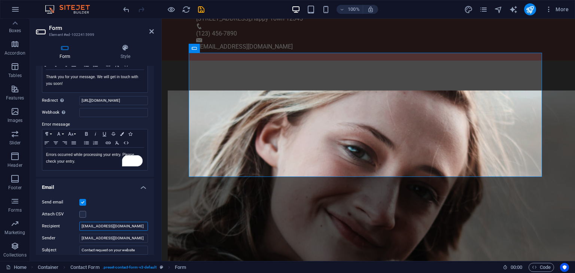
scroll to position [0, 0]
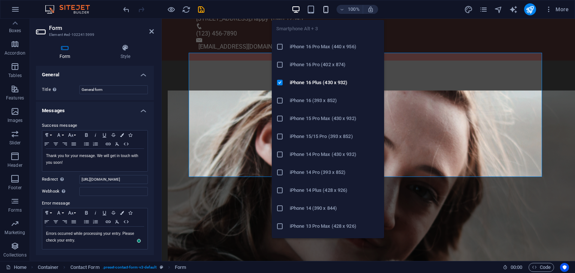
type input "wp@indhuhere.com"
click at [326, 6] on icon "button" at bounding box center [325, 9] width 9 height 9
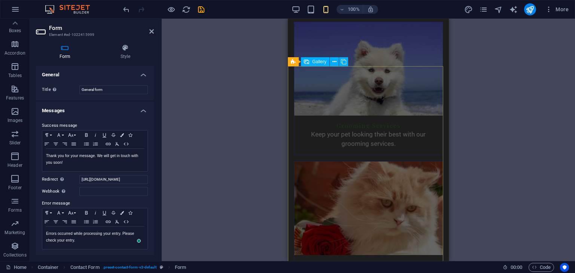
scroll to position [1908, 0]
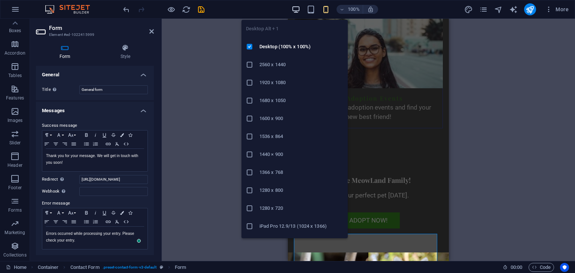
click at [298, 5] on icon "button" at bounding box center [296, 9] width 9 height 9
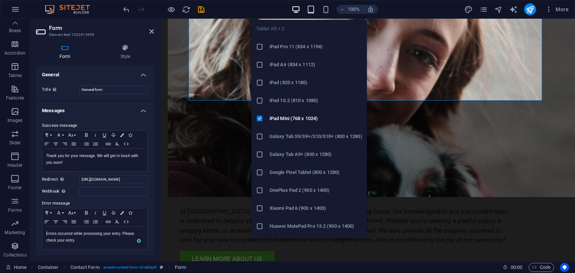
click at [310, 6] on icon "button" at bounding box center [311, 9] width 9 height 9
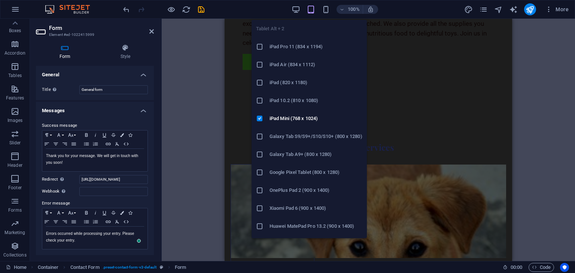
scroll to position [1634, 0]
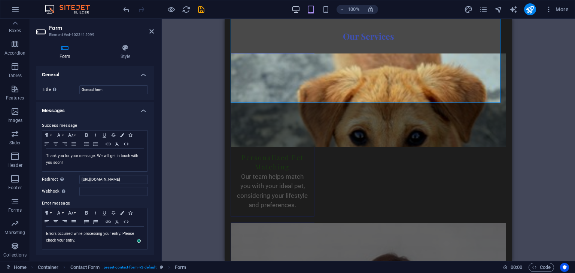
click at [292, 7] on icon "button" at bounding box center [296, 9] width 9 height 9
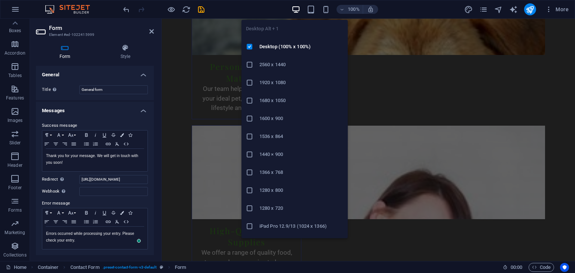
scroll to position [1523, 0]
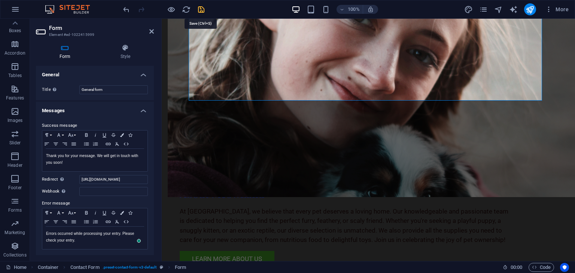
click at [199, 7] on icon "save" at bounding box center [201, 9] width 9 height 9
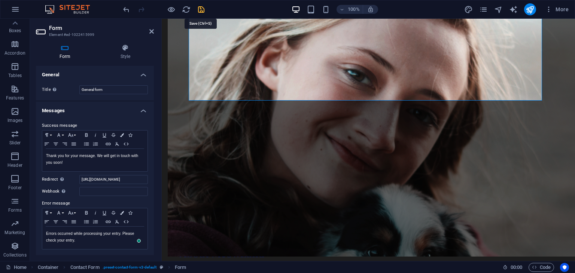
checkbox input "false"
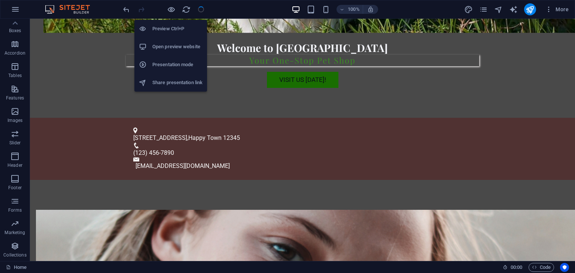
click at [153, 47] on h6 "Open preview website" at bounding box center [177, 46] width 50 height 9
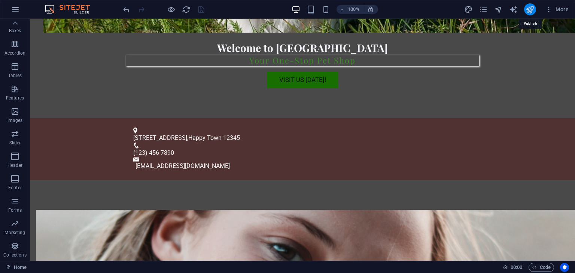
click at [530, 10] on icon "publish" at bounding box center [529, 9] width 9 height 9
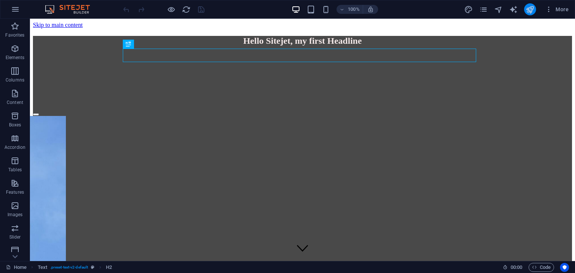
click at [531, 9] on icon "publish" at bounding box center [529, 9] width 9 height 9
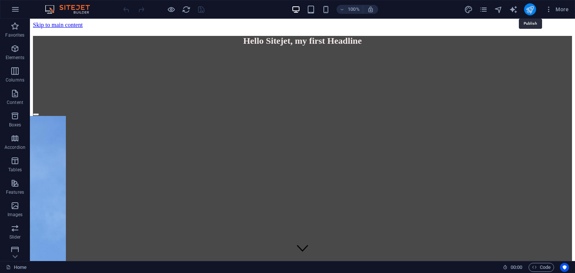
click at [529, 9] on icon "publish" at bounding box center [529, 9] width 9 height 9
